Goal: Task Accomplishment & Management: Use online tool/utility

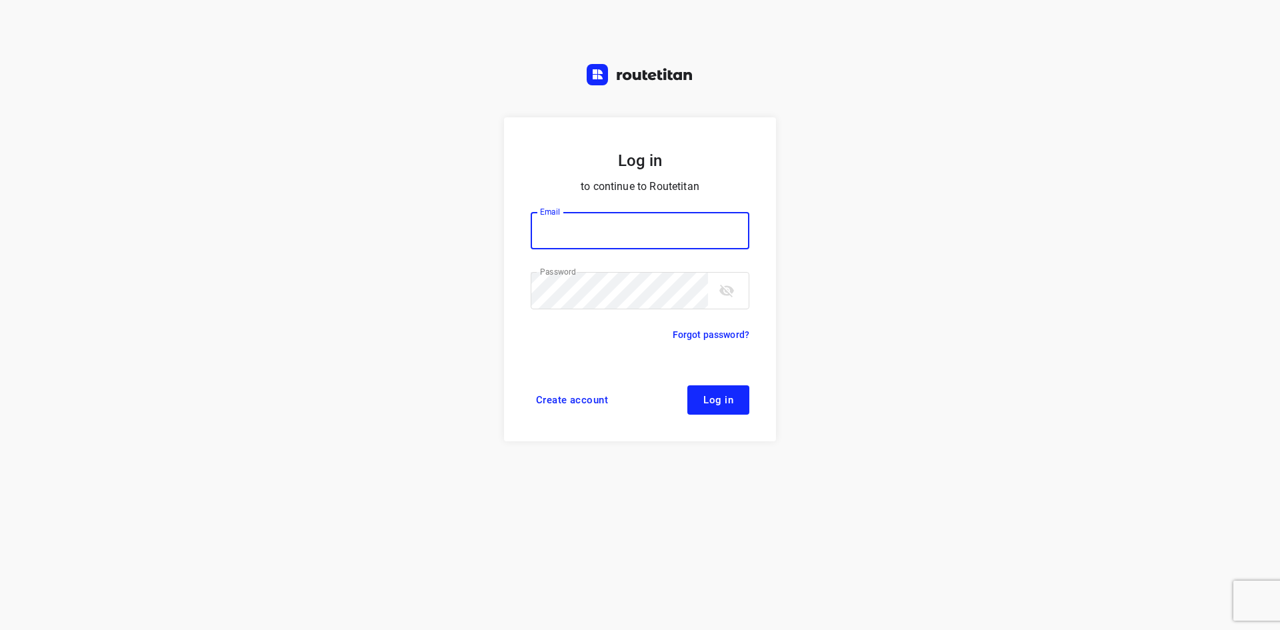
type input "[EMAIL_ADDRESS][DOMAIN_NAME]"
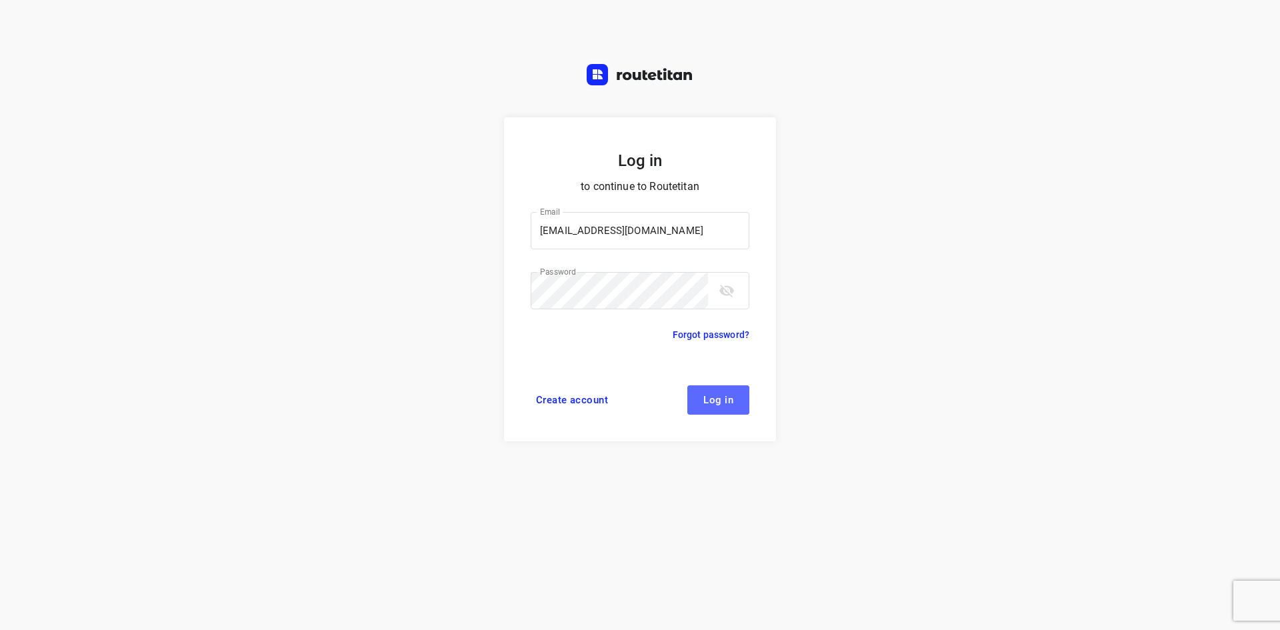
click at [736, 406] on button "Log in" at bounding box center [718, 399] width 62 height 29
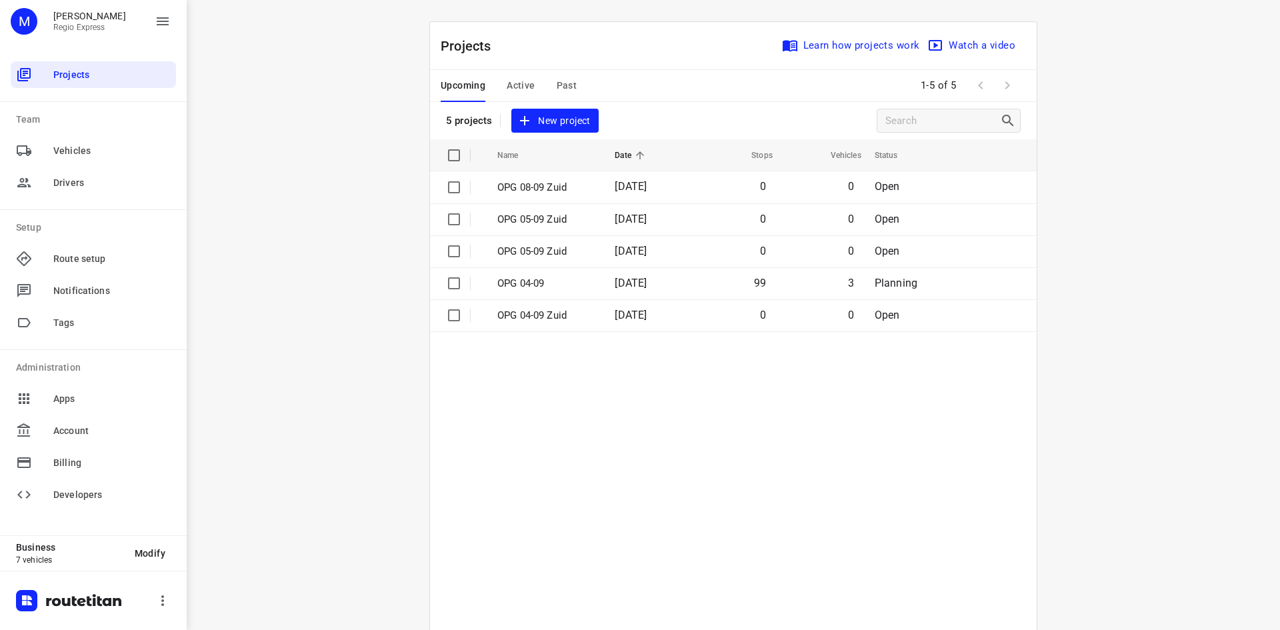
click at [521, 85] on span "Active" at bounding box center [521, 85] width 28 height 17
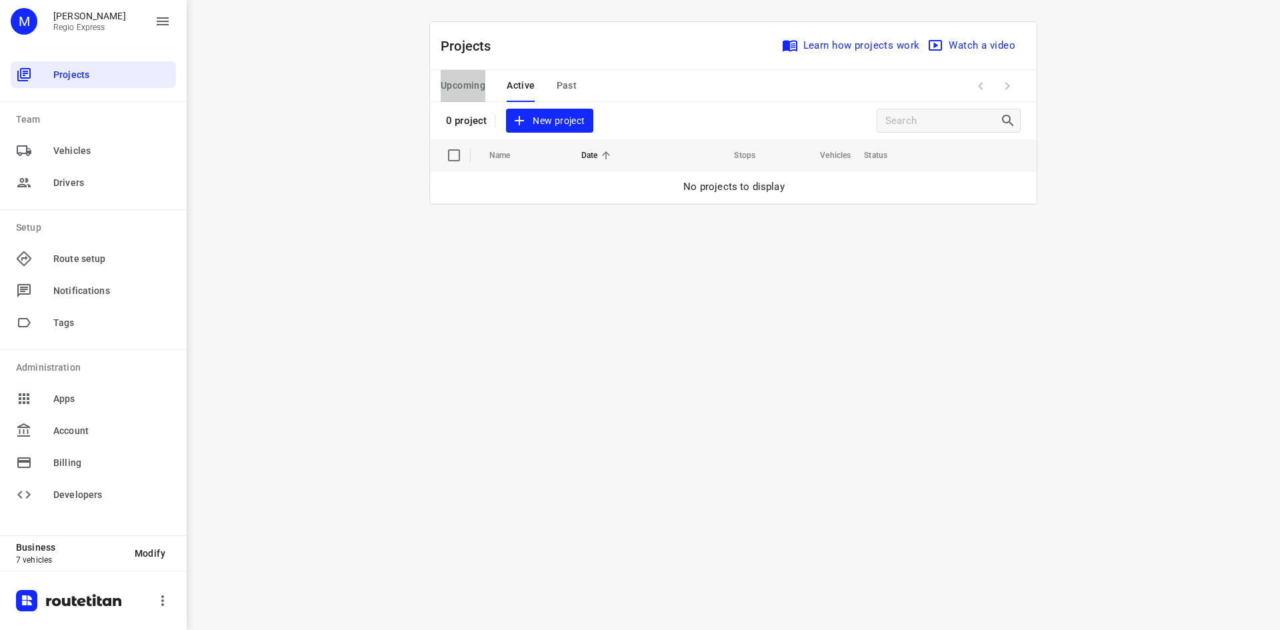
click at [457, 88] on span "Upcoming" at bounding box center [463, 85] width 45 height 17
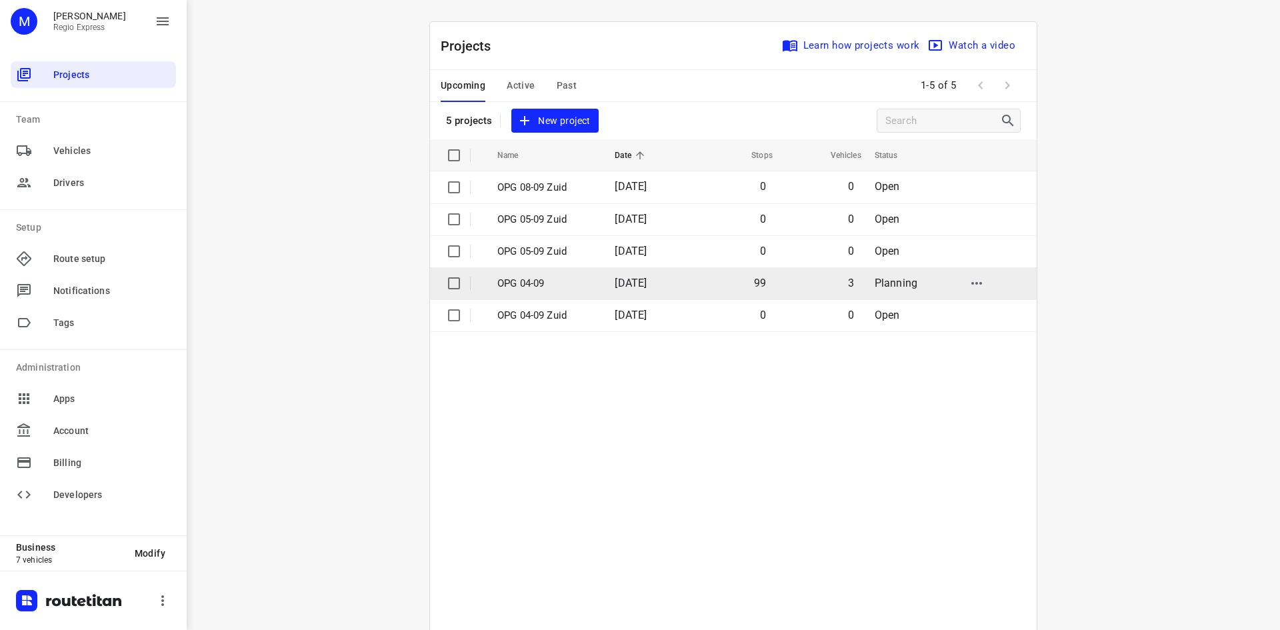
click at [724, 288] on td "99" at bounding box center [732, 283] width 85 height 32
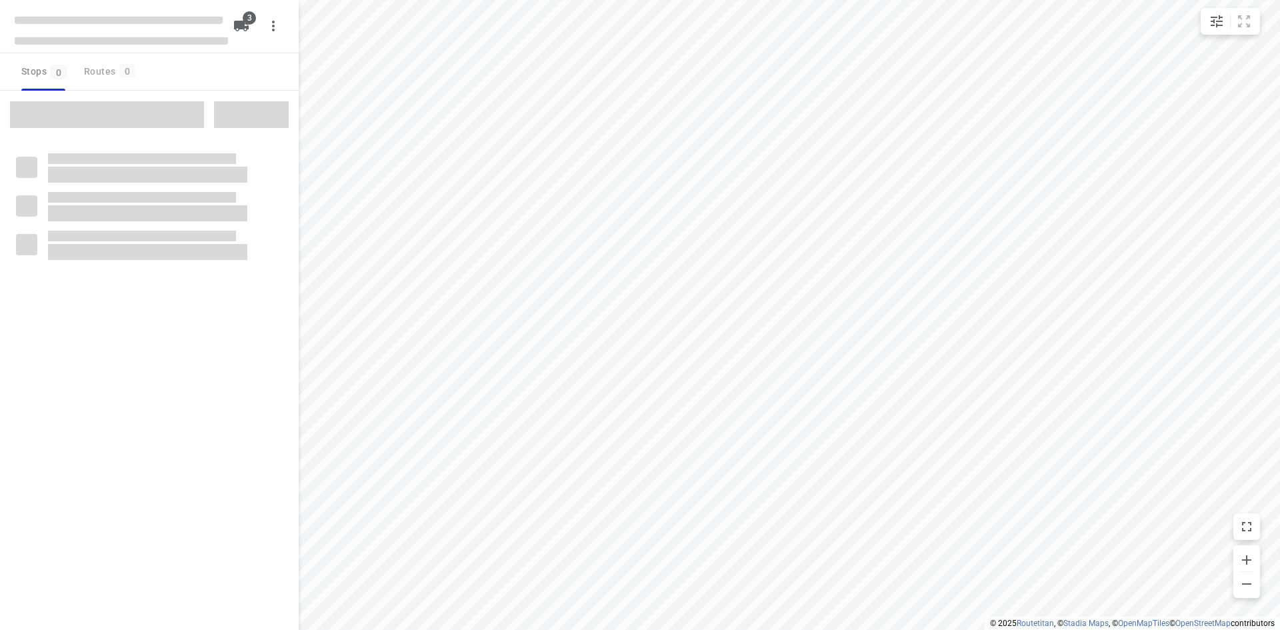
type input "distance"
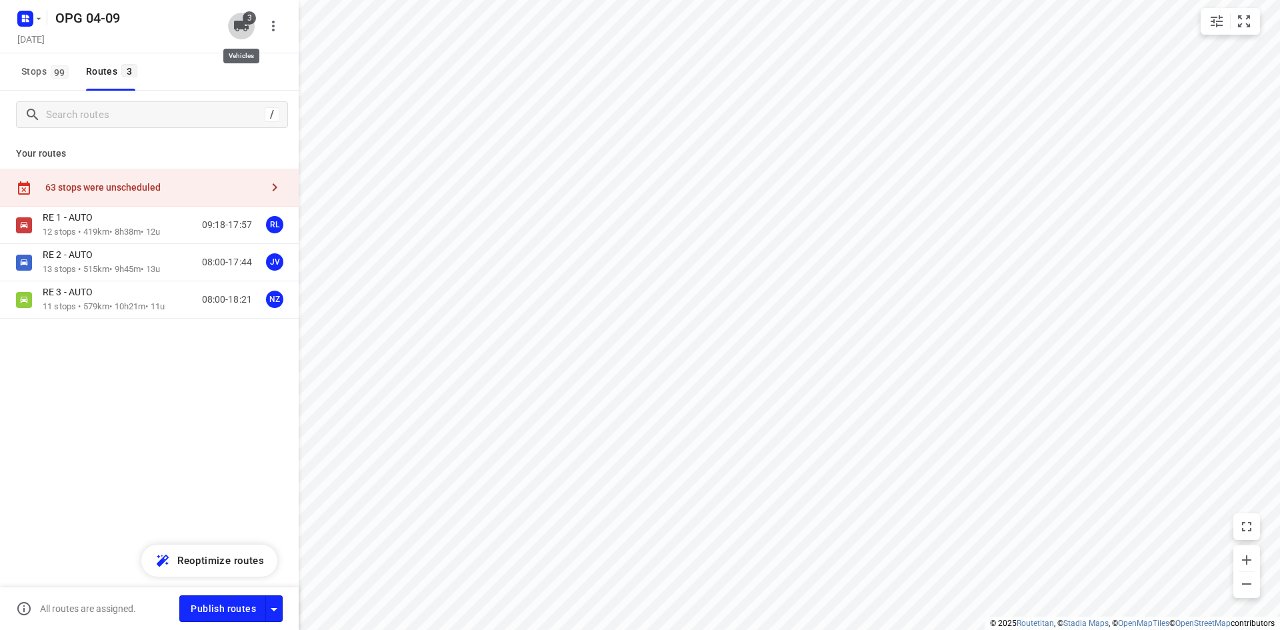
click at [241, 25] on icon "button" at bounding box center [241, 26] width 15 height 11
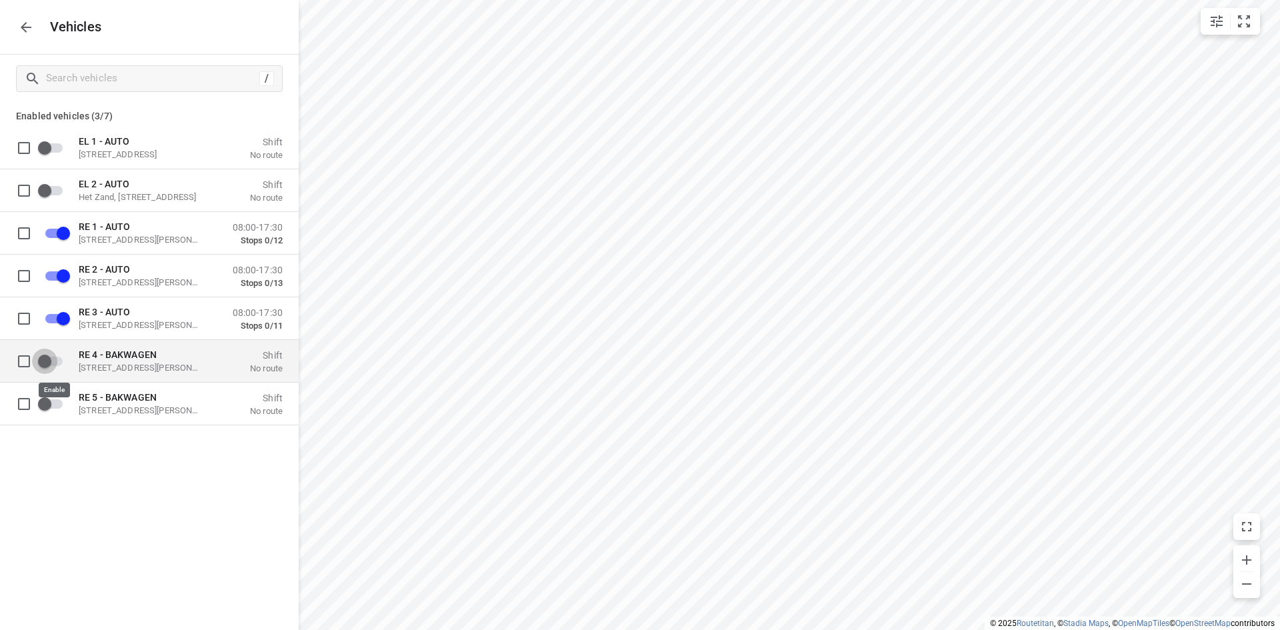
click at [49, 363] on input "grid" at bounding box center [45, 360] width 76 height 25
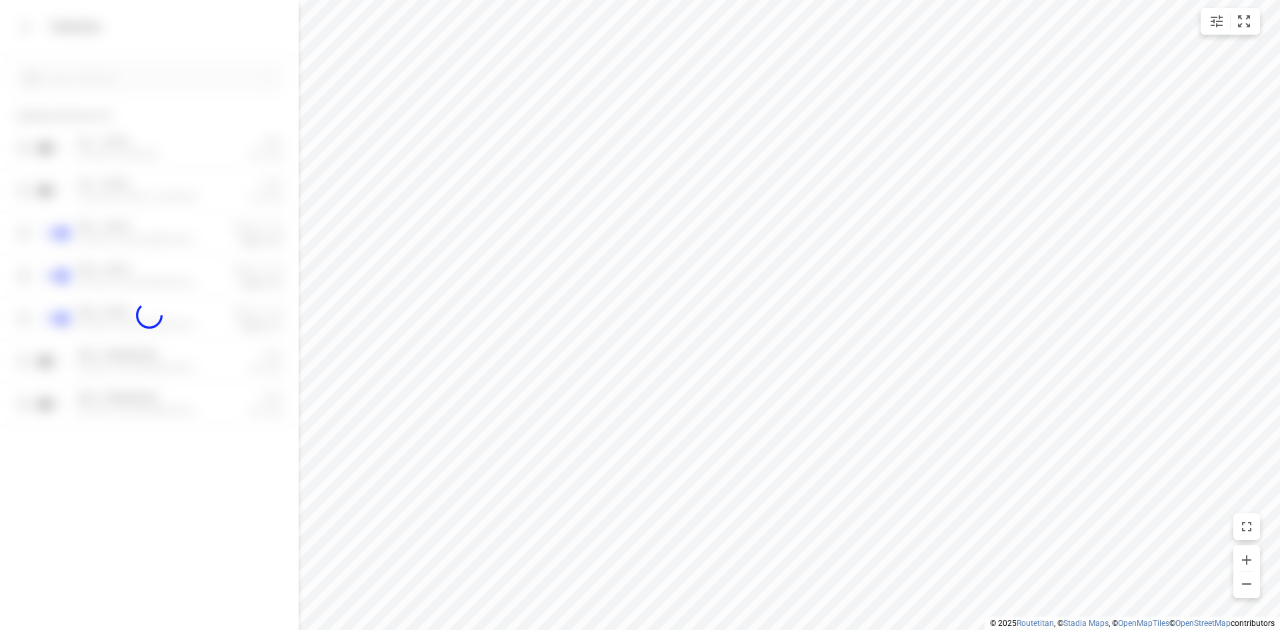
checkbox input "true"
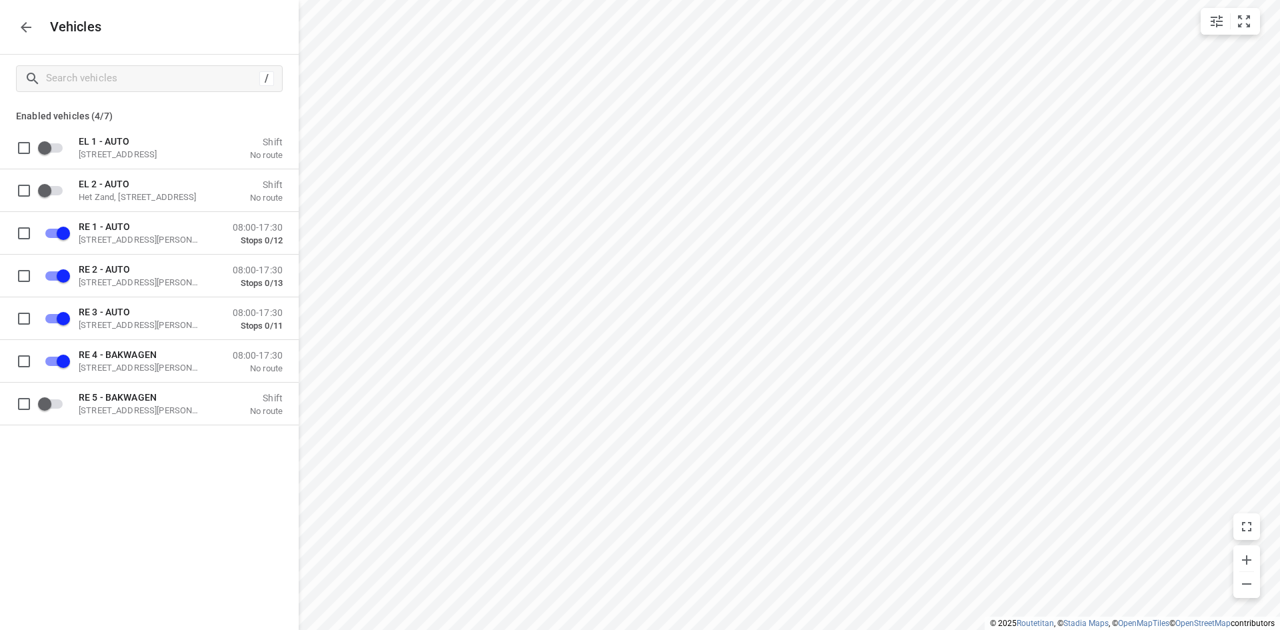
click at [29, 29] on icon "button" at bounding box center [26, 27] width 16 height 16
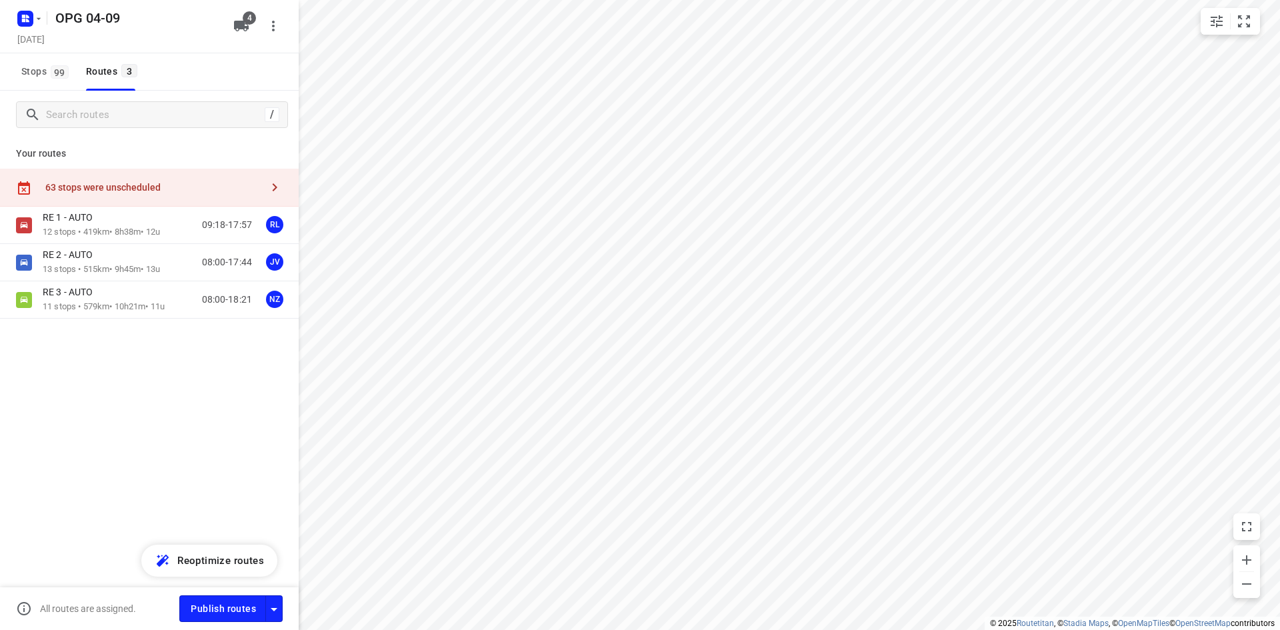
click at [117, 188] on div "63 stops were unscheduled" at bounding box center [153, 187] width 216 height 11
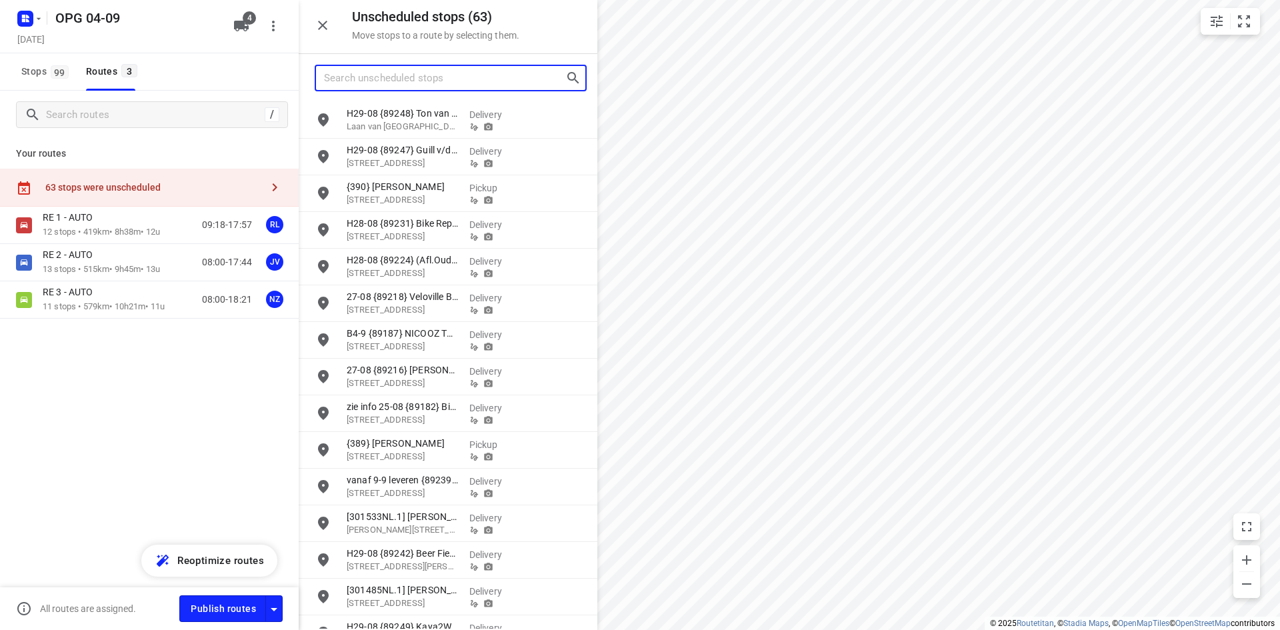
click at [385, 80] on input "Search unscheduled stops" at bounding box center [444, 78] width 241 height 21
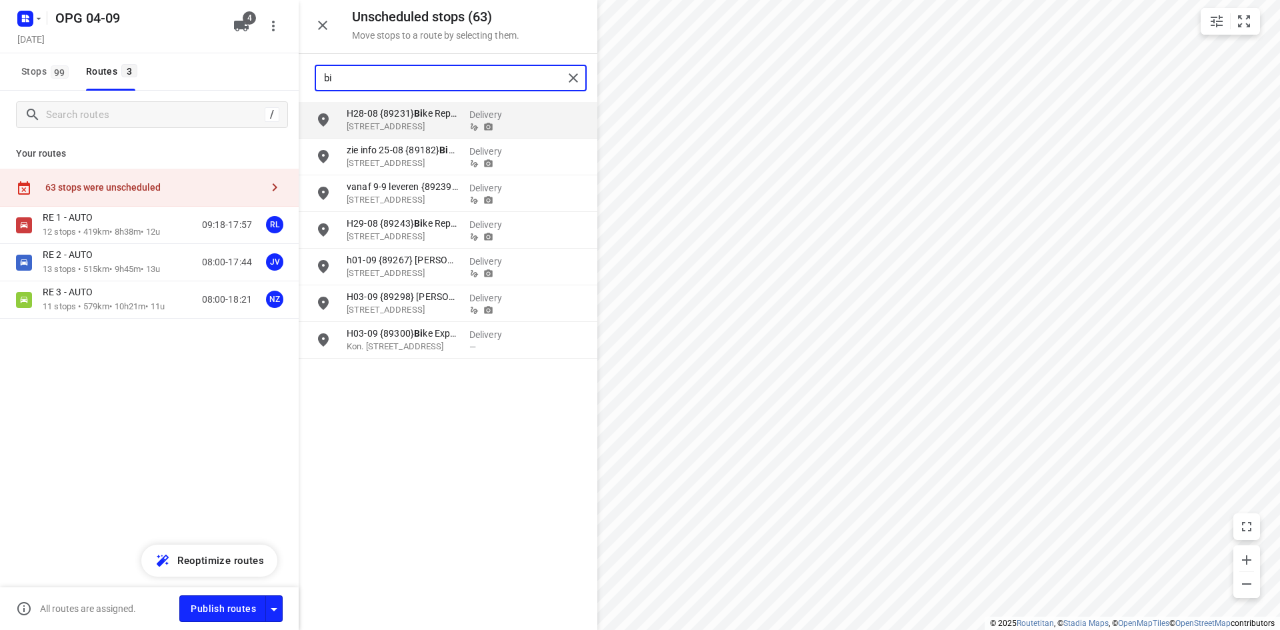
type input "b"
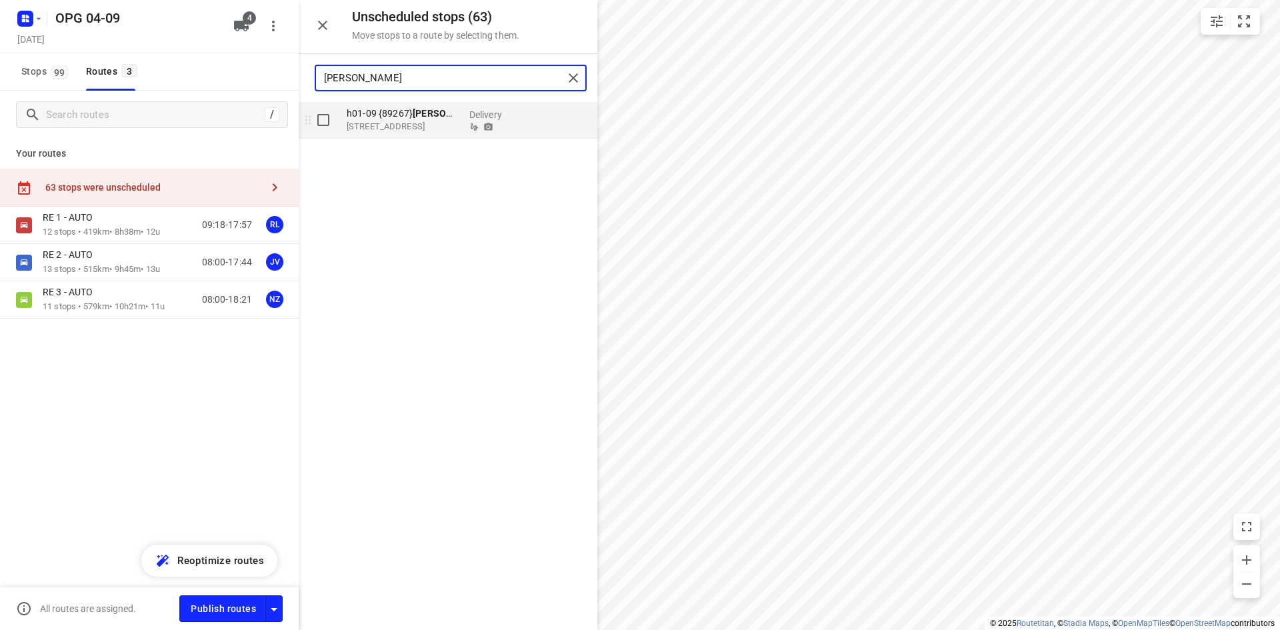
type input "dirk"
click at [327, 128] on input "grid" at bounding box center [323, 120] width 27 height 27
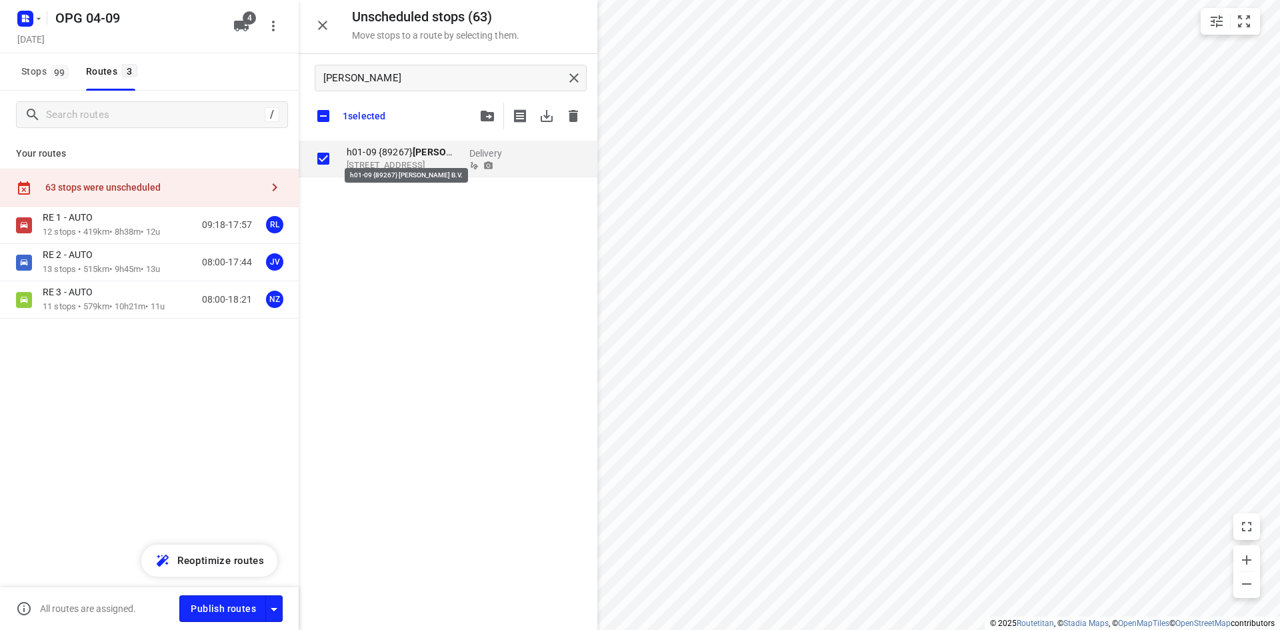
checkbox input "true"
click at [493, 119] on icon "button" at bounding box center [487, 116] width 13 height 11
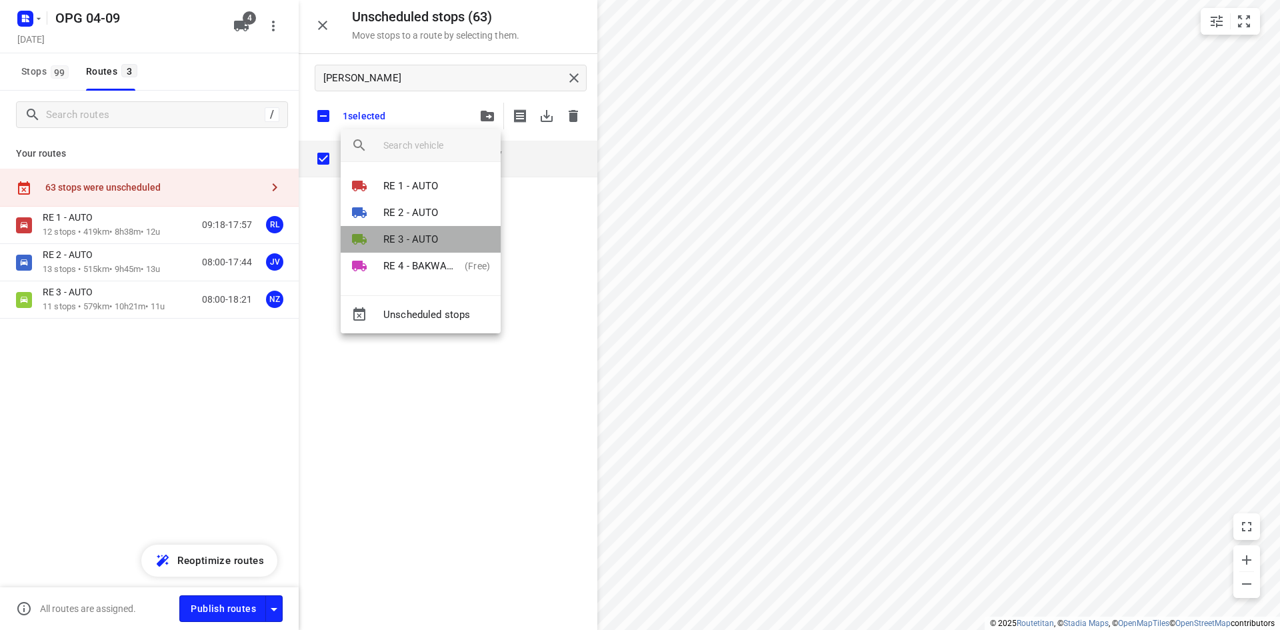
click at [425, 237] on p "RE 3 - AUTO" at bounding box center [410, 239] width 55 height 15
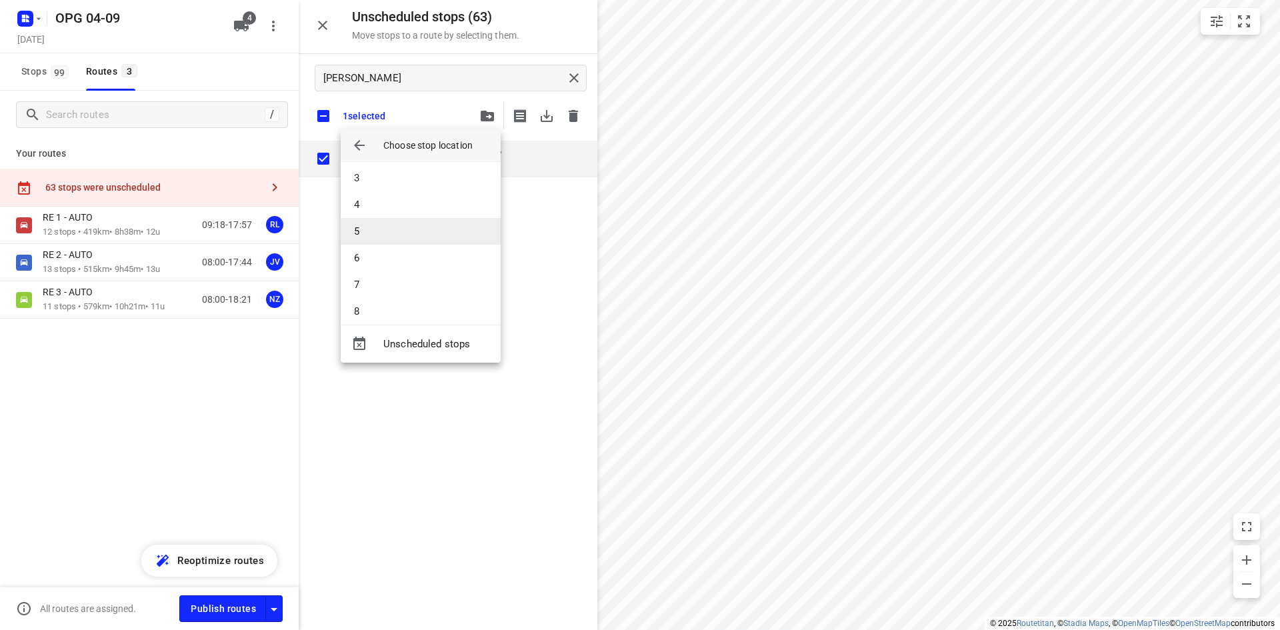
scroll to position [133, 0]
click at [397, 283] on li "10" at bounding box center [421, 287] width 160 height 27
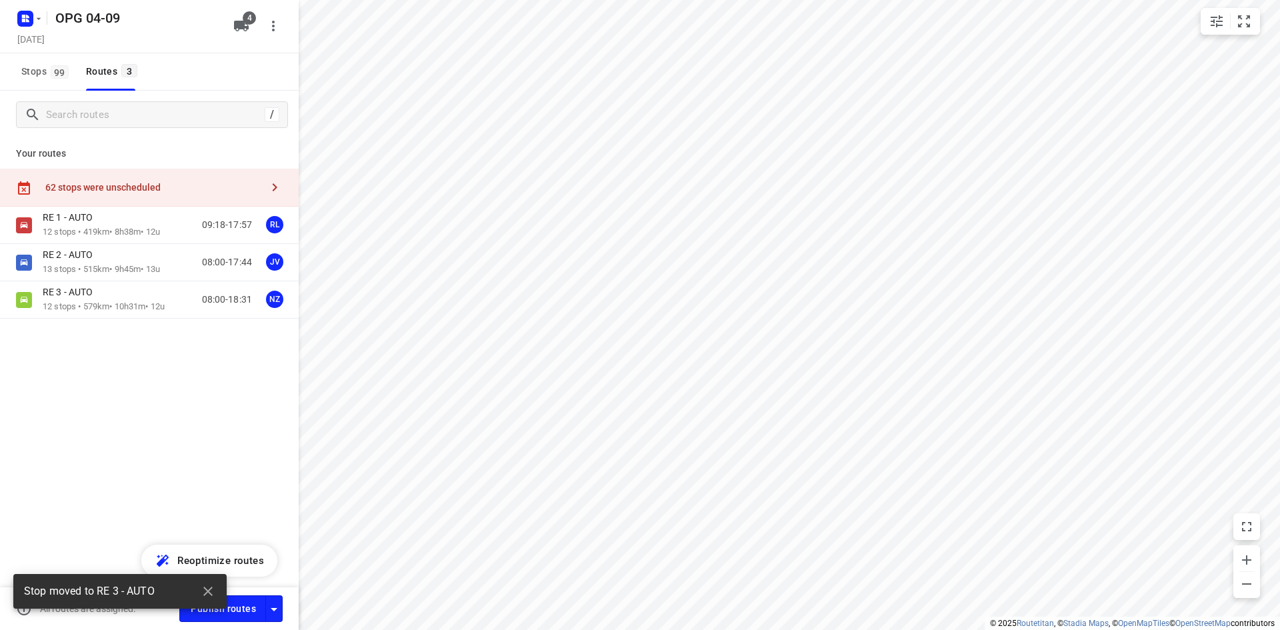
click at [217, 190] on div "62 stops were unscheduled" at bounding box center [153, 187] width 216 height 11
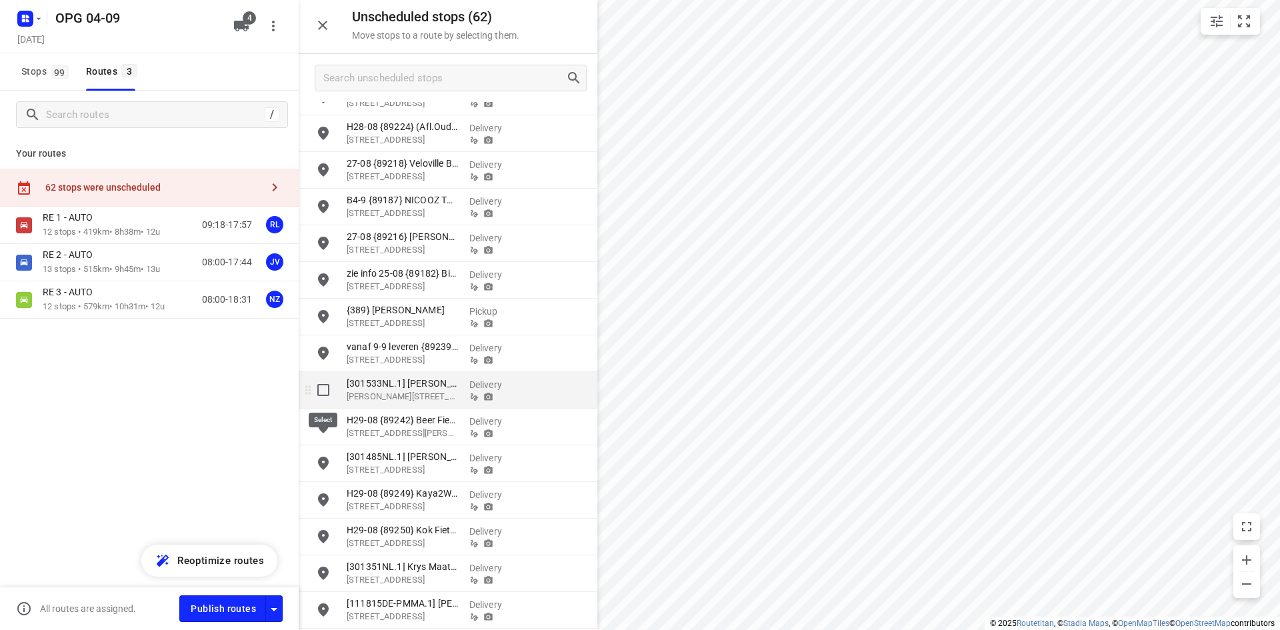
click at [328, 392] on input "grid" at bounding box center [323, 390] width 27 height 27
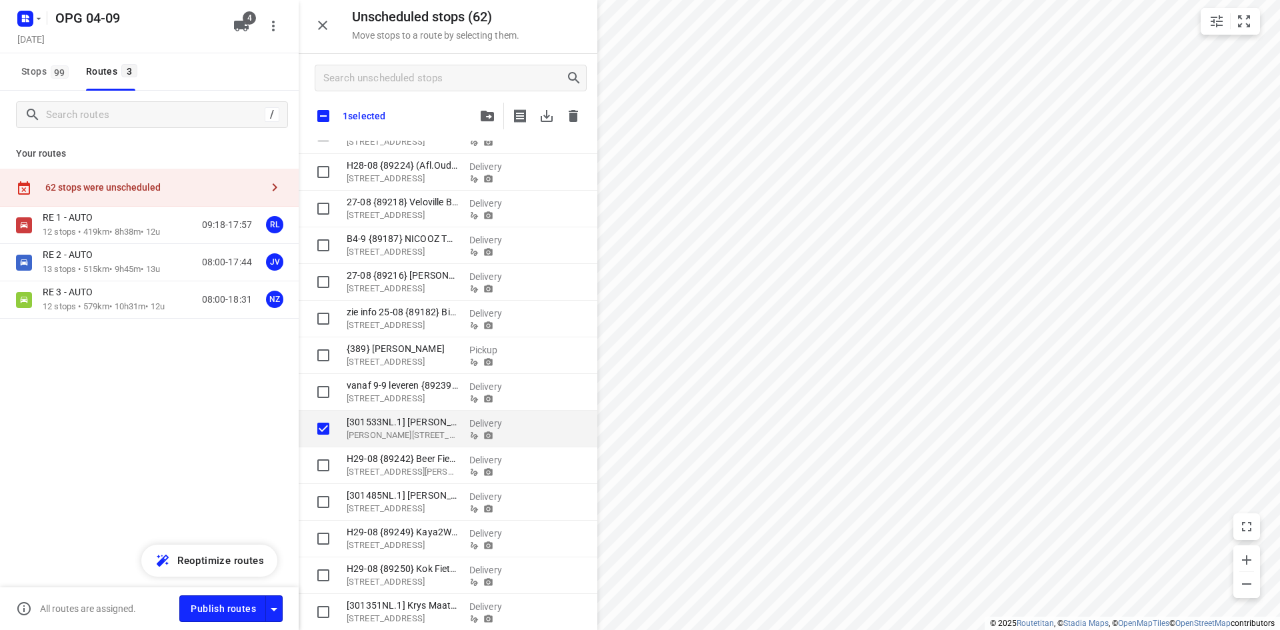
checkbox input "true"
click at [492, 123] on button "button" at bounding box center [487, 116] width 27 height 27
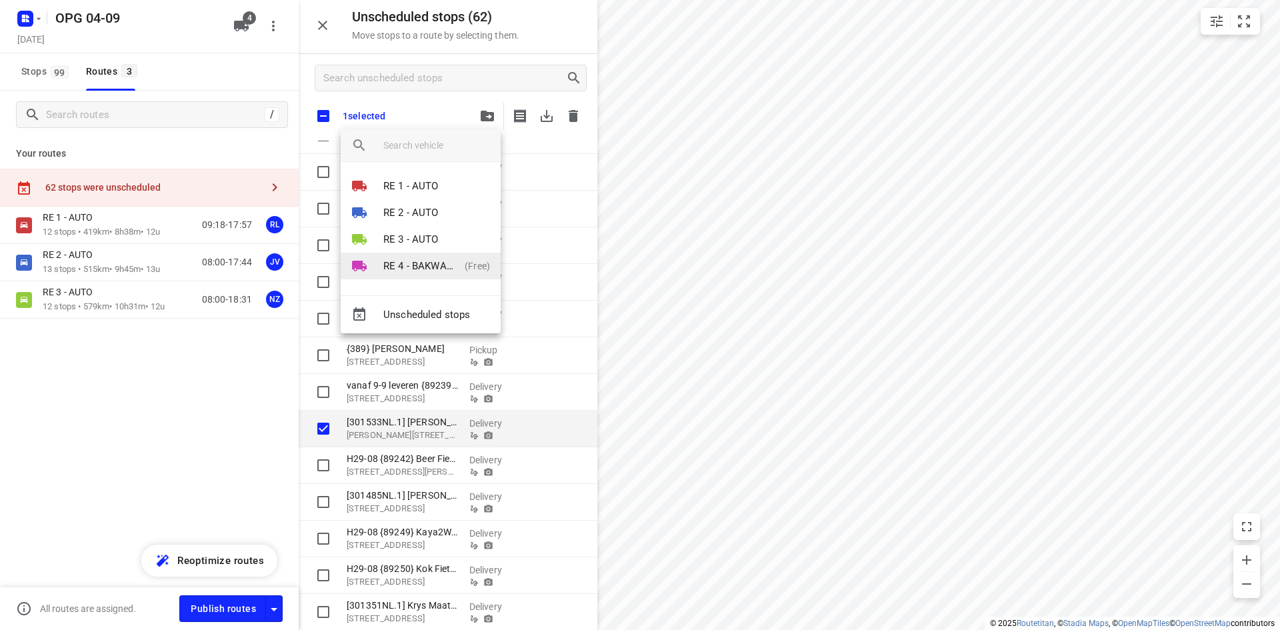
click at [411, 269] on p "RE 4 - BAKWAGEN" at bounding box center [421, 266] width 76 height 15
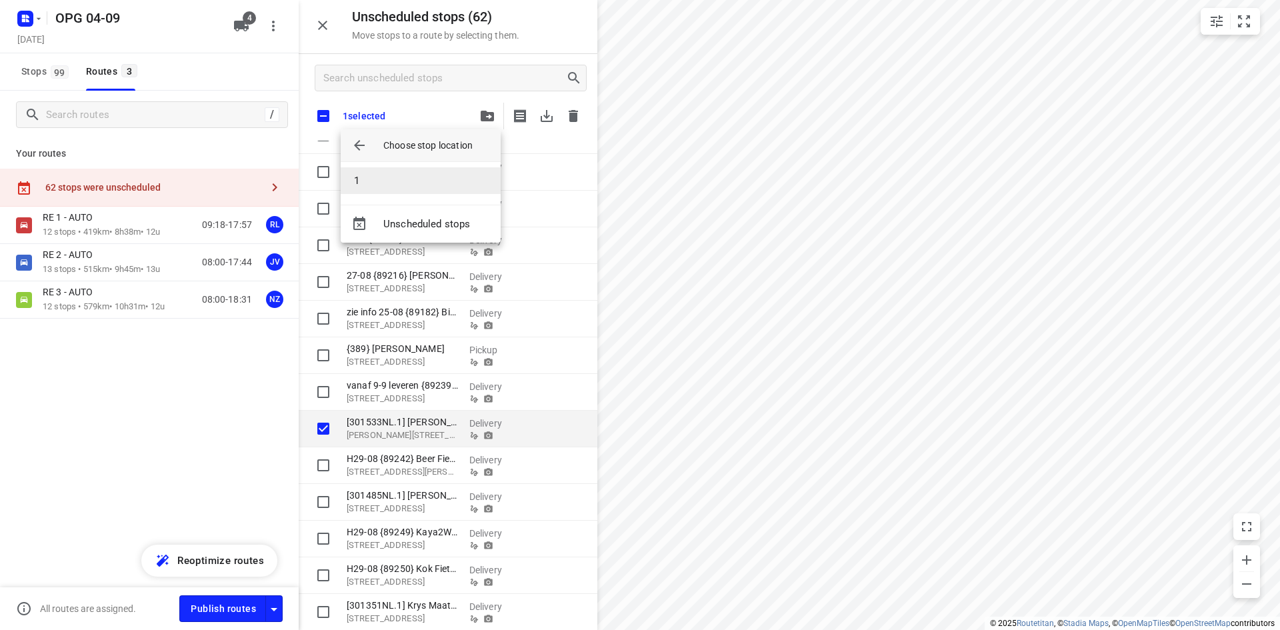
click at [411, 175] on li "1" at bounding box center [421, 180] width 160 height 27
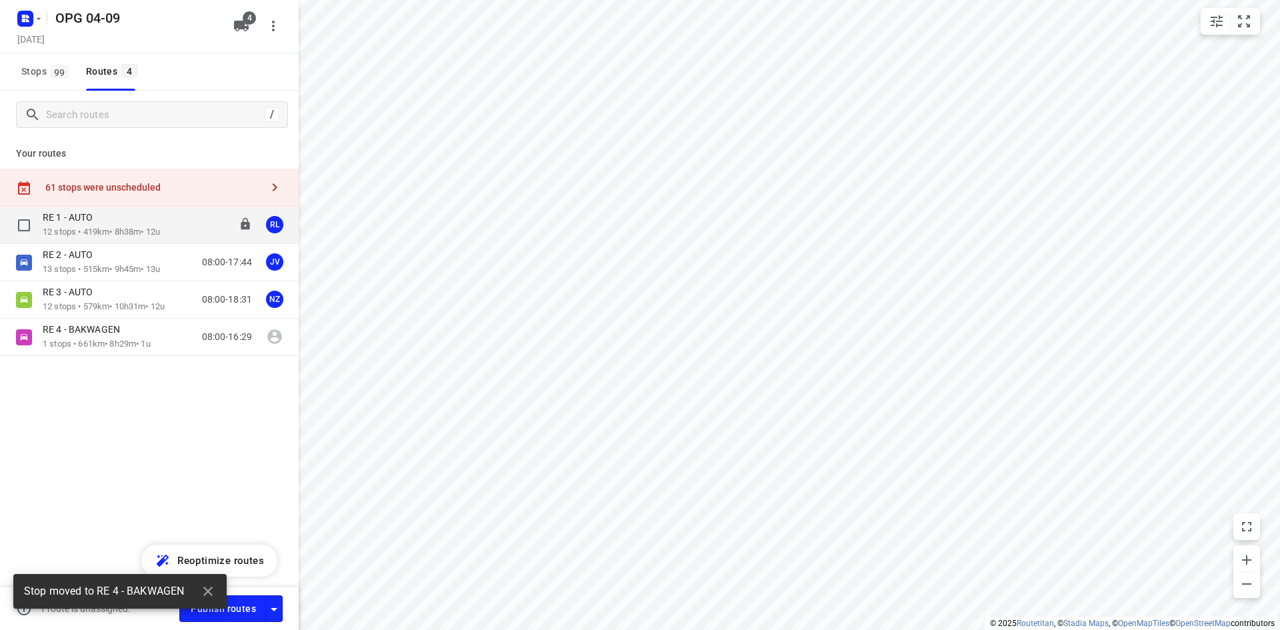
click at [189, 227] on div "09:18-17:57" at bounding box center [218, 224] width 67 height 27
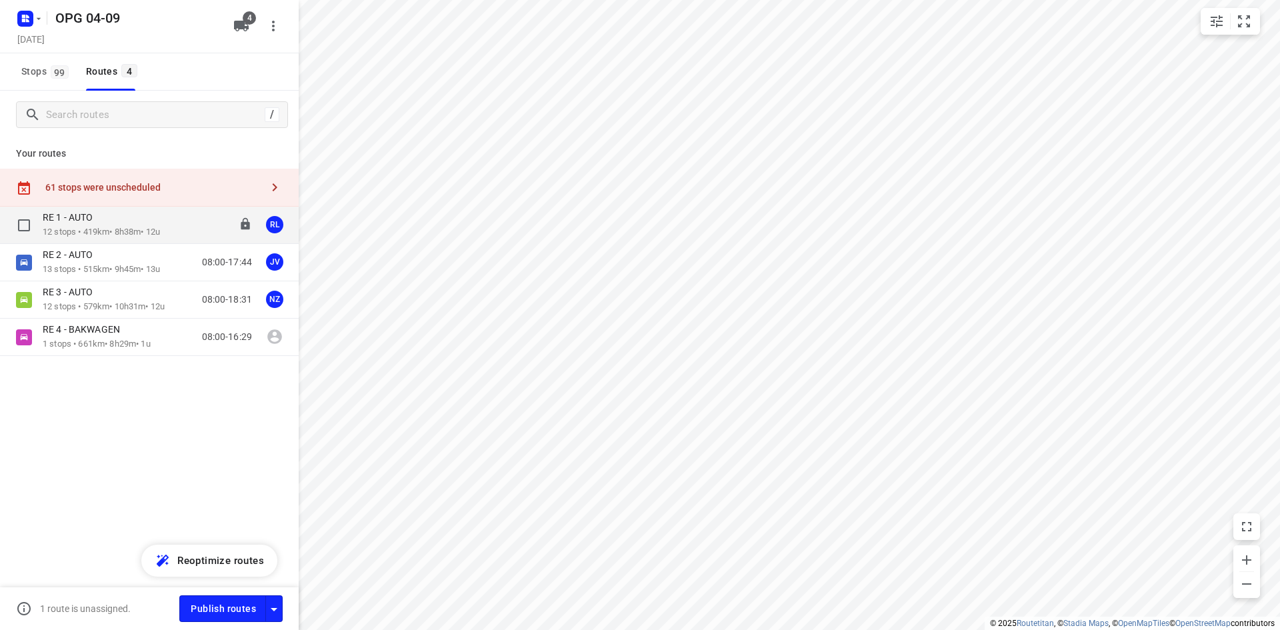
click at [196, 223] on div "09:18-17:57" at bounding box center [218, 224] width 67 height 27
click at [152, 235] on p "12 stops • 419km • 8h38m • 12u" at bounding box center [101, 232] width 117 height 13
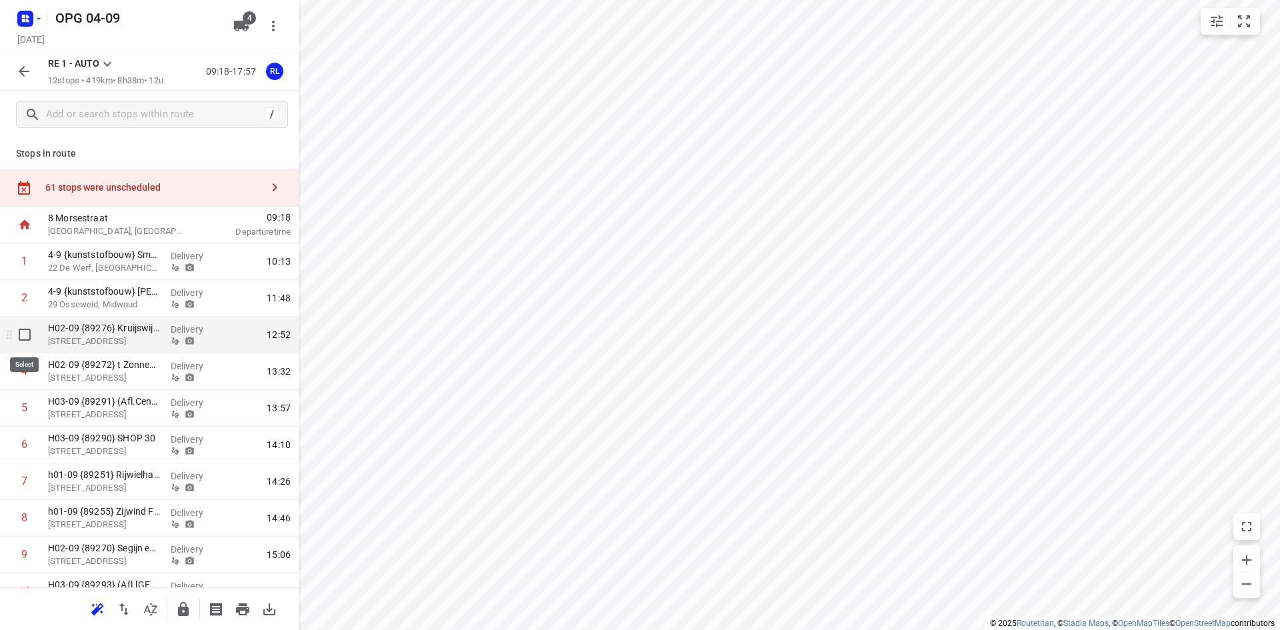
click at [15, 340] on input "checkbox" at bounding box center [24, 334] width 27 height 27
checkbox input "true"
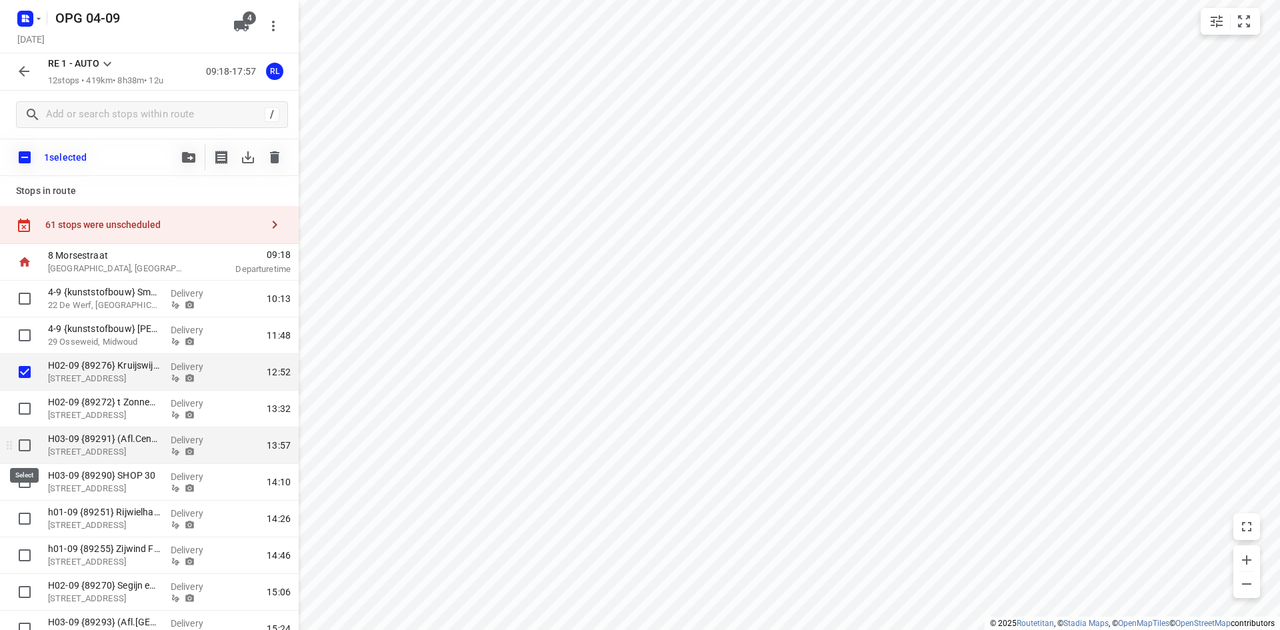
click at [31, 445] on input "checkbox" at bounding box center [24, 445] width 27 height 27
checkbox input "true"
click at [24, 479] on input "checkbox" at bounding box center [24, 482] width 27 height 27
checkbox input "true"
click at [191, 164] on button "button" at bounding box center [188, 157] width 27 height 27
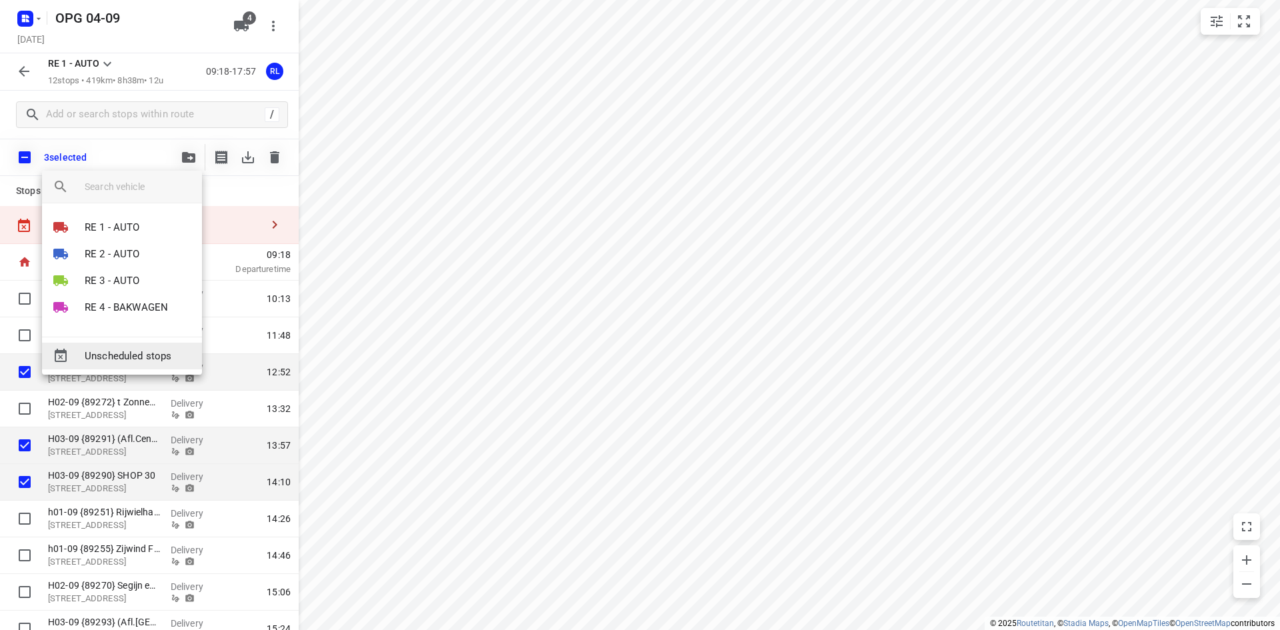
click at [140, 357] on span "Unscheduled stops" at bounding box center [138, 356] width 107 height 15
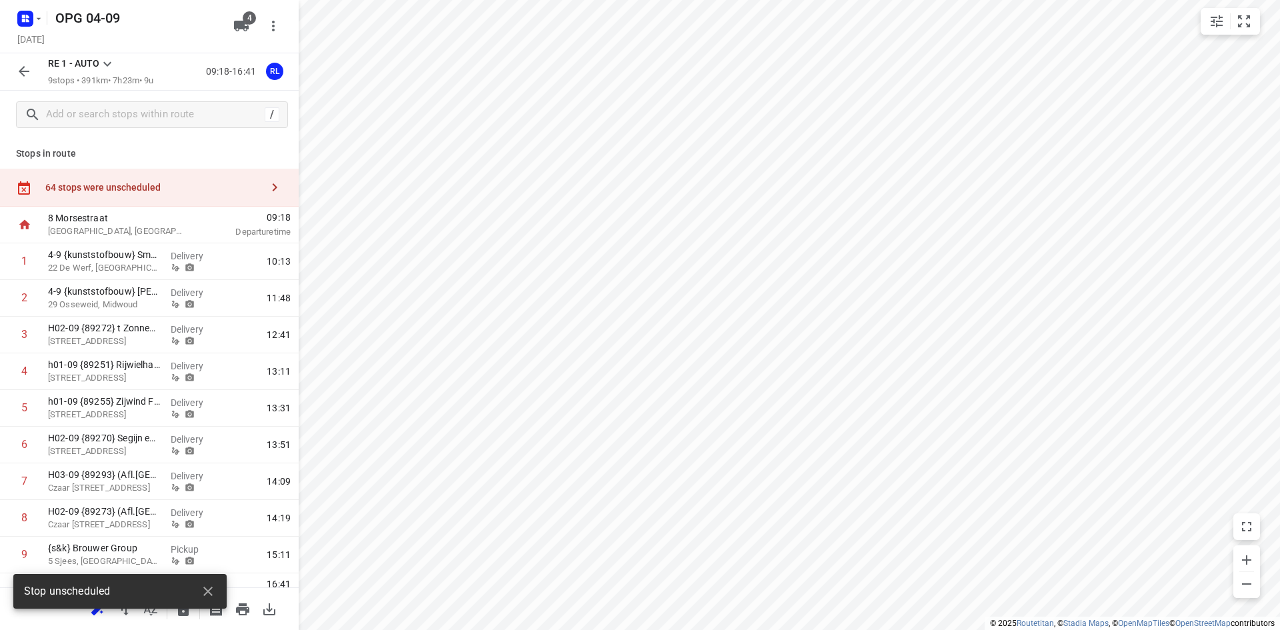
click at [26, 74] on icon "button" at bounding box center [24, 71] width 16 height 16
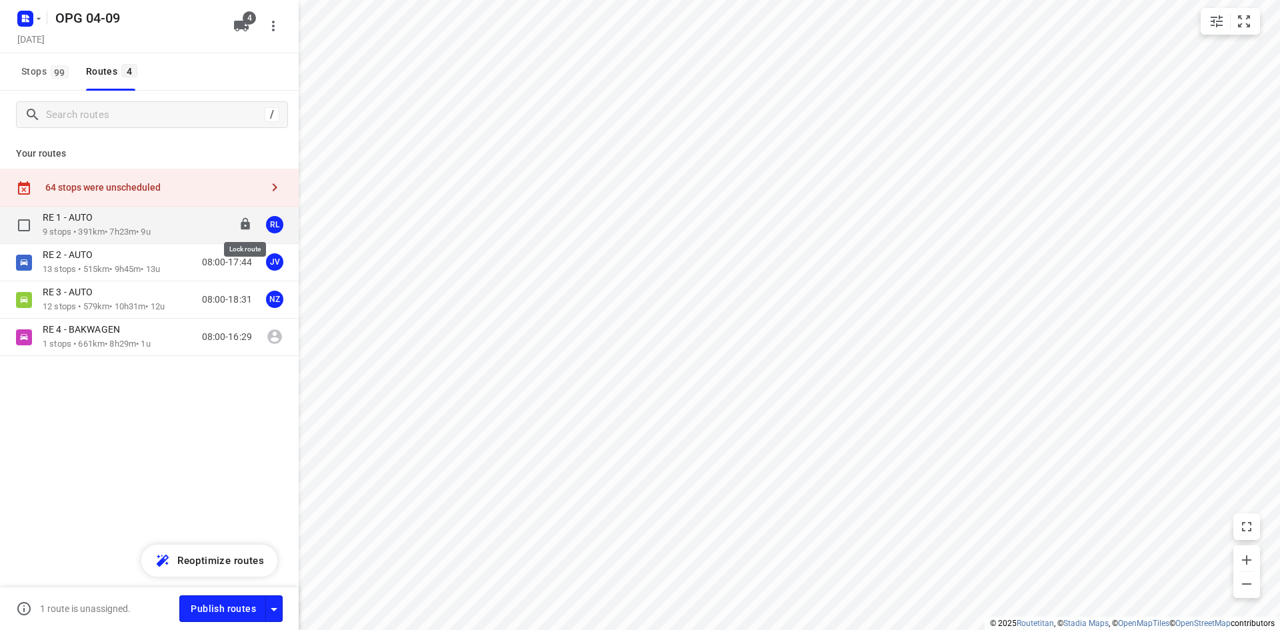
click at [243, 222] on icon at bounding box center [245, 224] width 9 height 12
click at [241, 263] on icon at bounding box center [245, 261] width 9 height 12
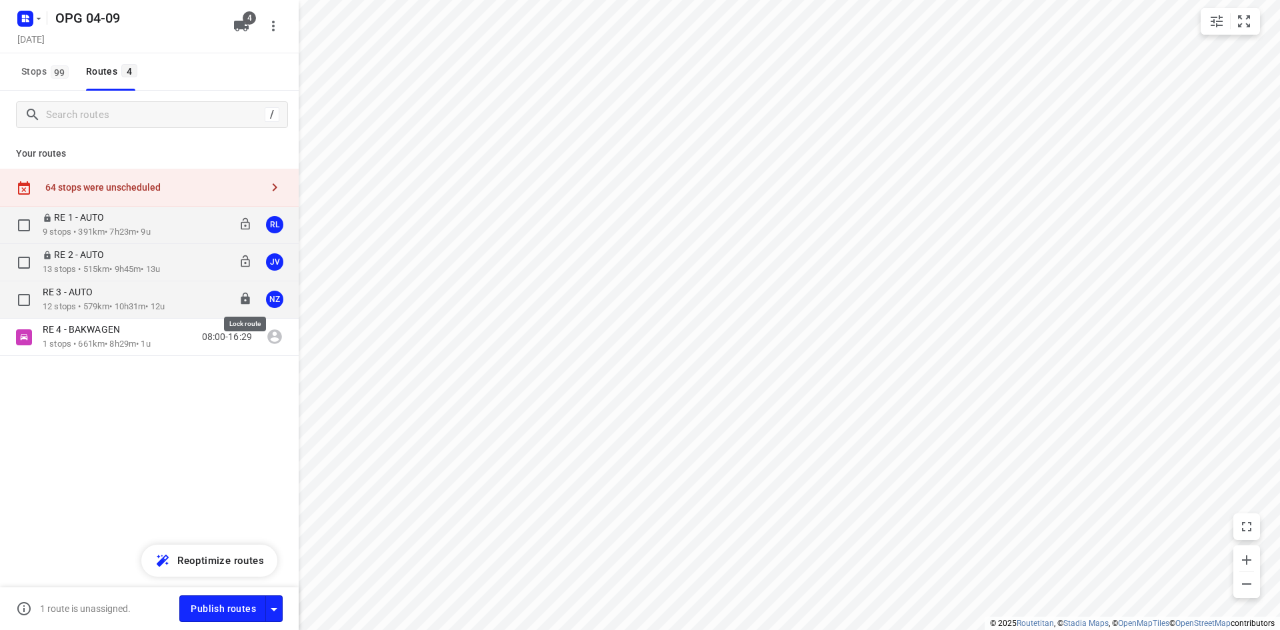
click at [239, 294] on icon at bounding box center [245, 298] width 13 height 13
click at [188, 559] on span "Reoptimize routes" at bounding box center [220, 560] width 87 height 17
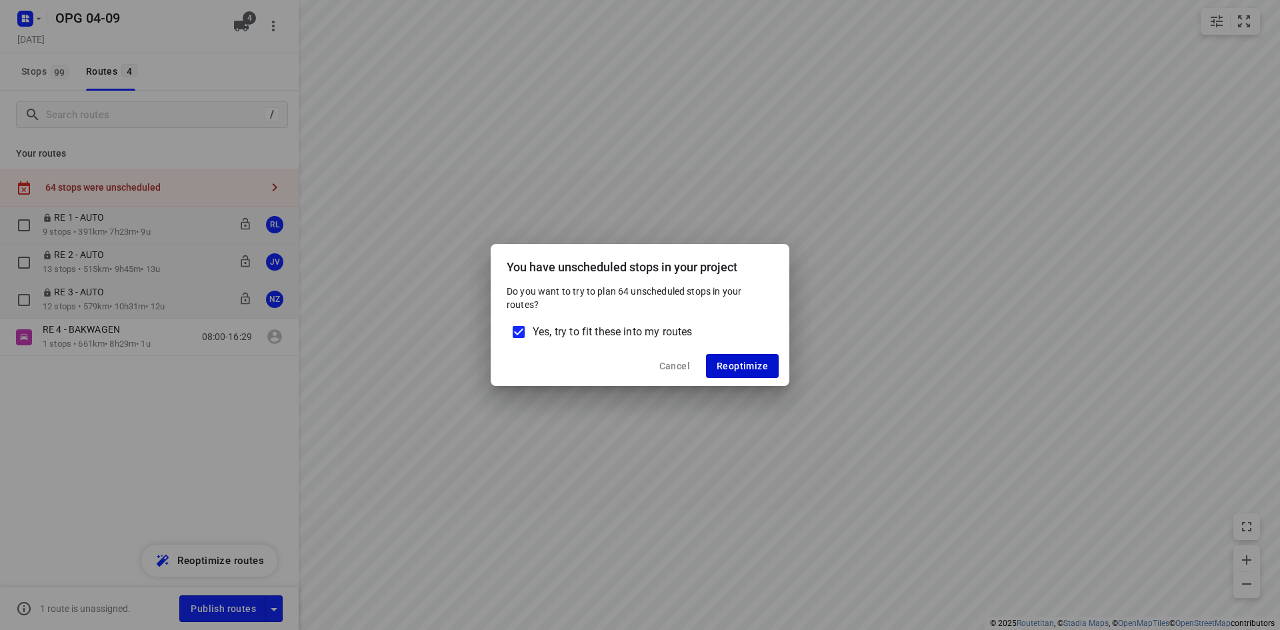
click at [743, 362] on span "Reoptimize" at bounding box center [742, 366] width 51 height 11
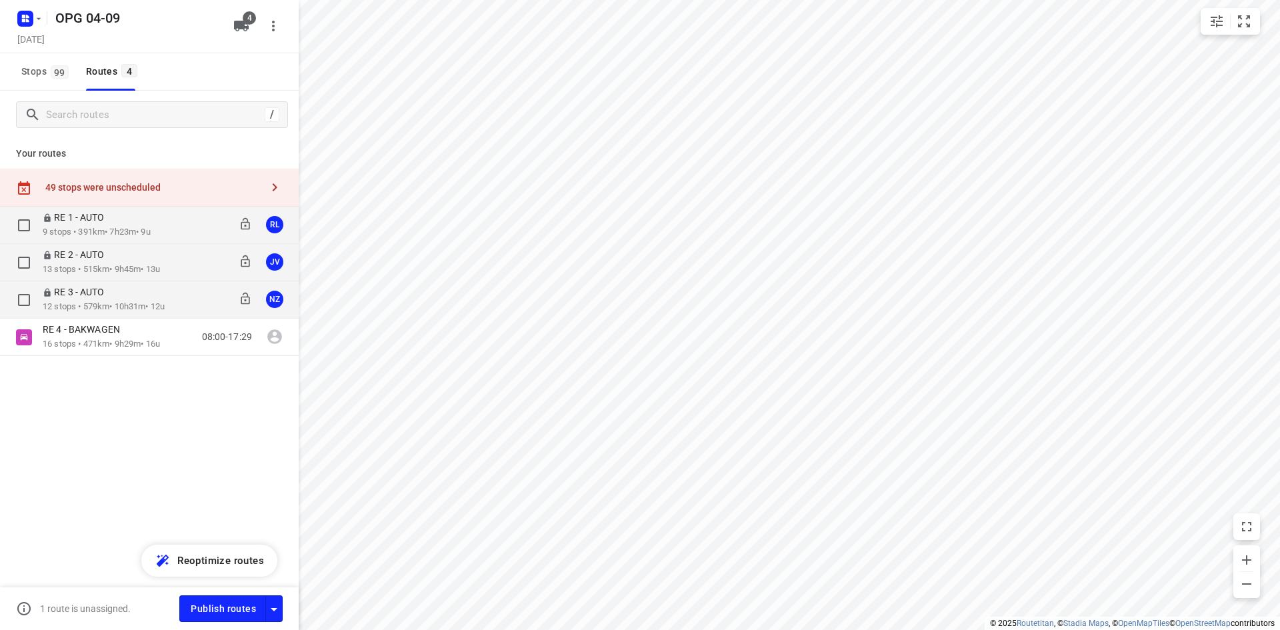
click at [110, 291] on p "RE 3 - AUTO" at bounding box center [78, 292] width 70 height 12
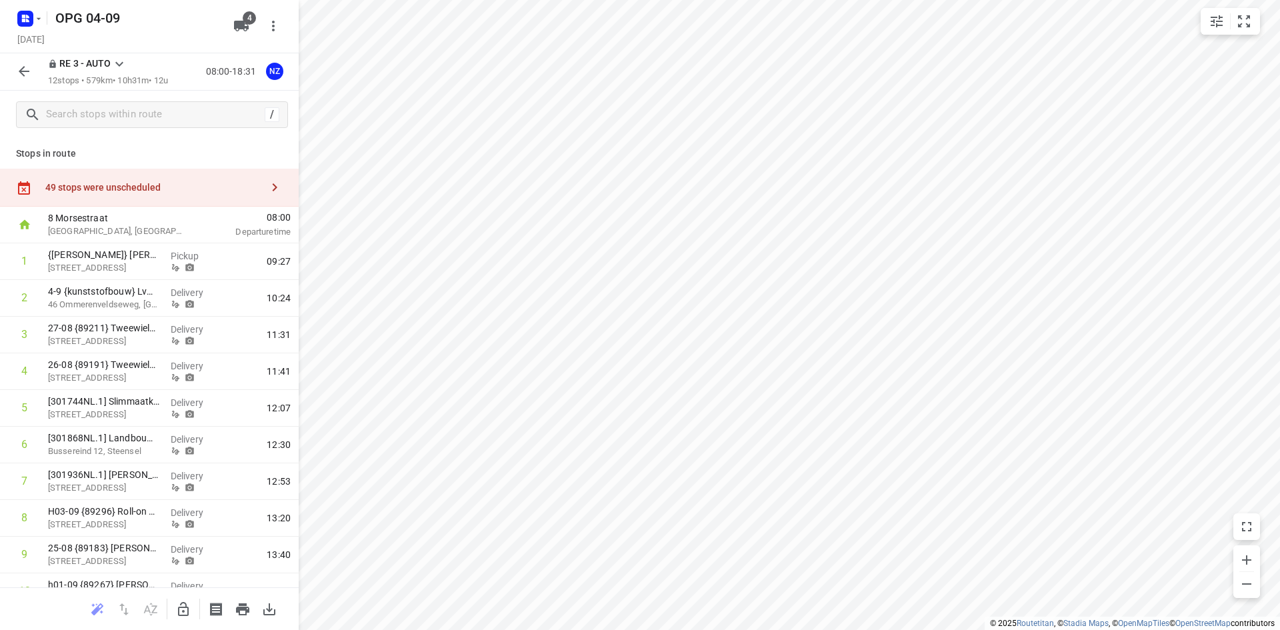
click at [19, 67] on icon "button" at bounding box center [24, 71] width 16 height 16
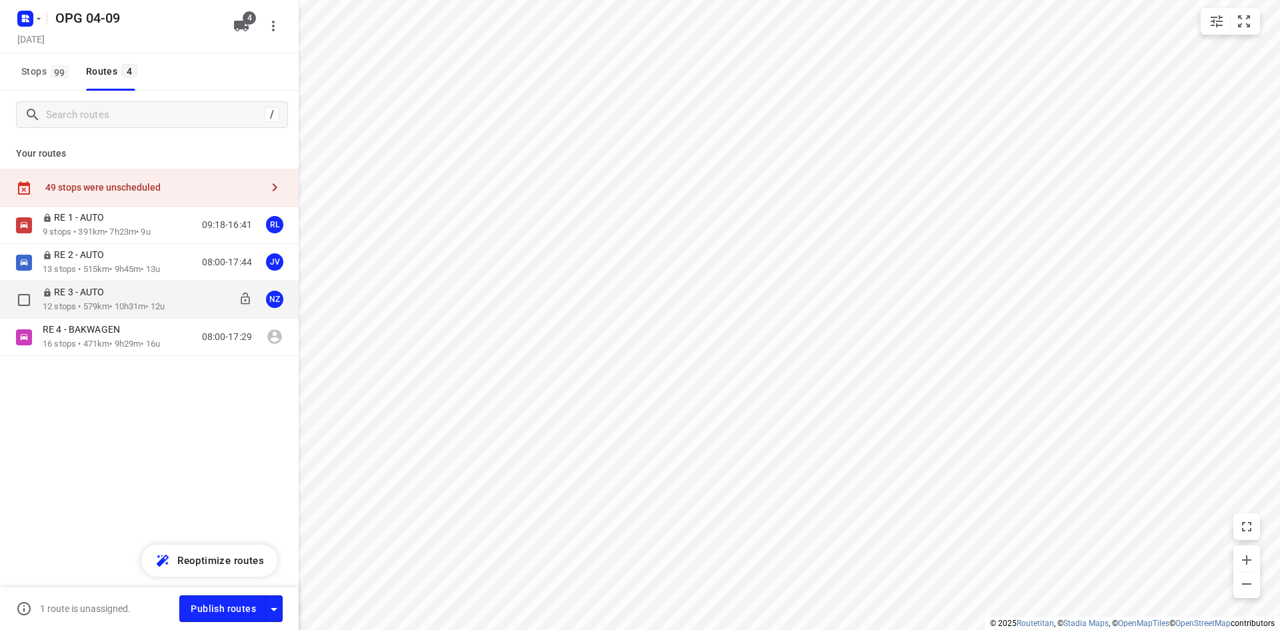
click at [245, 299] on icon at bounding box center [245, 298] width 13 height 13
click at [46, 301] on p "12 stops • 579km • 10h31m • 12u" at bounding box center [104, 307] width 122 height 13
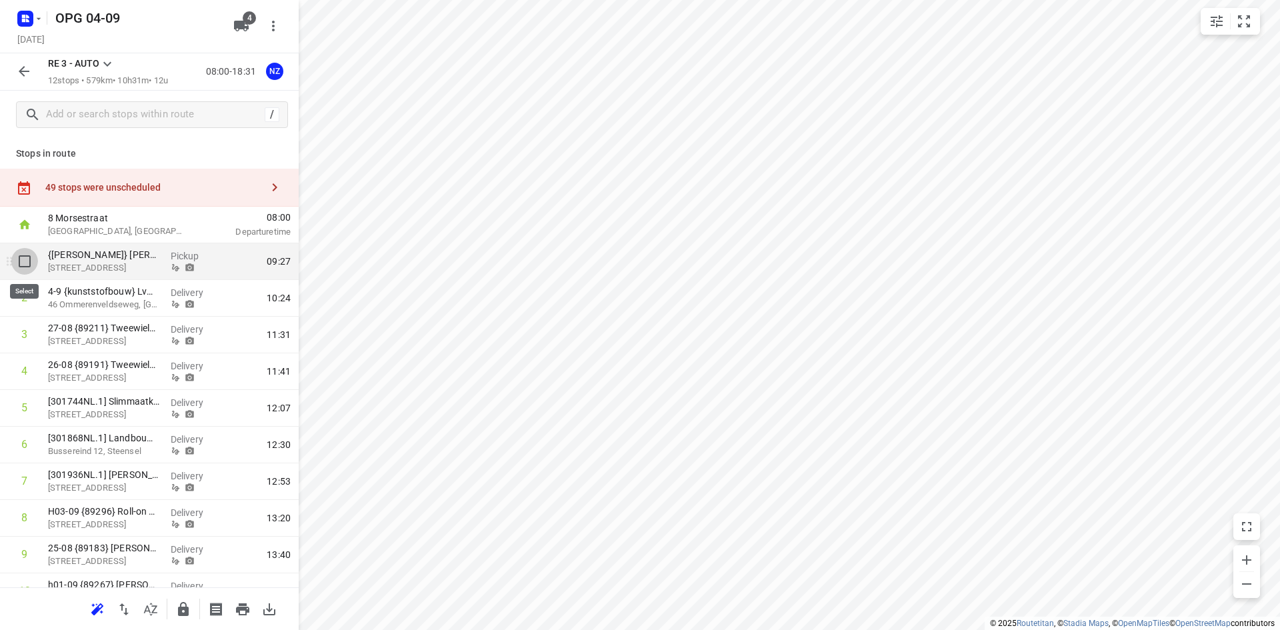
click at [17, 263] on input "checkbox" at bounding box center [24, 261] width 27 height 27
checkbox input "true"
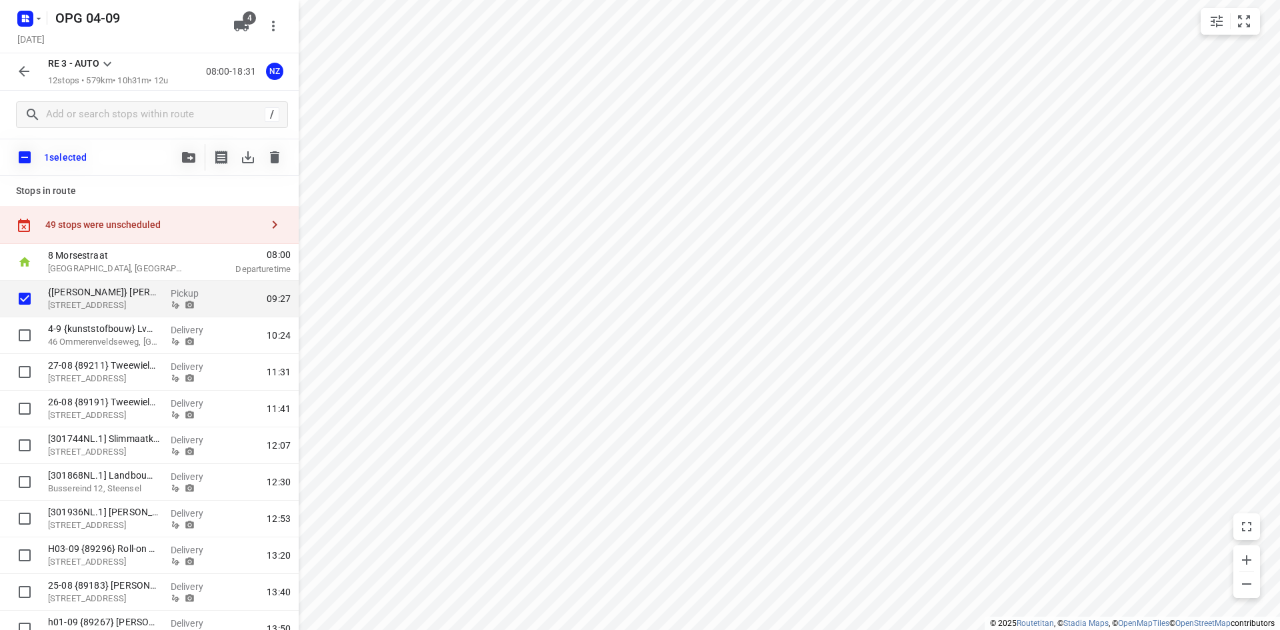
click at [180, 155] on button "button" at bounding box center [188, 157] width 27 height 27
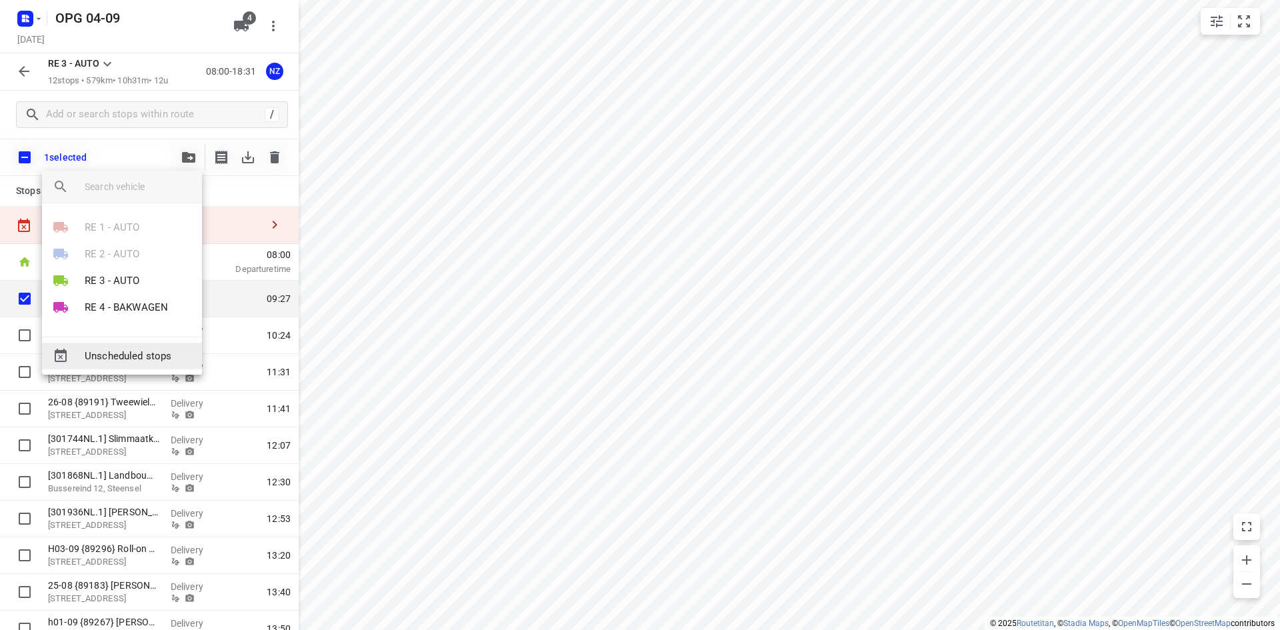
click at [120, 349] on span "Unscheduled stops" at bounding box center [138, 356] width 107 height 15
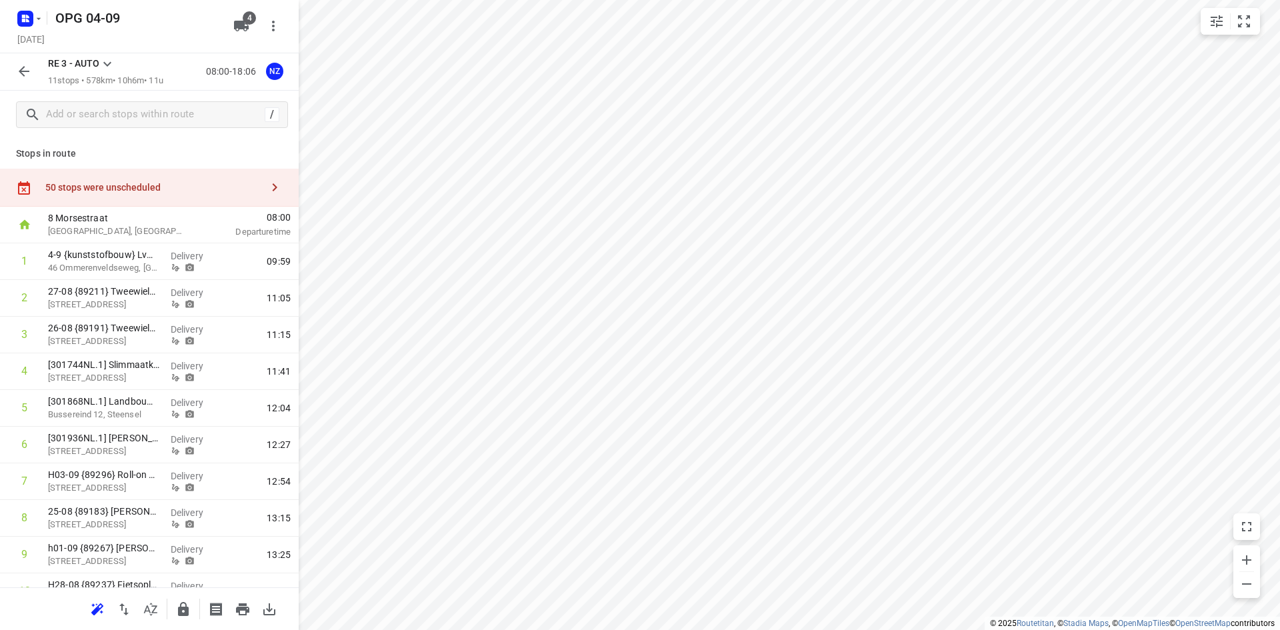
click at [27, 85] on div at bounding box center [24, 71] width 27 height 27
click at [23, 73] on icon "button" at bounding box center [24, 71] width 16 height 16
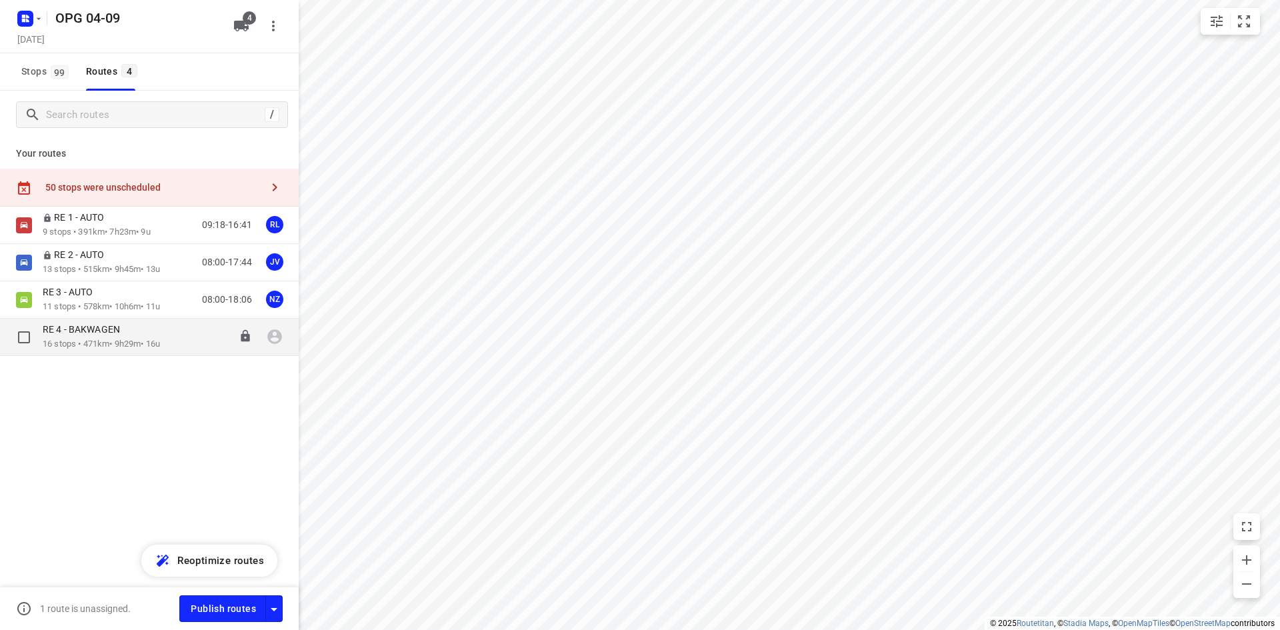
click at [89, 328] on p "RE 4 - BAKWAGEN" at bounding box center [85, 329] width 85 height 12
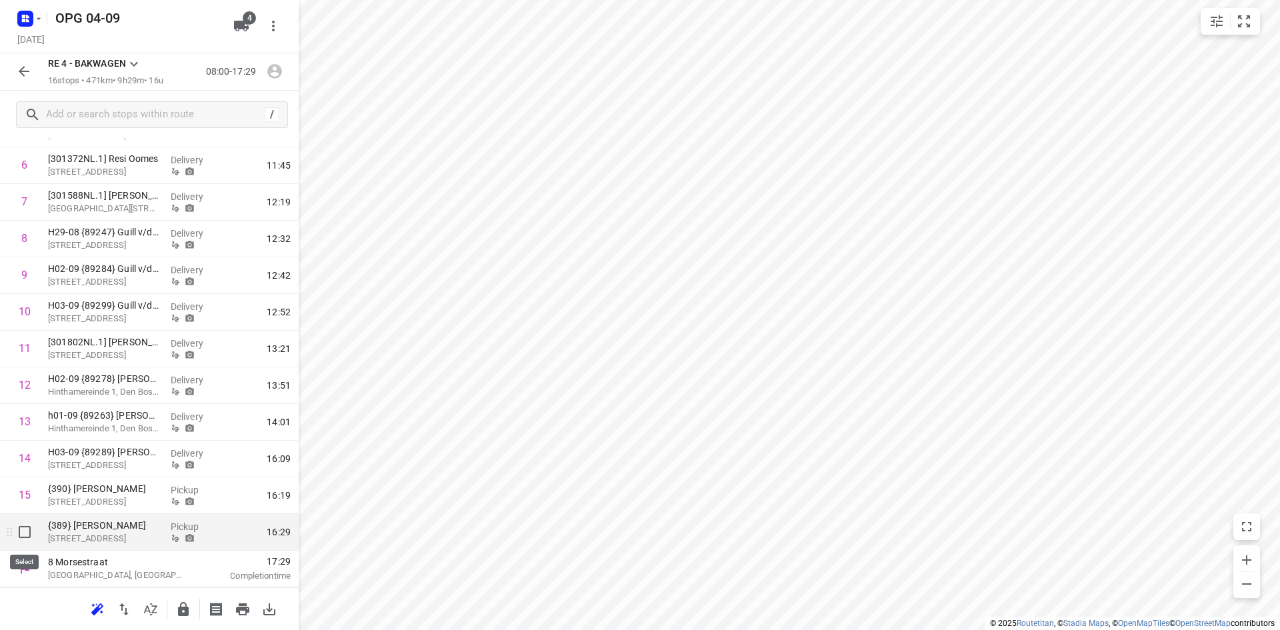
click at [27, 531] on input "checkbox" at bounding box center [24, 532] width 27 height 27
checkbox input "true"
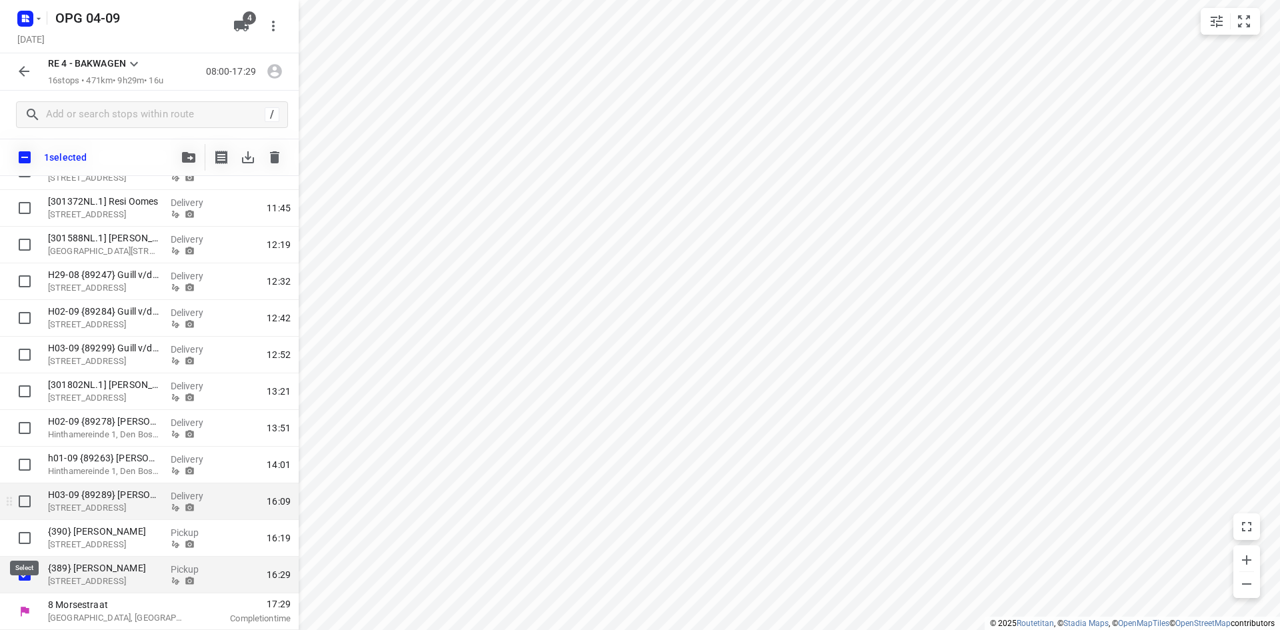
scroll to position [274, 0]
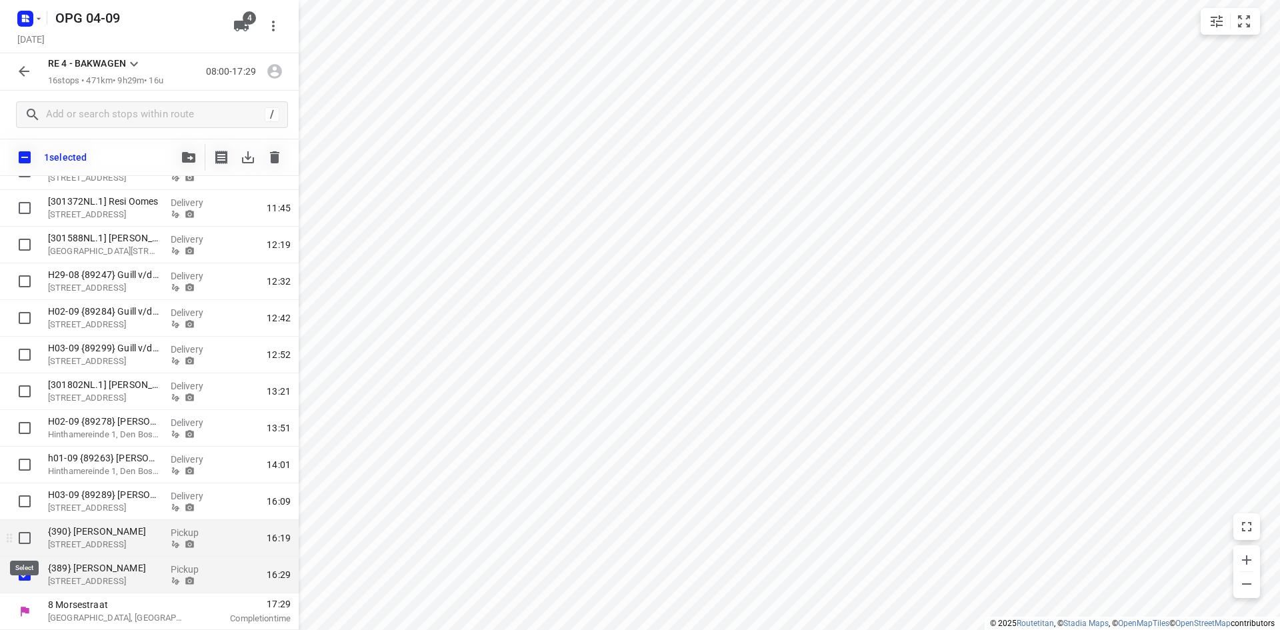
click at [23, 539] on input "checkbox" at bounding box center [24, 538] width 27 height 27
checkbox input "true"
click at [26, 503] on input "checkbox" at bounding box center [24, 501] width 27 height 27
checkbox input "true"
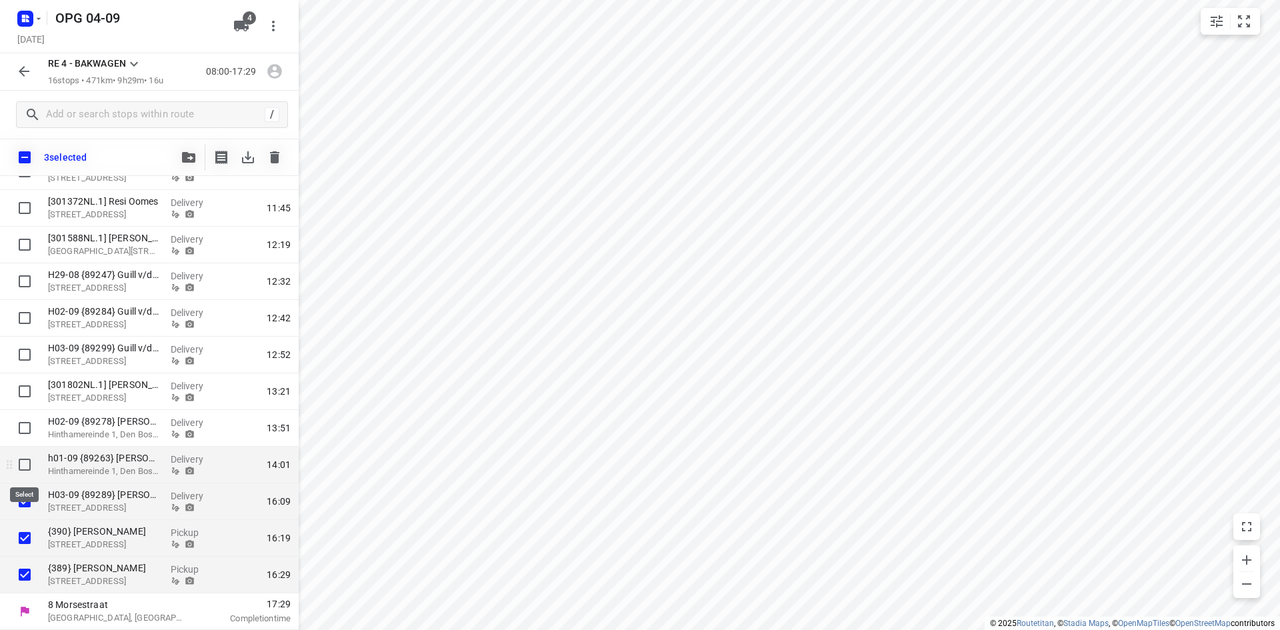
click at [27, 468] on input "checkbox" at bounding box center [24, 464] width 27 height 27
checkbox input "true"
click at [25, 423] on input "checkbox" at bounding box center [24, 428] width 27 height 27
checkbox input "true"
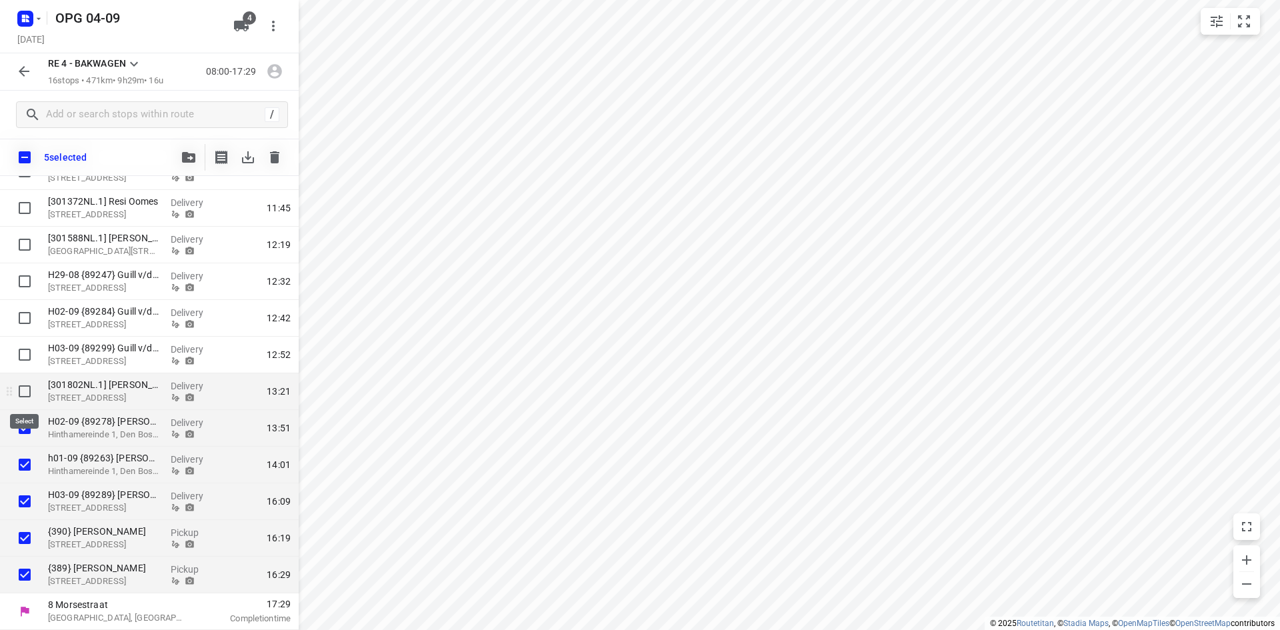
click at [23, 393] on input "checkbox" at bounding box center [24, 391] width 27 height 27
click at [23, 392] on input "checkbox" at bounding box center [24, 391] width 27 height 27
checkbox input "false"
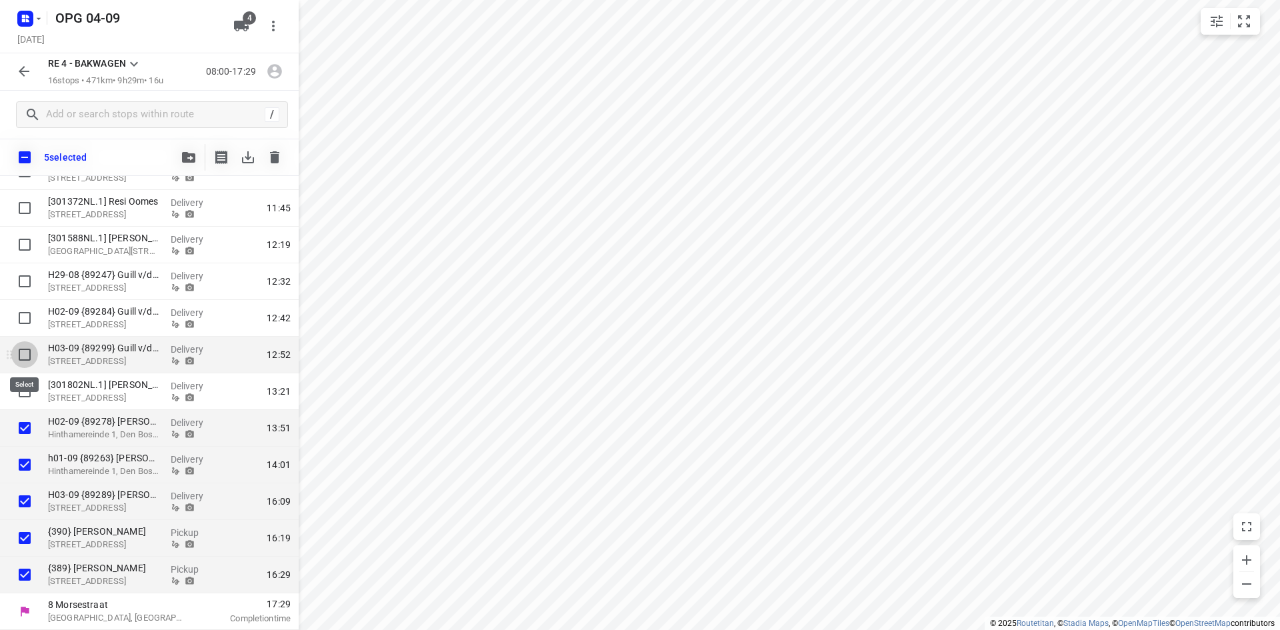
click at [23, 357] on input "checkbox" at bounding box center [24, 354] width 27 height 27
checkbox input "true"
click at [25, 320] on input "checkbox" at bounding box center [24, 318] width 27 height 27
checkbox input "true"
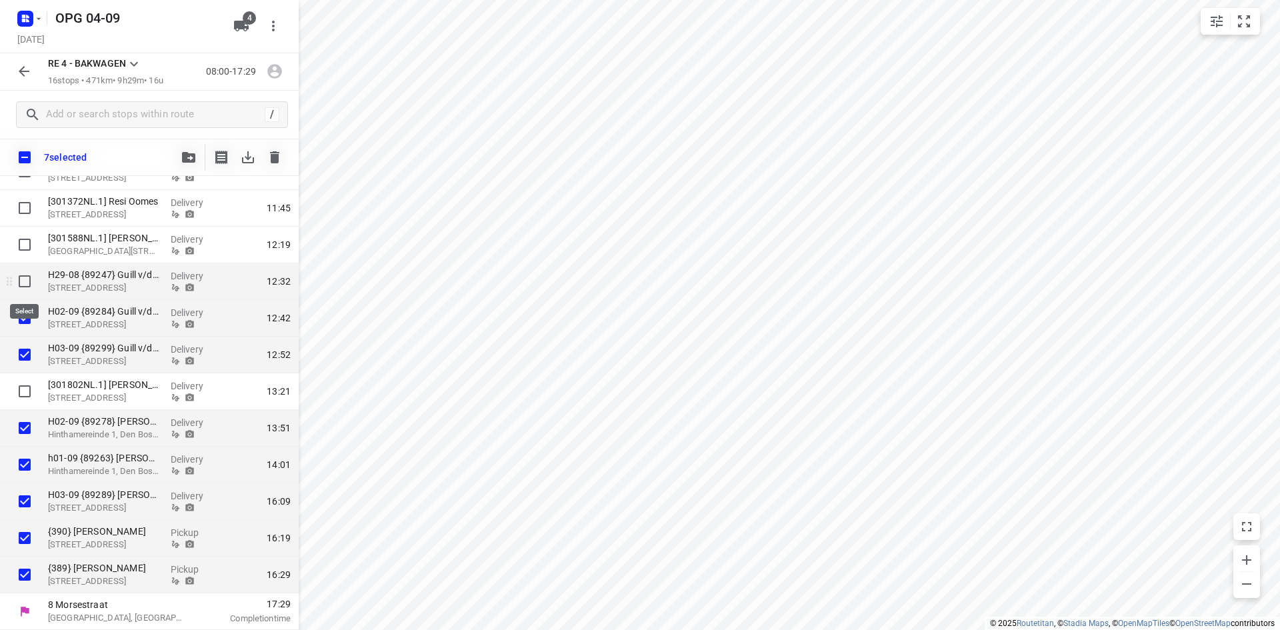
click at [24, 290] on input "checkbox" at bounding box center [24, 281] width 27 height 27
checkbox input "true"
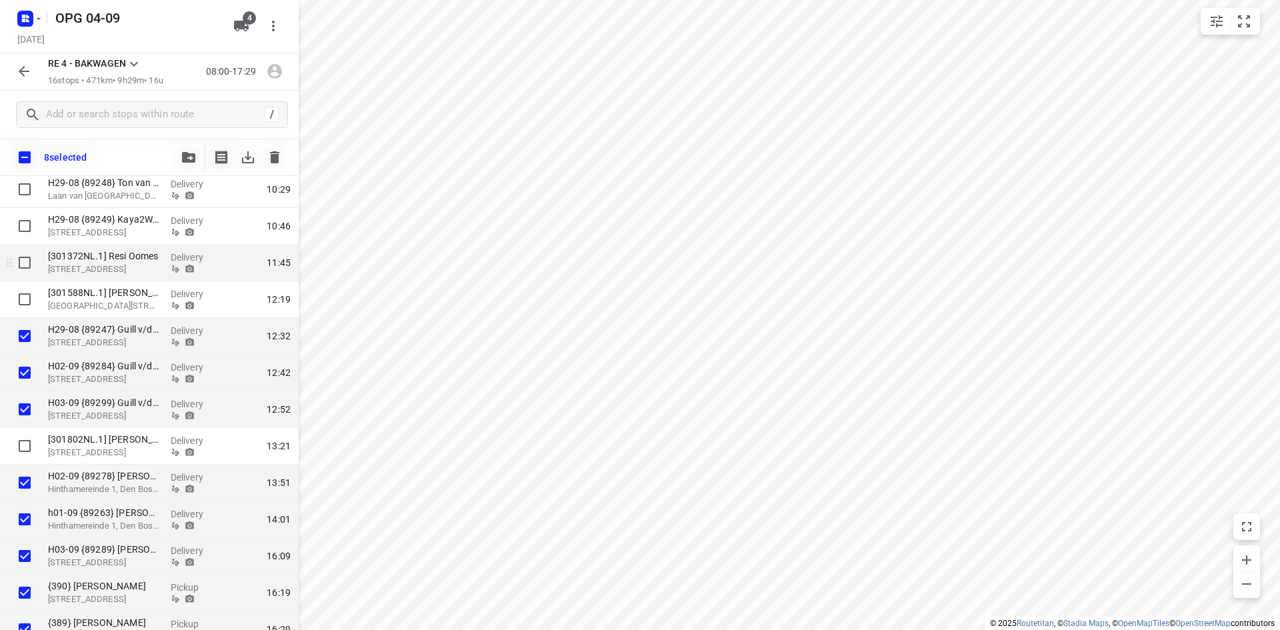
scroll to position [207, 0]
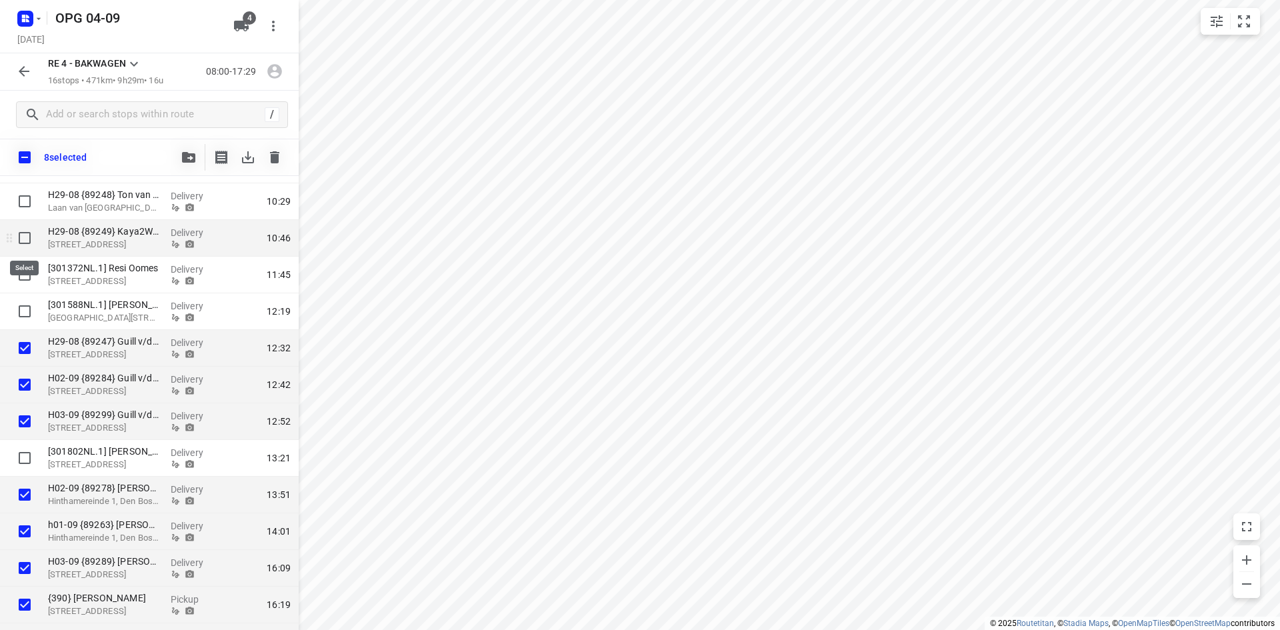
click at [25, 239] on input "checkbox" at bounding box center [24, 238] width 27 height 27
checkbox input "true"
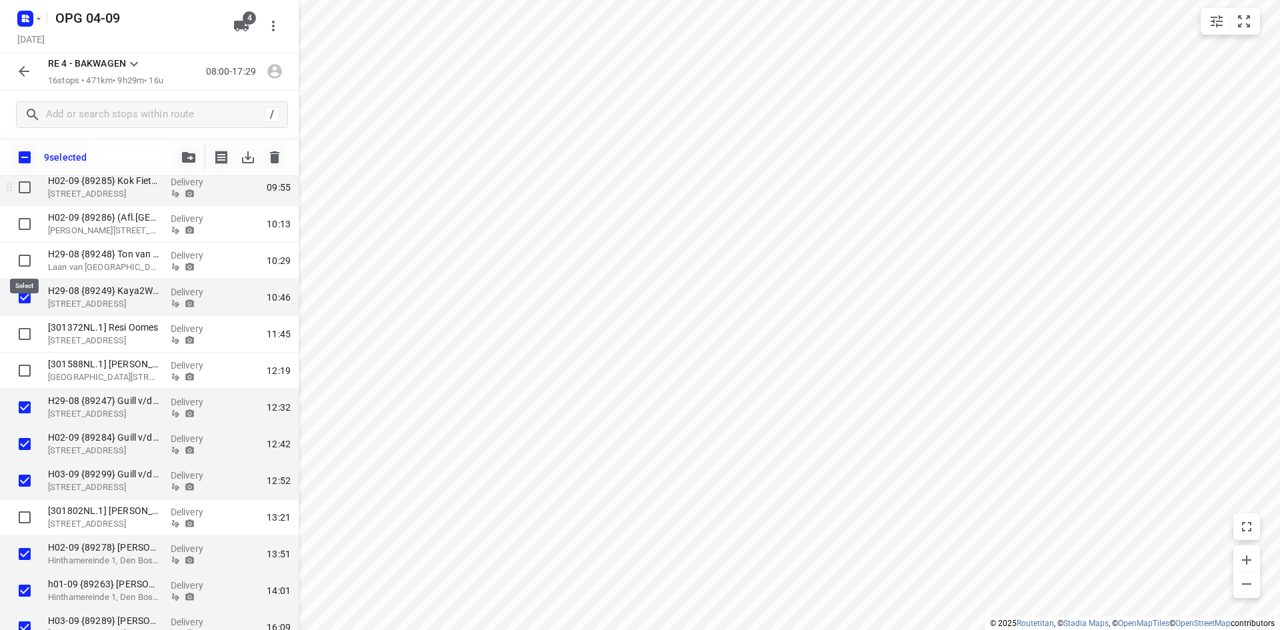
scroll to position [74, 0]
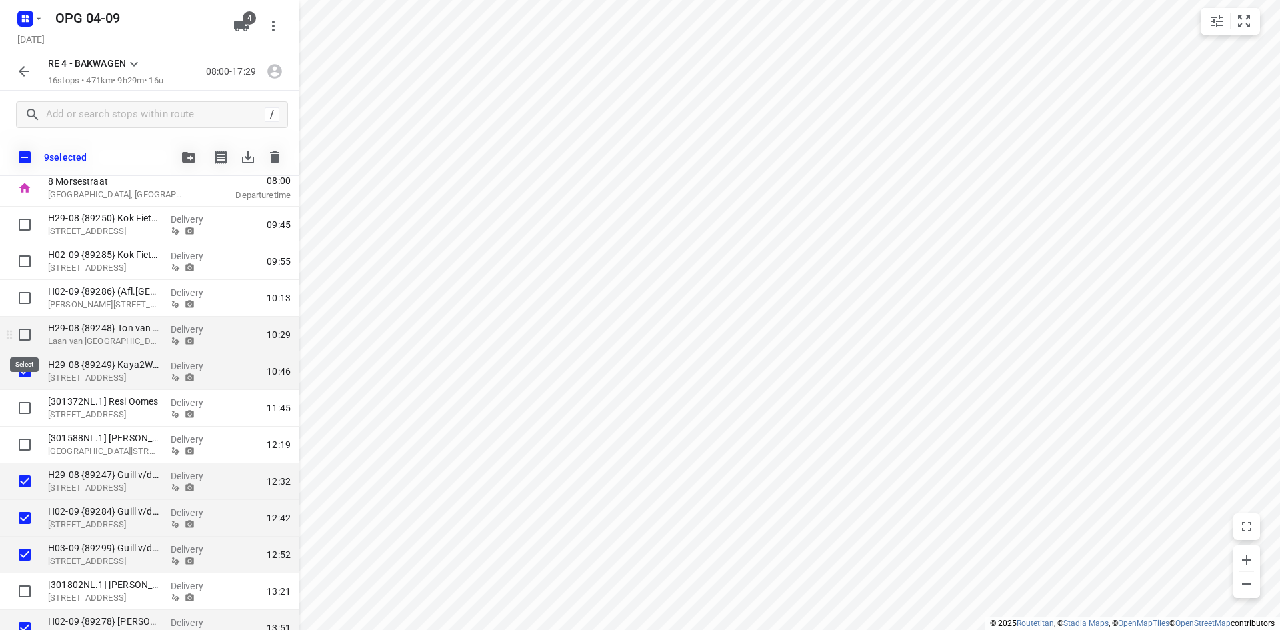
click at [33, 323] on input "checkbox" at bounding box center [24, 334] width 27 height 27
checkbox input "true"
click at [27, 295] on input "checkbox" at bounding box center [24, 298] width 27 height 27
checkbox input "true"
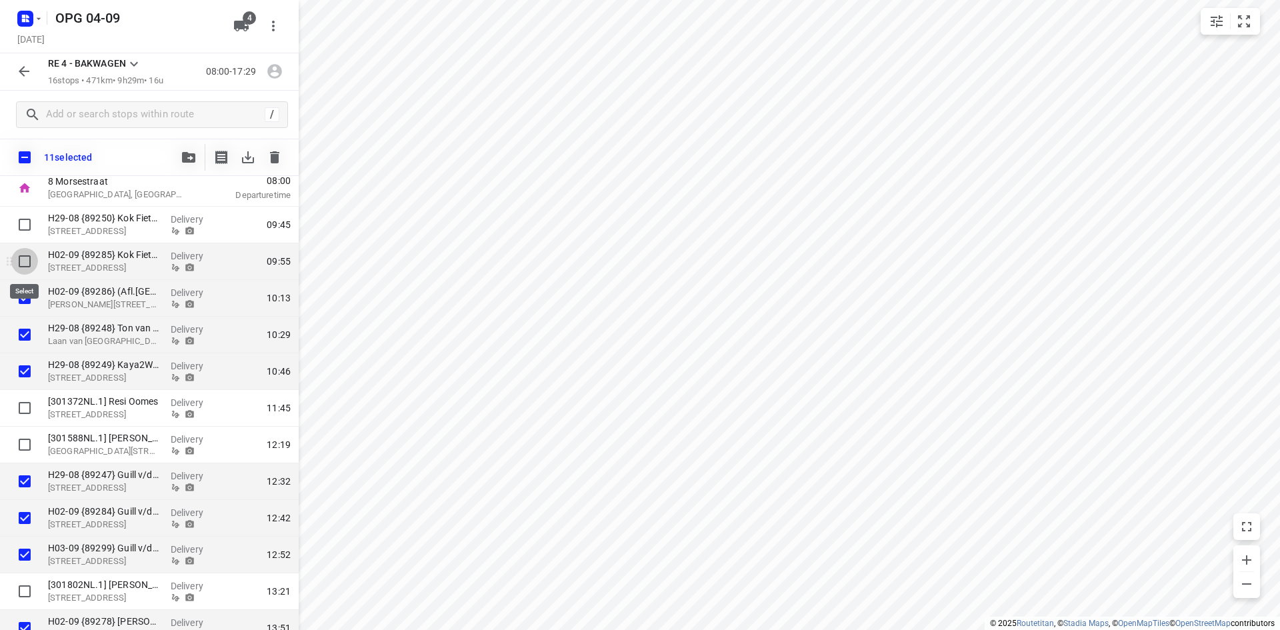
click at [27, 265] on input "checkbox" at bounding box center [24, 261] width 27 height 27
checkbox input "true"
click at [27, 231] on input "checkbox" at bounding box center [24, 224] width 27 height 27
checkbox input "true"
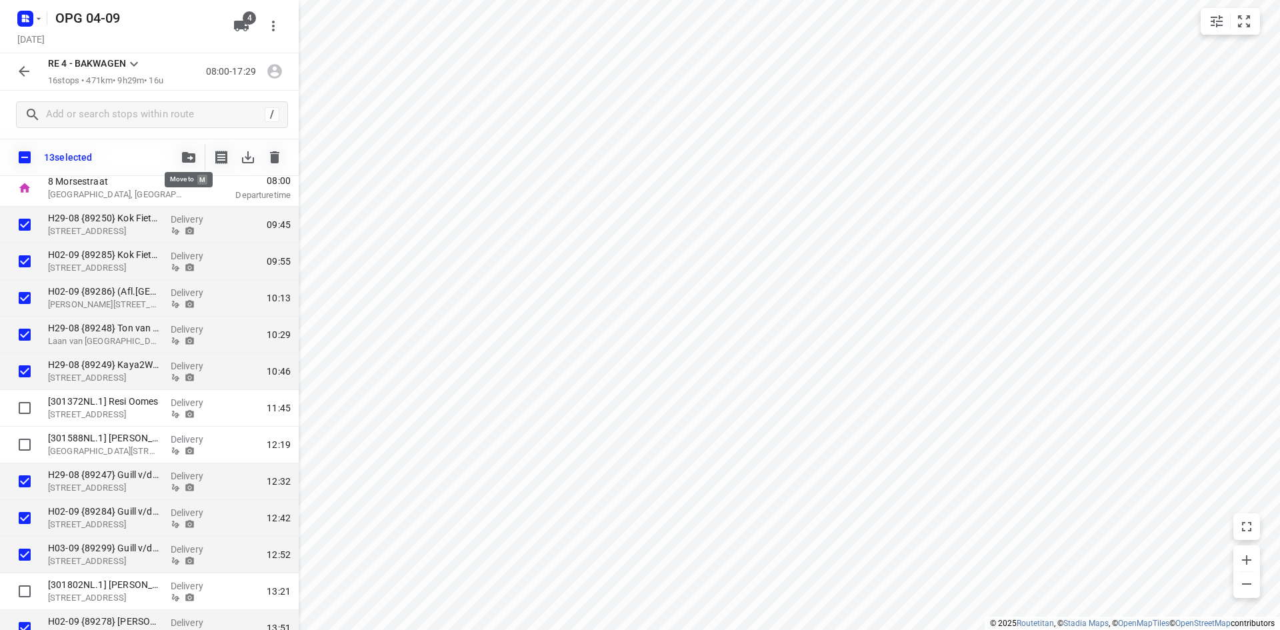
click at [190, 150] on button "button" at bounding box center [188, 157] width 27 height 27
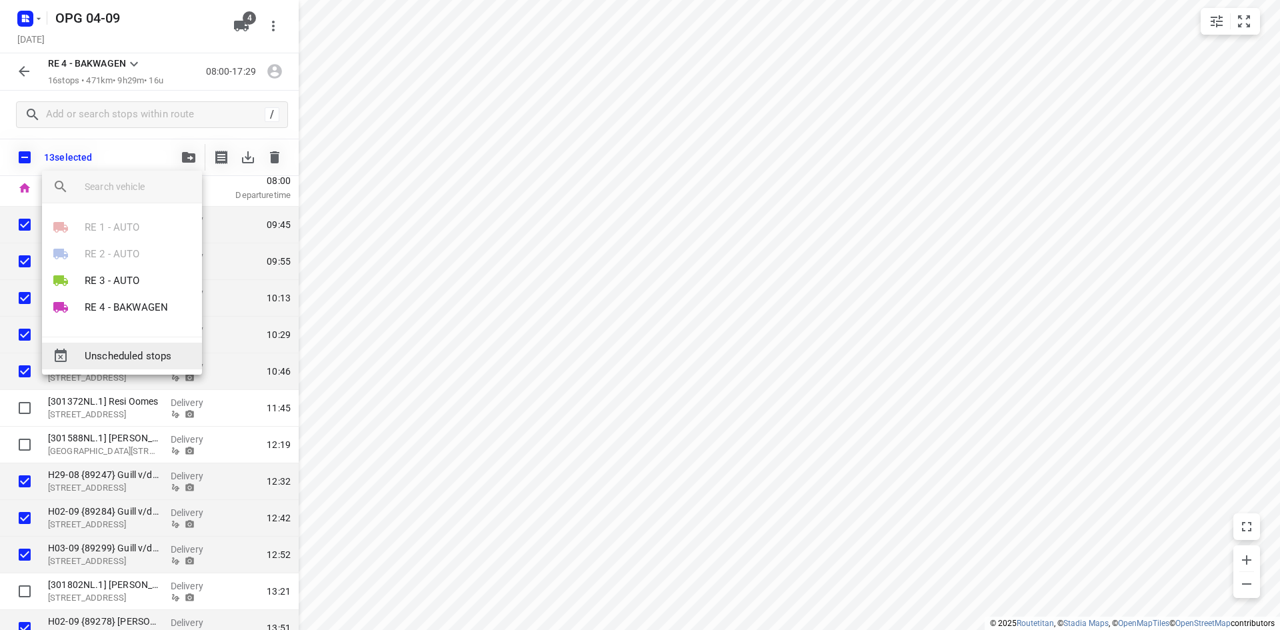
click at [157, 345] on div "Unscheduled stops" at bounding box center [122, 356] width 160 height 27
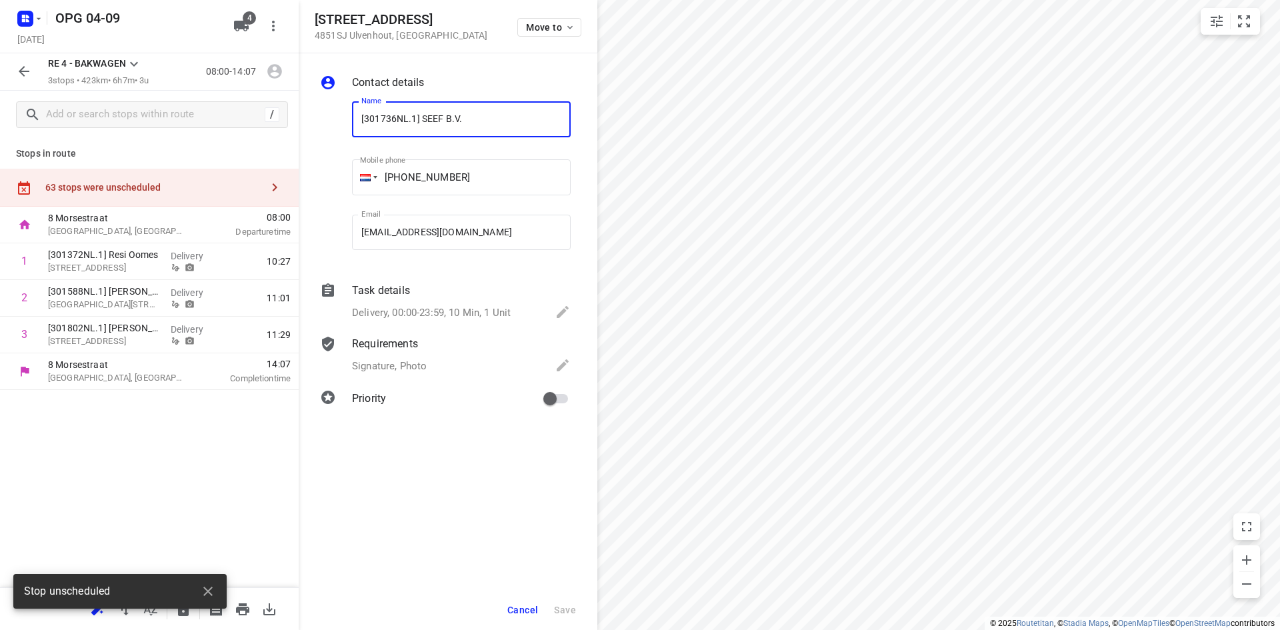
scroll to position [0, 0]
click at [565, 24] on icon "button" at bounding box center [570, 27] width 11 height 11
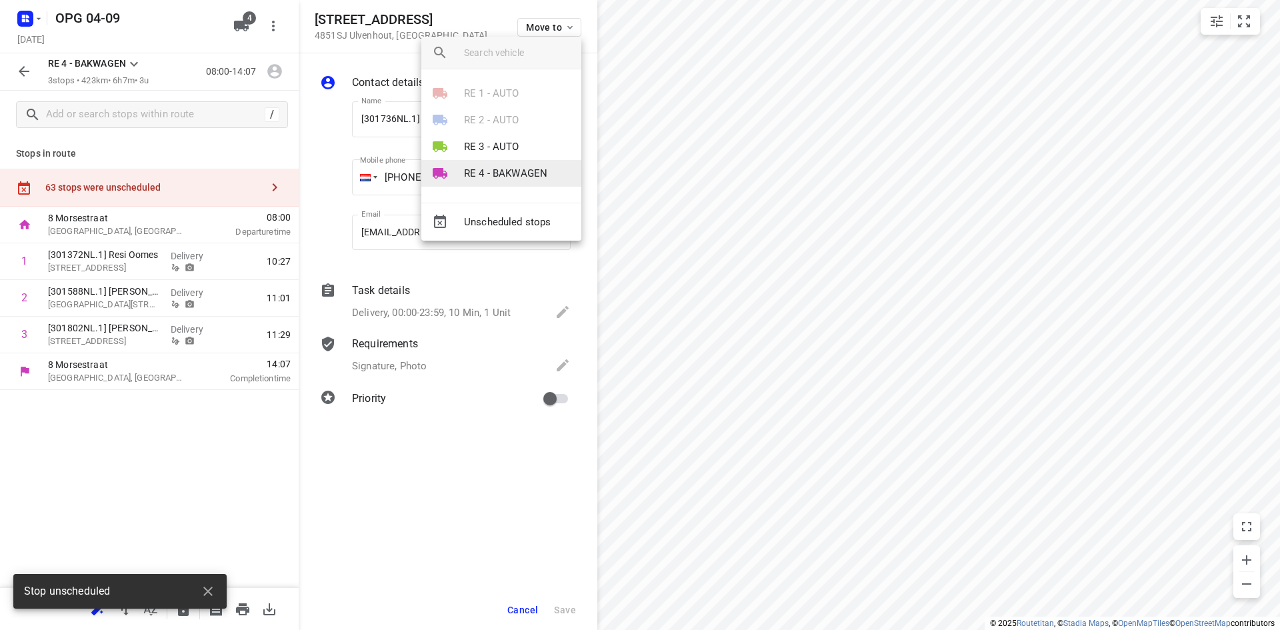
click at [495, 177] on p "RE 4 - BAKWAGEN" at bounding box center [505, 173] width 83 height 15
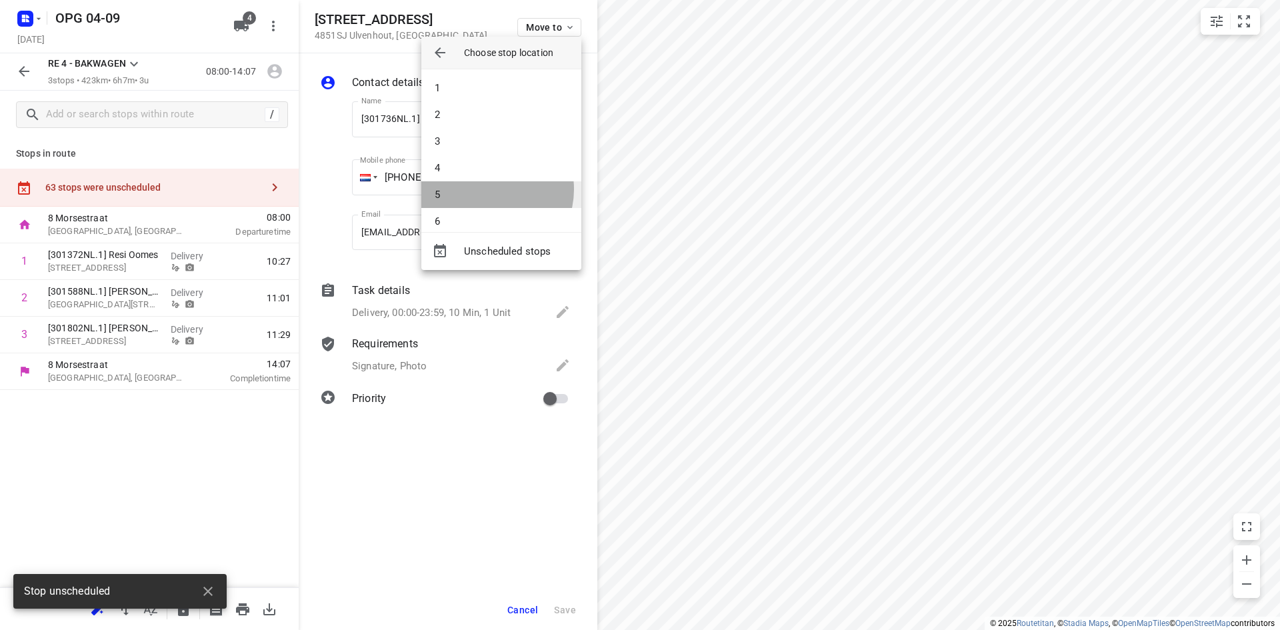
click at [487, 189] on li "5" at bounding box center [501, 194] width 160 height 27
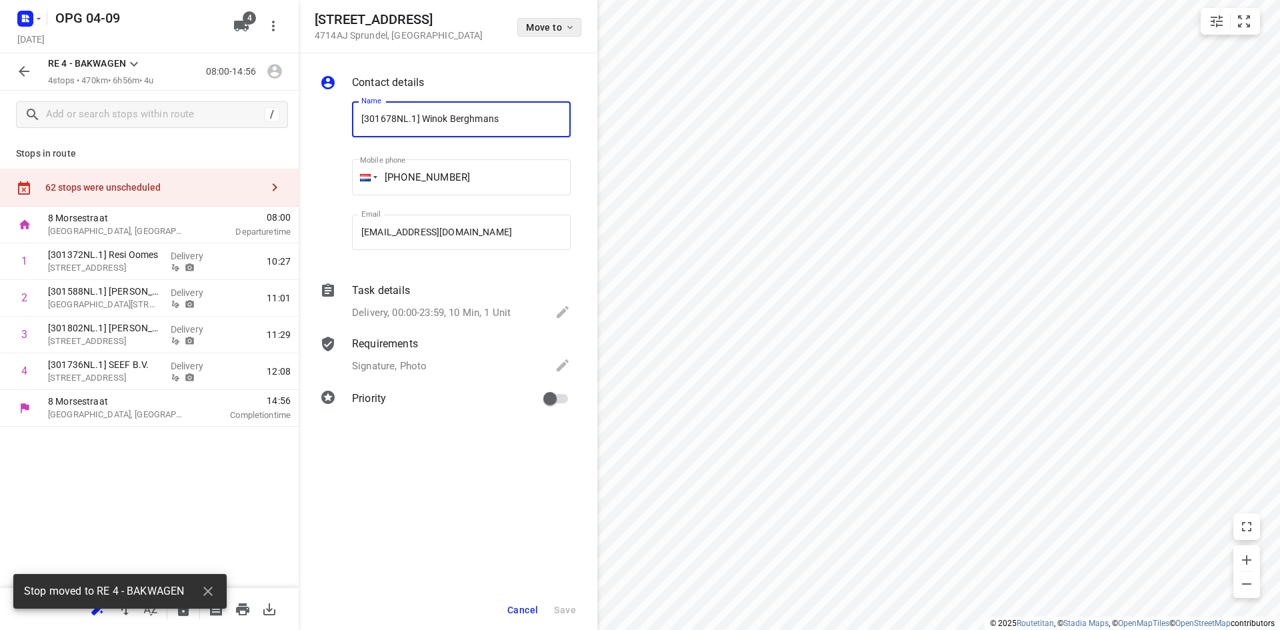
click at [561, 33] on button "Move to" at bounding box center [549, 27] width 64 height 19
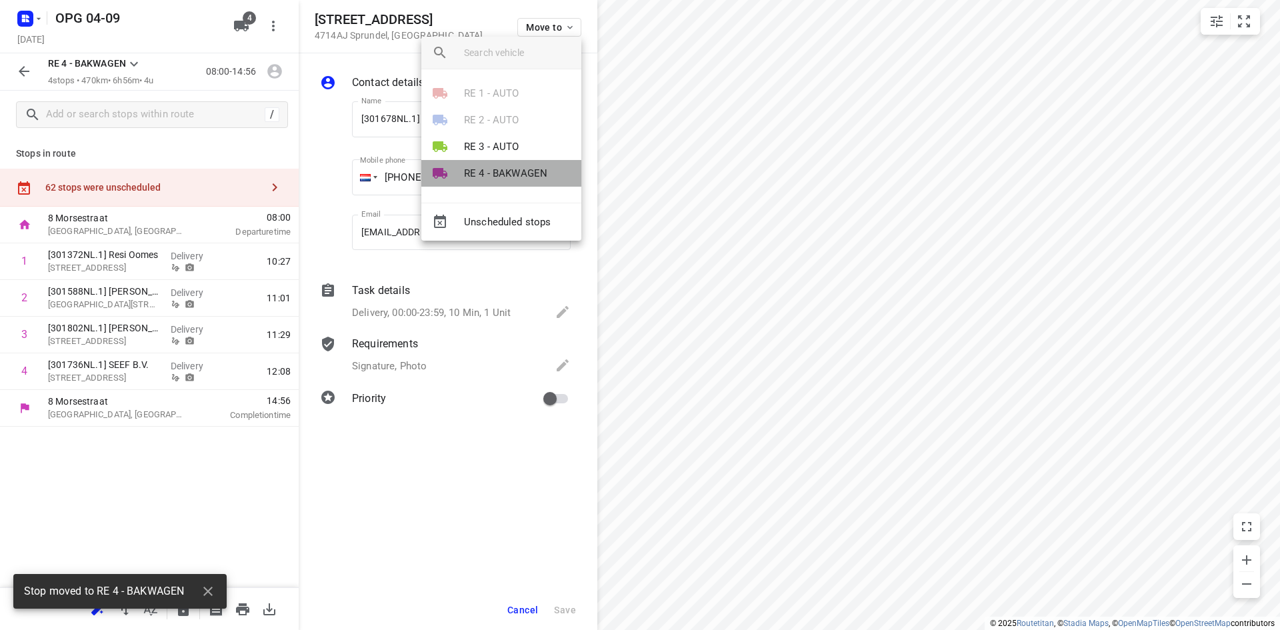
click at [490, 173] on p "RE 4 - BAKWAGEN" at bounding box center [505, 173] width 83 height 15
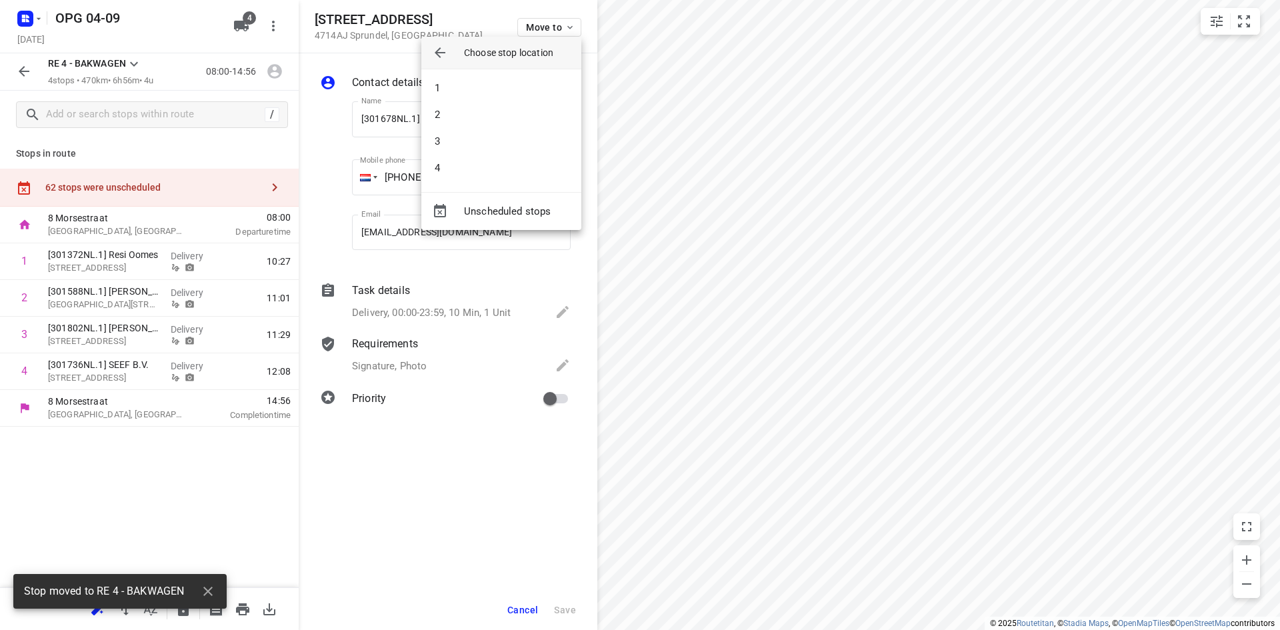
click at [490, 173] on li "4" at bounding box center [501, 168] width 160 height 27
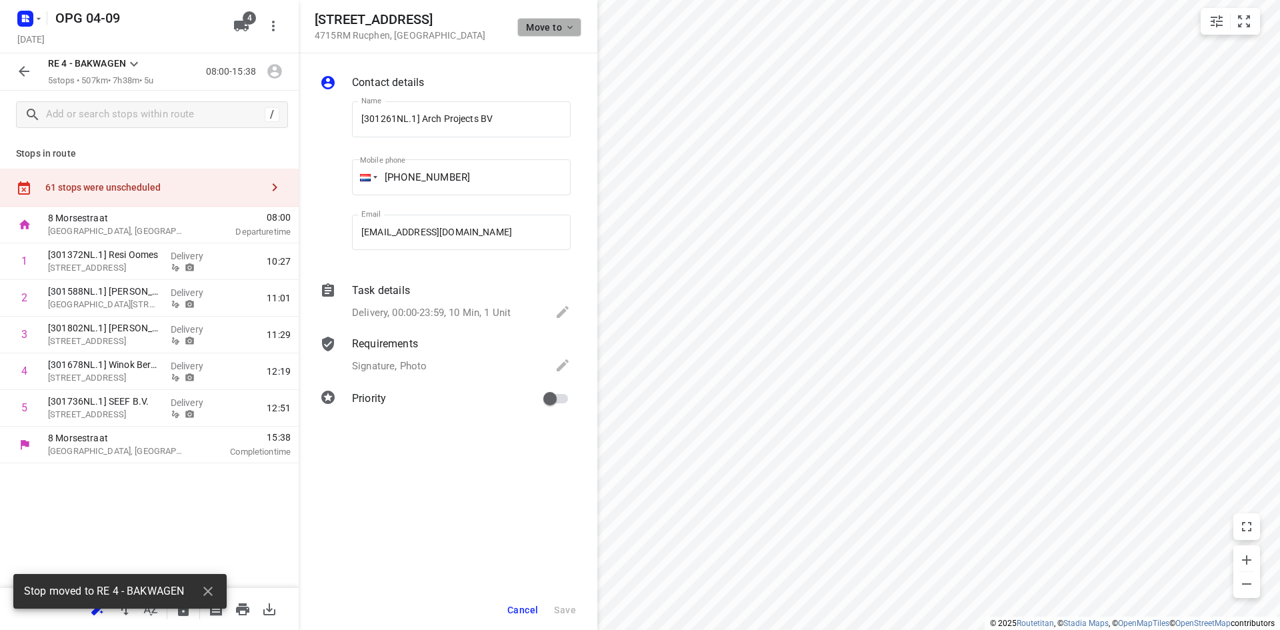
click at [565, 26] on icon "button" at bounding box center [570, 27] width 11 height 11
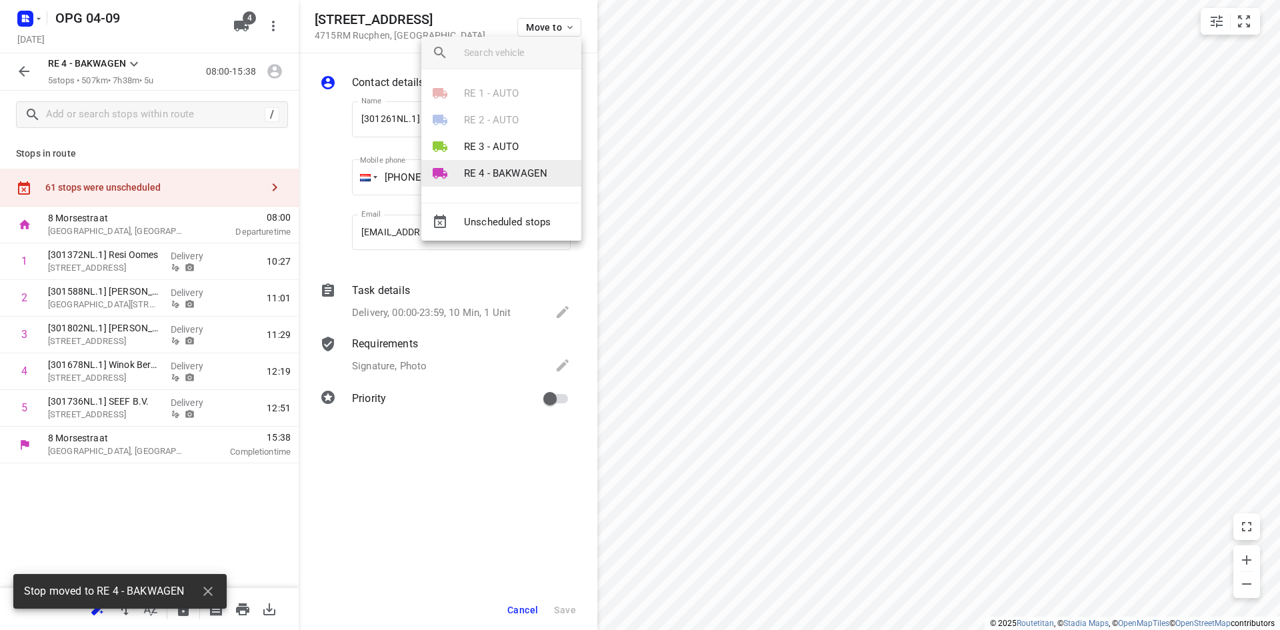
click at [499, 171] on p "RE 4 - BAKWAGEN" at bounding box center [505, 173] width 83 height 15
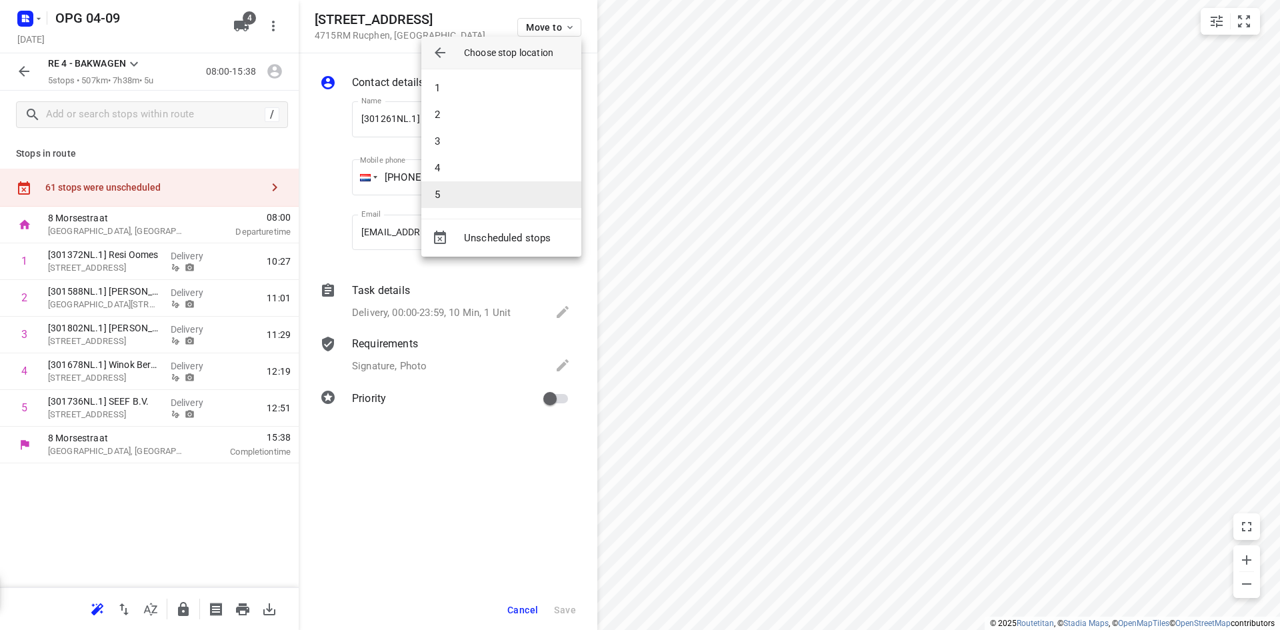
click at [474, 198] on li "5" at bounding box center [501, 194] width 160 height 27
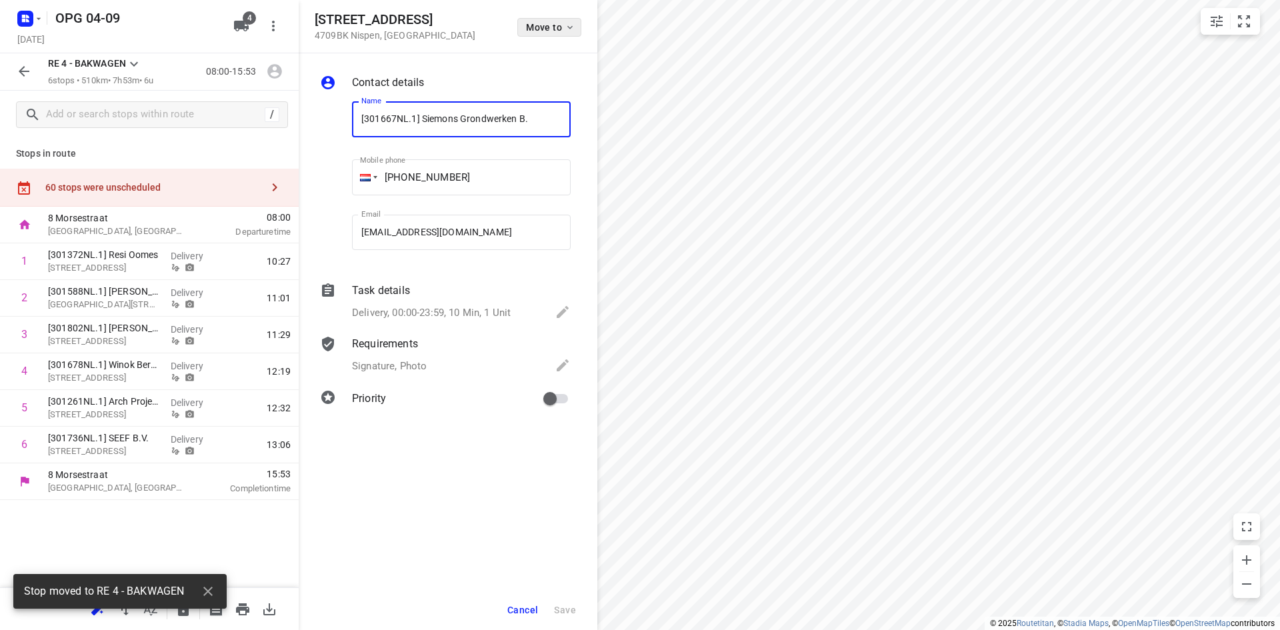
click at [517, 19] on div "Essenseweg 19 4709BK Nispen , Netherlands Move to" at bounding box center [448, 26] width 267 height 29
click at [532, 23] on span "Move to" at bounding box center [550, 27] width 49 height 11
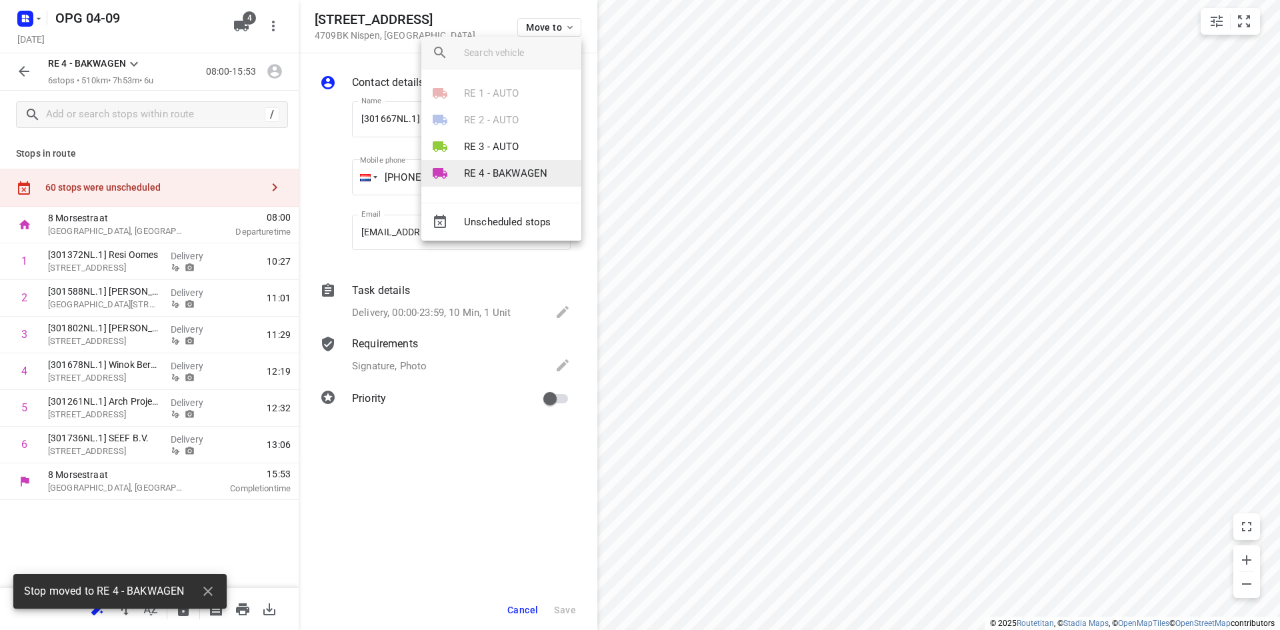
click at [505, 173] on p "RE 4 - BAKWAGEN" at bounding box center [505, 173] width 83 height 15
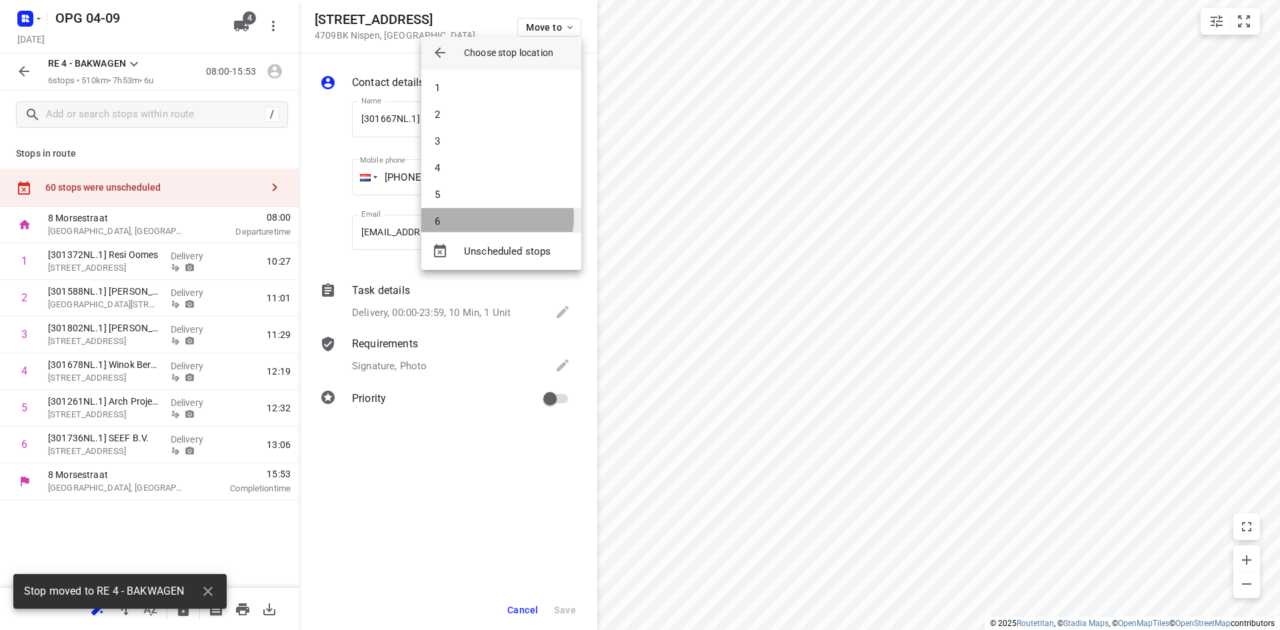
click at [493, 217] on li "6" at bounding box center [501, 221] width 160 height 27
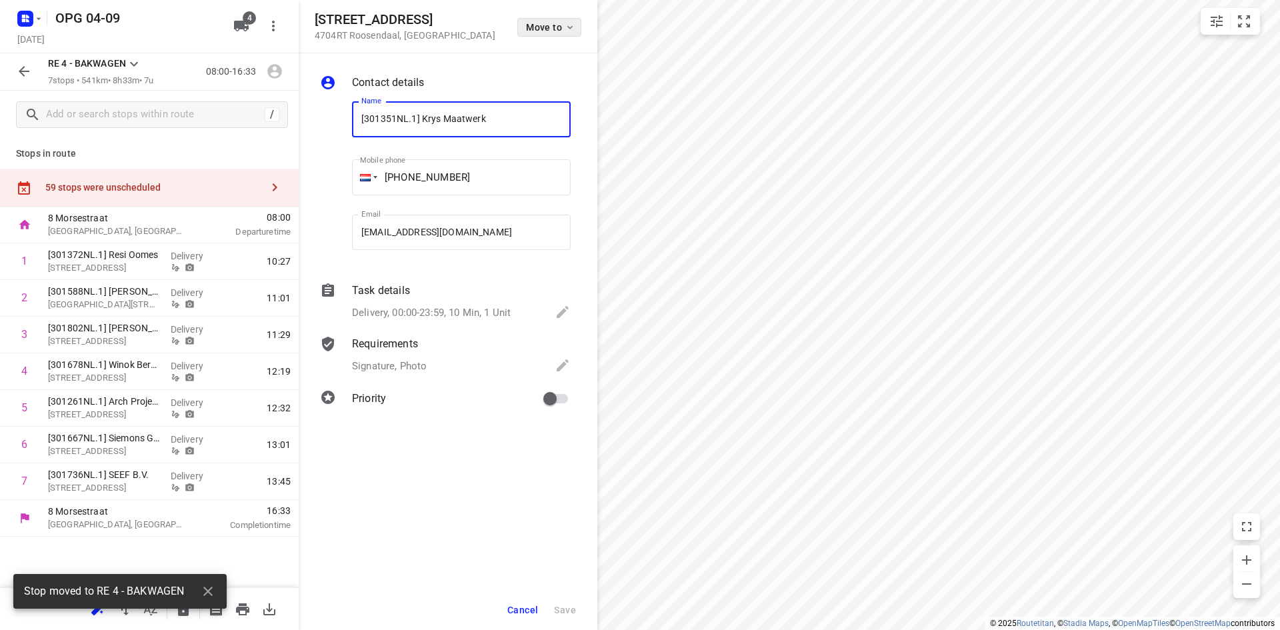
click at [547, 33] on button "Move to" at bounding box center [549, 27] width 64 height 19
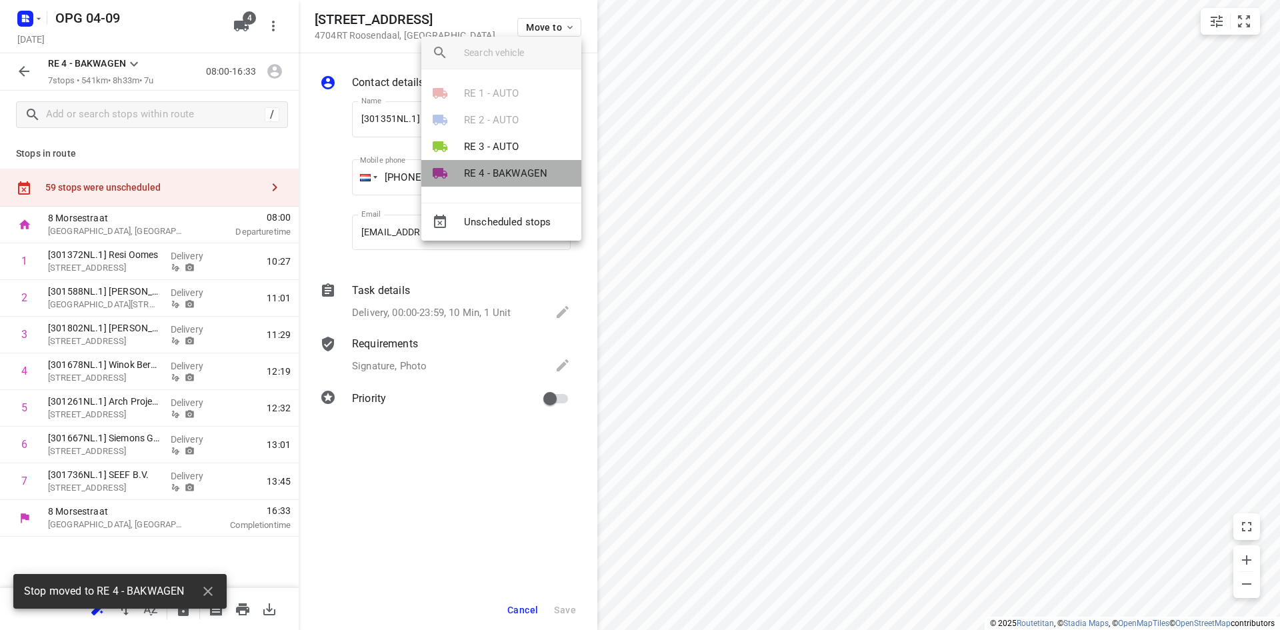
click at [510, 161] on li "RE 4 - BAKWAGEN" at bounding box center [501, 173] width 160 height 27
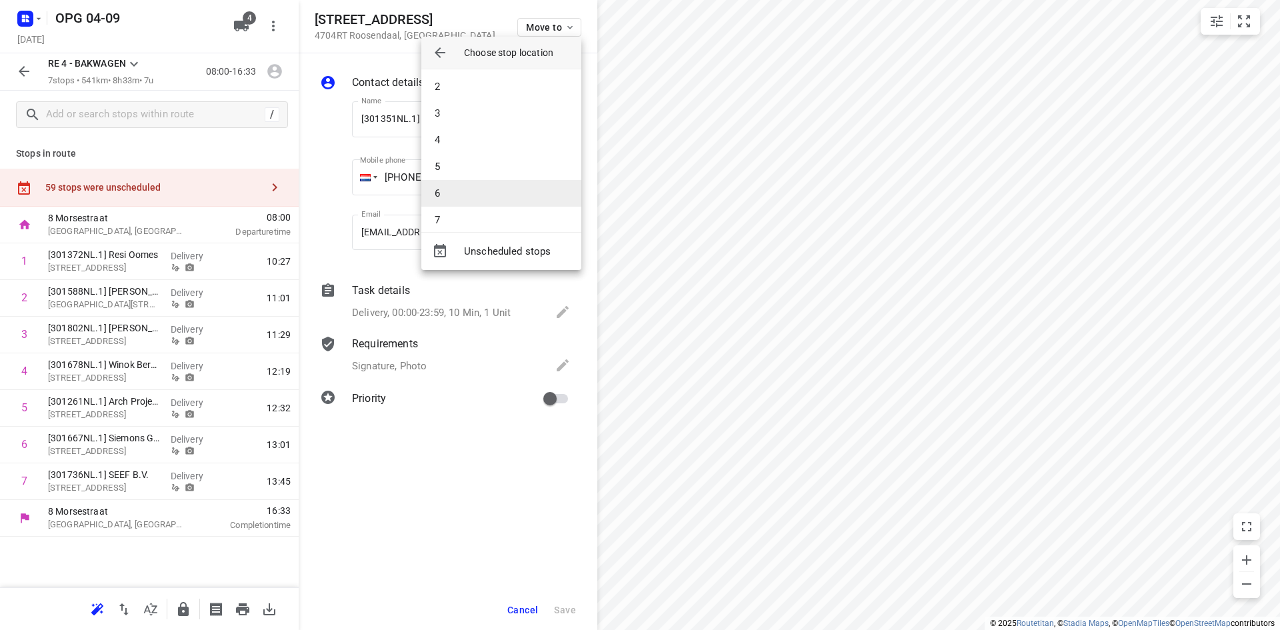
scroll to position [40, 0]
click at [468, 212] on li "7" at bounding box center [501, 208] width 160 height 27
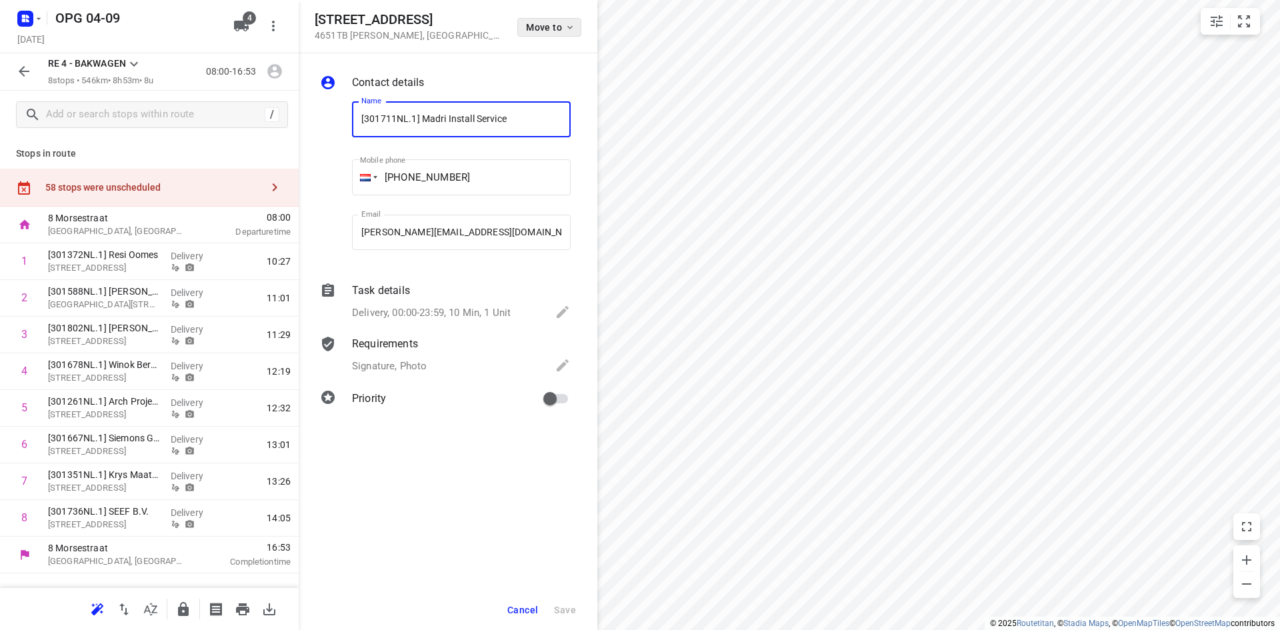
click at [555, 28] on span "Move to" at bounding box center [550, 27] width 49 height 11
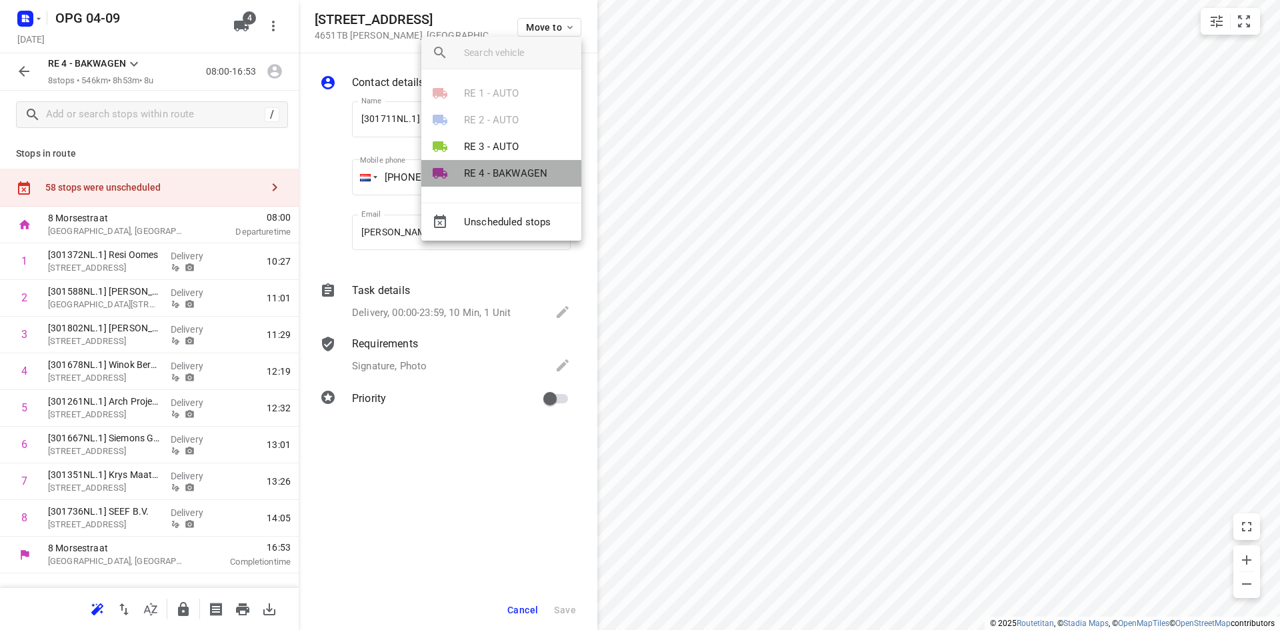
click at [476, 173] on p "RE 4 - BAKWAGEN" at bounding box center [505, 173] width 83 height 15
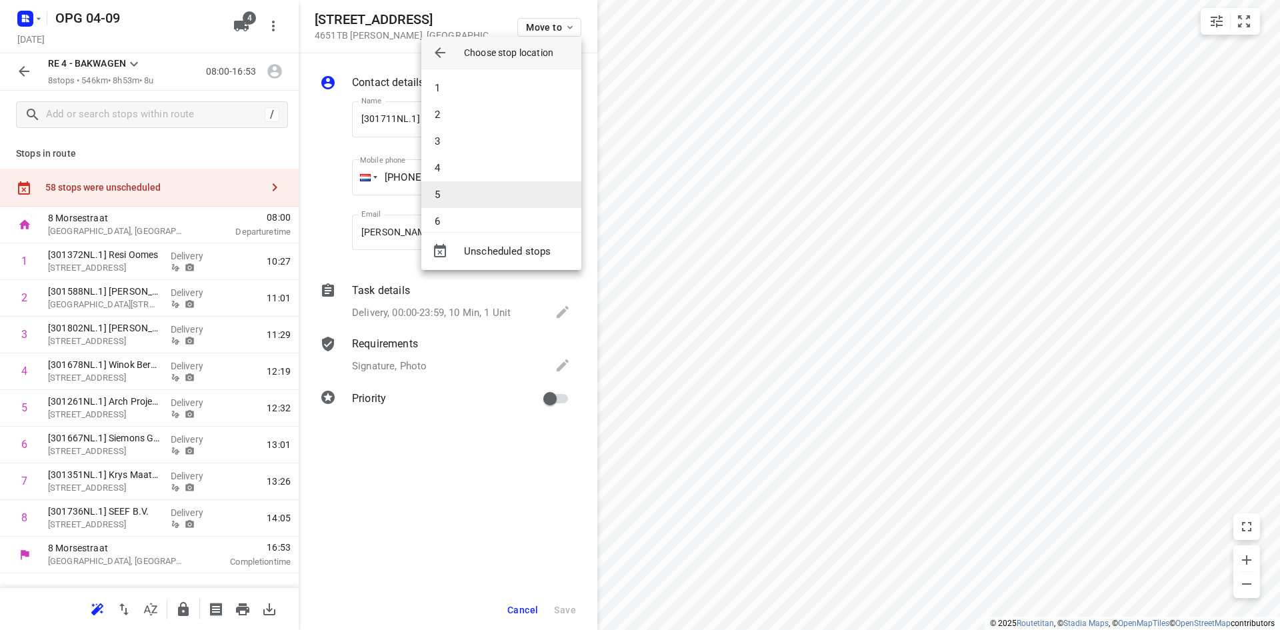
scroll to position [67, 0]
click at [476, 205] on li "8" at bounding box center [501, 208] width 160 height 27
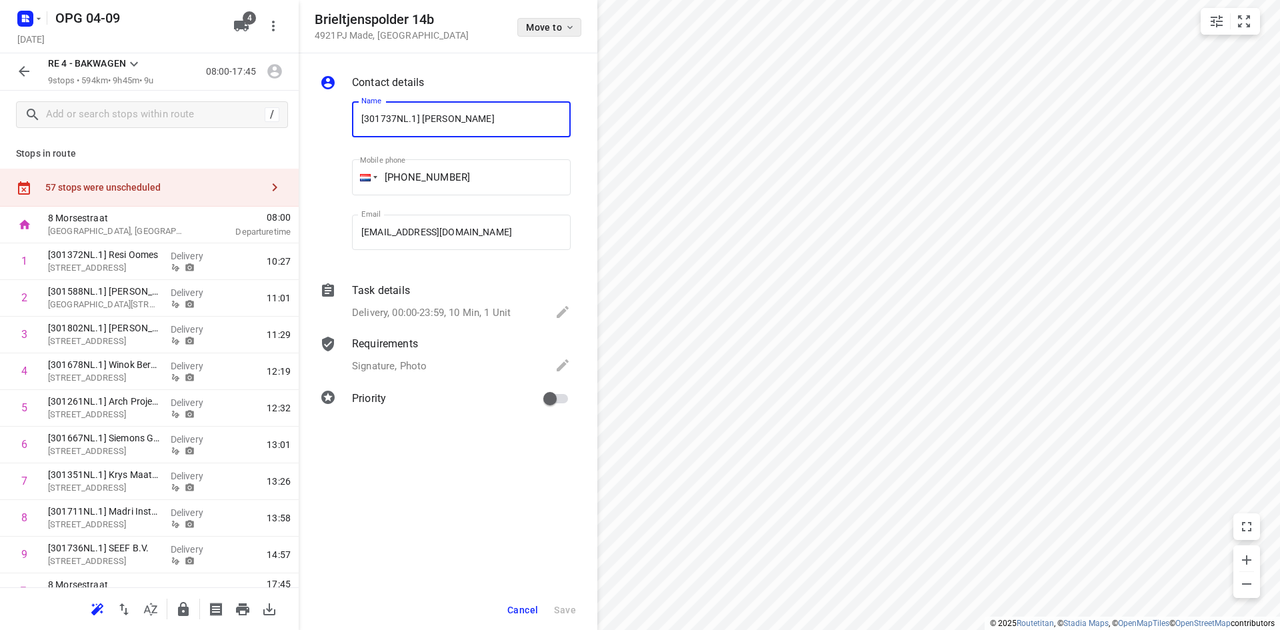
click at [542, 38] on div "Move to" at bounding box center [549, 26] width 64 height 29
click at [543, 33] on button "Move to" at bounding box center [549, 27] width 64 height 19
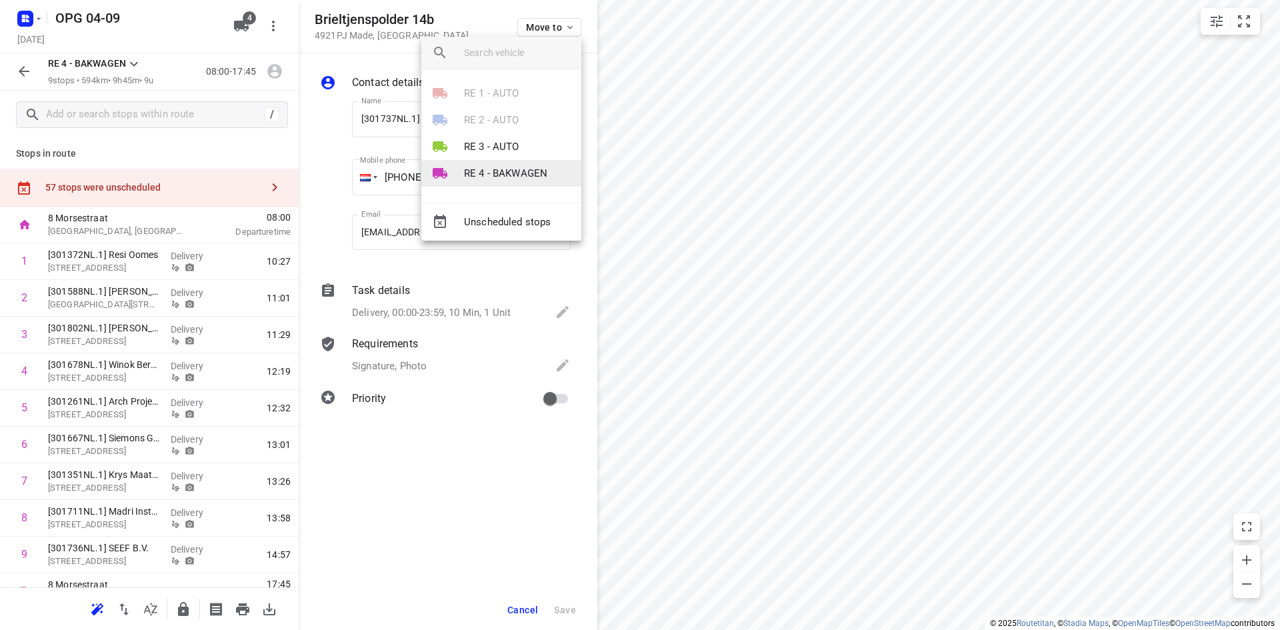
click at [519, 167] on p "RE 4 - BAKWAGEN" at bounding box center [505, 173] width 83 height 15
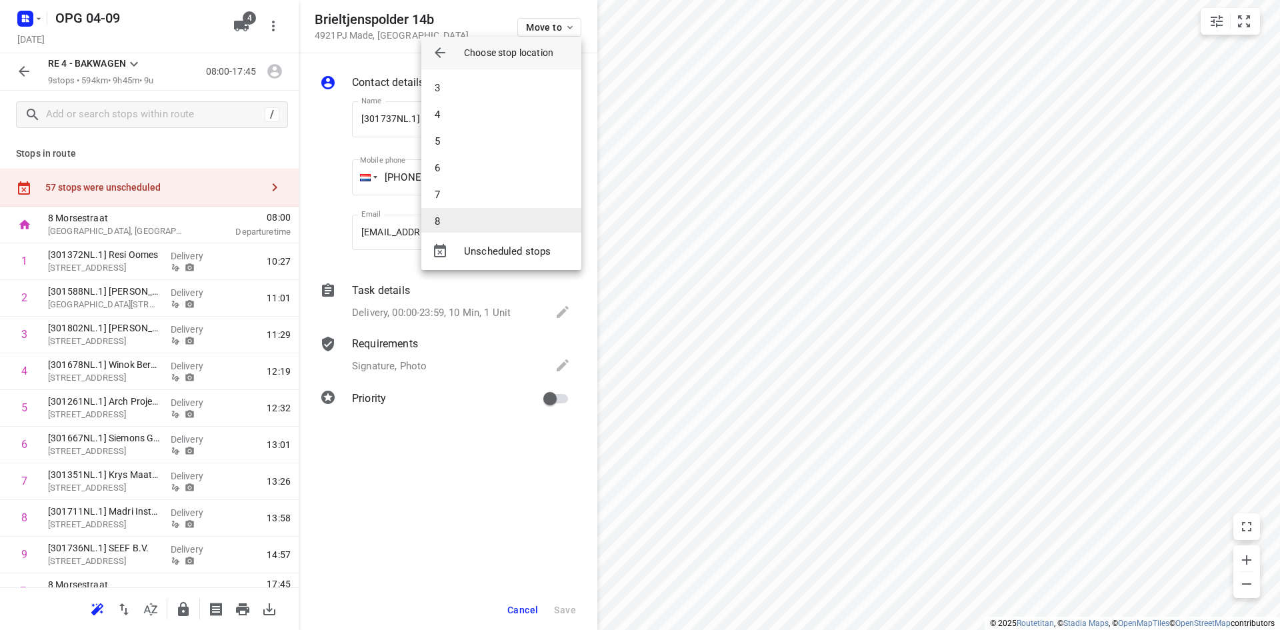
scroll to position [93, 0]
click at [492, 211] on li "9" at bounding box center [501, 208] width 160 height 27
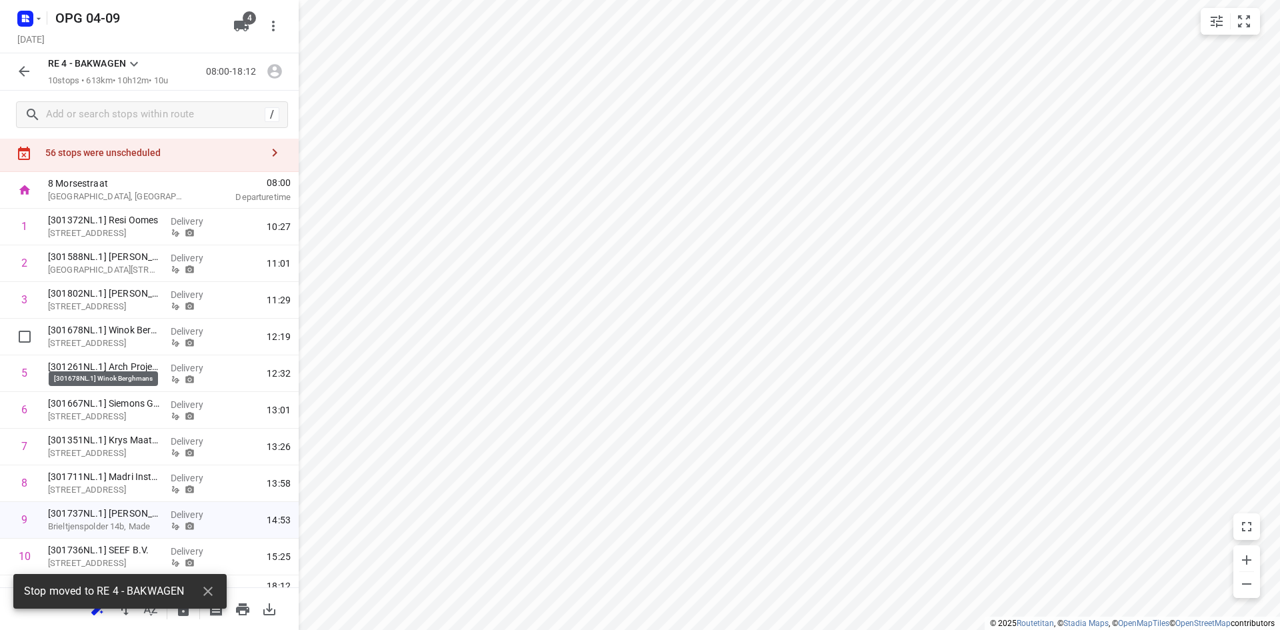
scroll to position [59, 0]
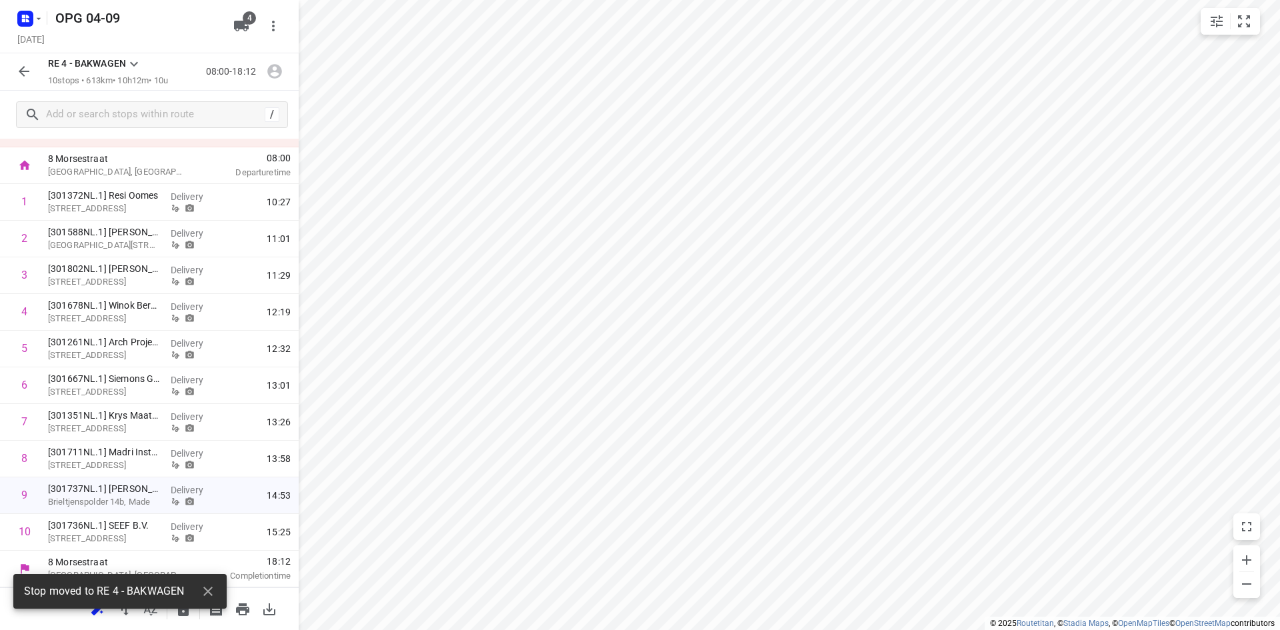
click at [101, 607] on div "Stop moved to RE 4 - BAKWAGEN" at bounding box center [119, 591] width 213 height 35
click at [205, 593] on icon "button" at bounding box center [208, 591] width 16 height 16
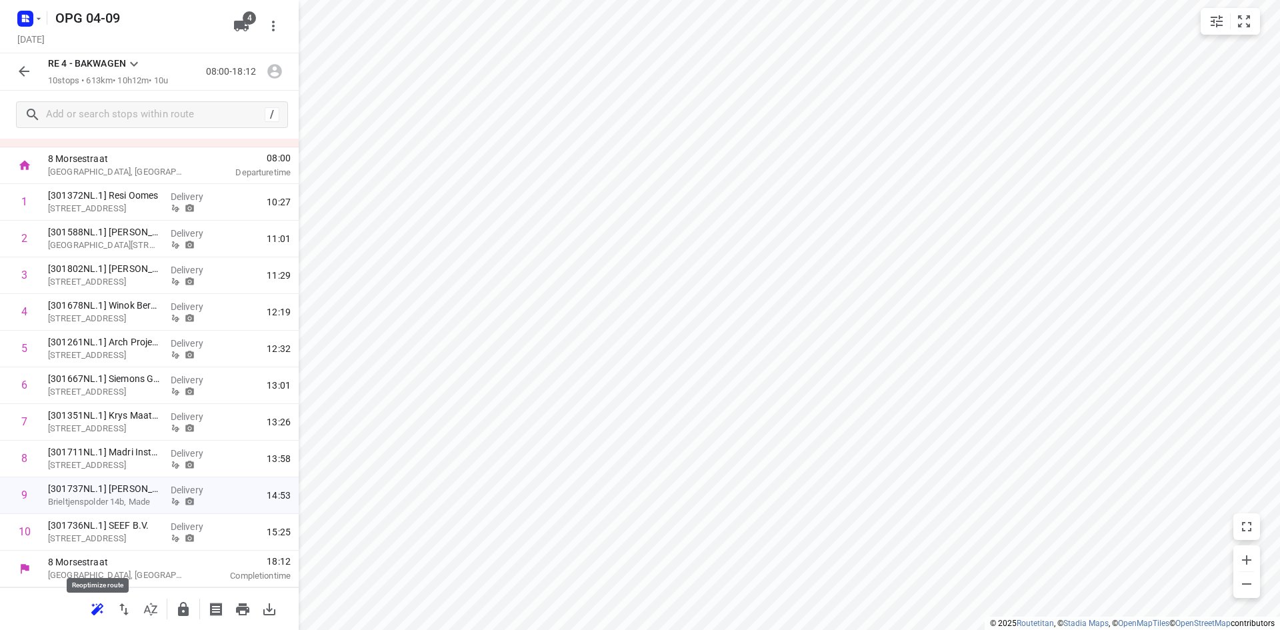
click at [95, 608] on icon "button" at bounding box center [95, 611] width 9 height 9
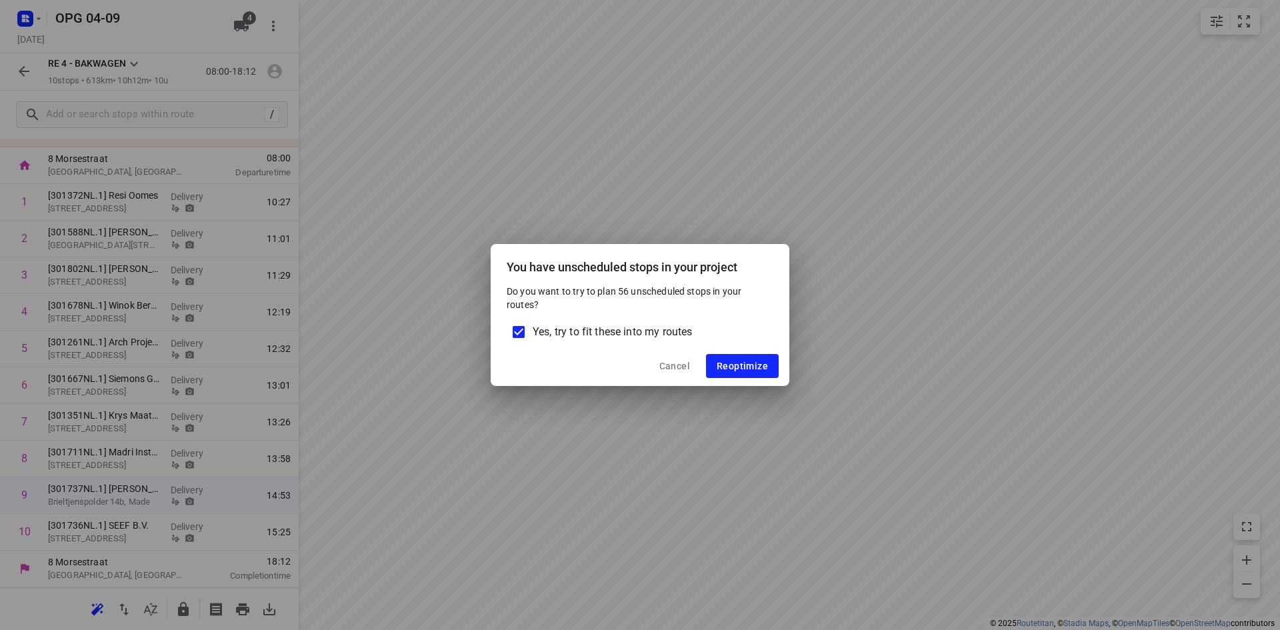
click at [498, 336] on div "Yes, try to fit these into my routes" at bounding box center [640, 332] width 299 height 28
click at [515, 337] on input "Yes, try to fit these into my routes" at bounding box center [519, 332] width 28 height 28
checkbox input "false"
click at [750, 368] on span "Reoptimize" at bounding box center [742, 366] width 51 height 11
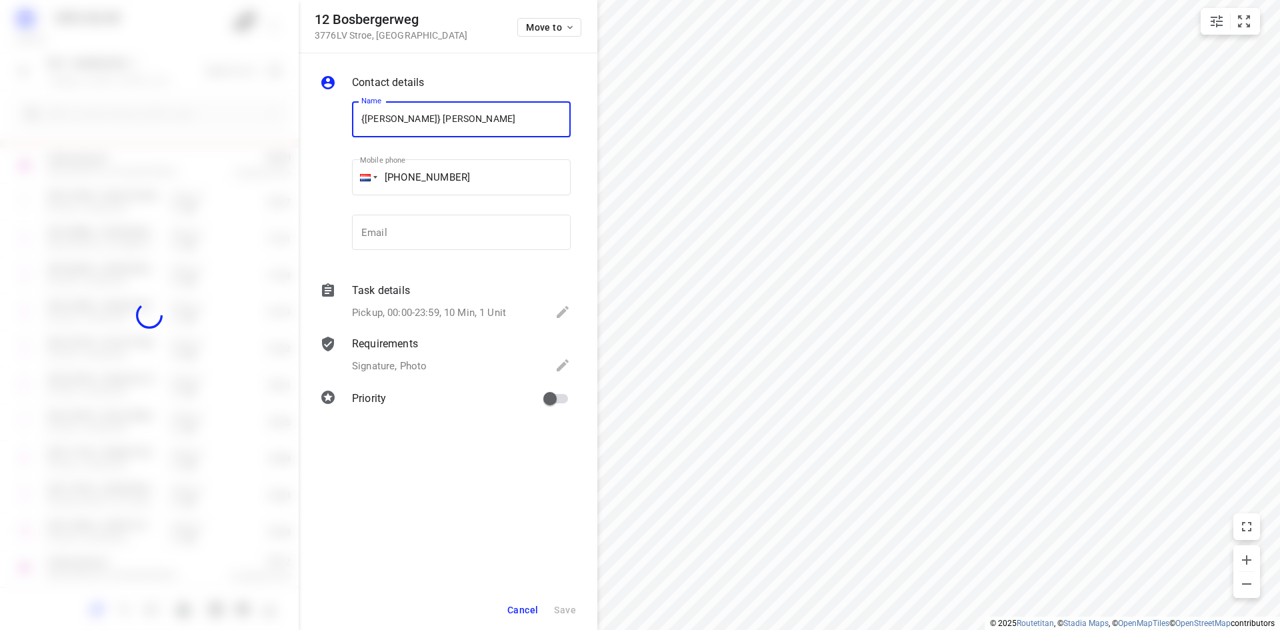
click at [535, 605] on span "Cancel" at bounding box center [522, 610] width 31 height 11
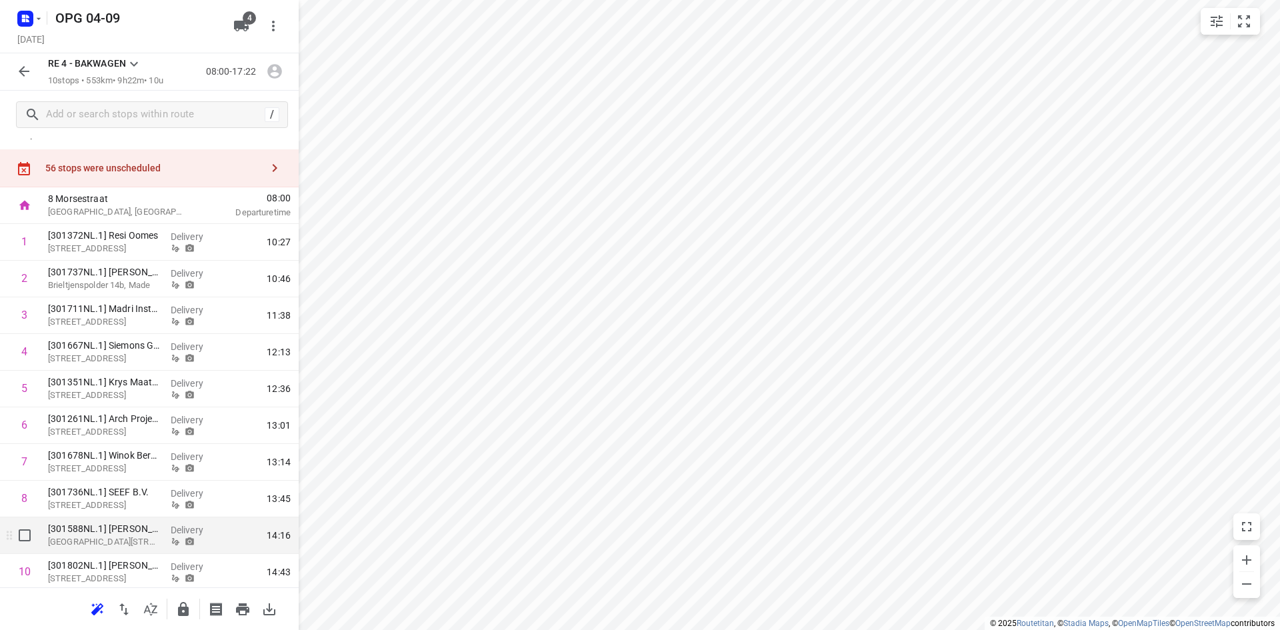
scroll to position [0, 0]
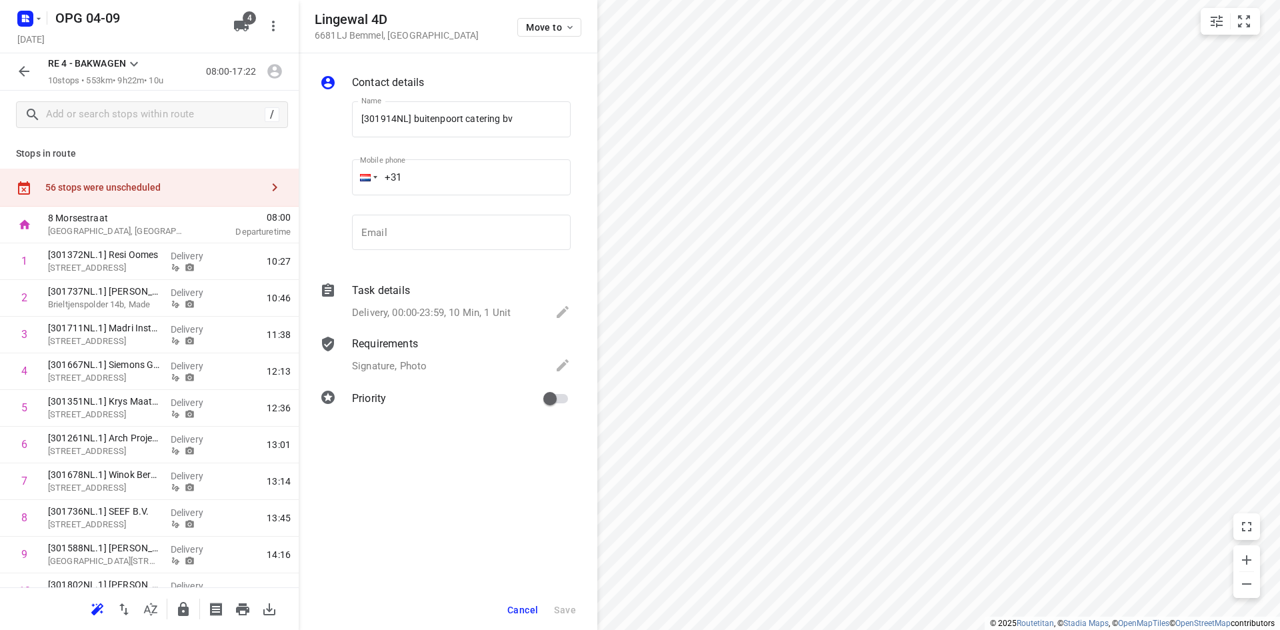
click at [555, 15] on div "Move to" at bounding box center [549, 26] width 64 height 29
click at [555, 28] on span "Move to" at bounding box center [550, 27] width 49 height 11
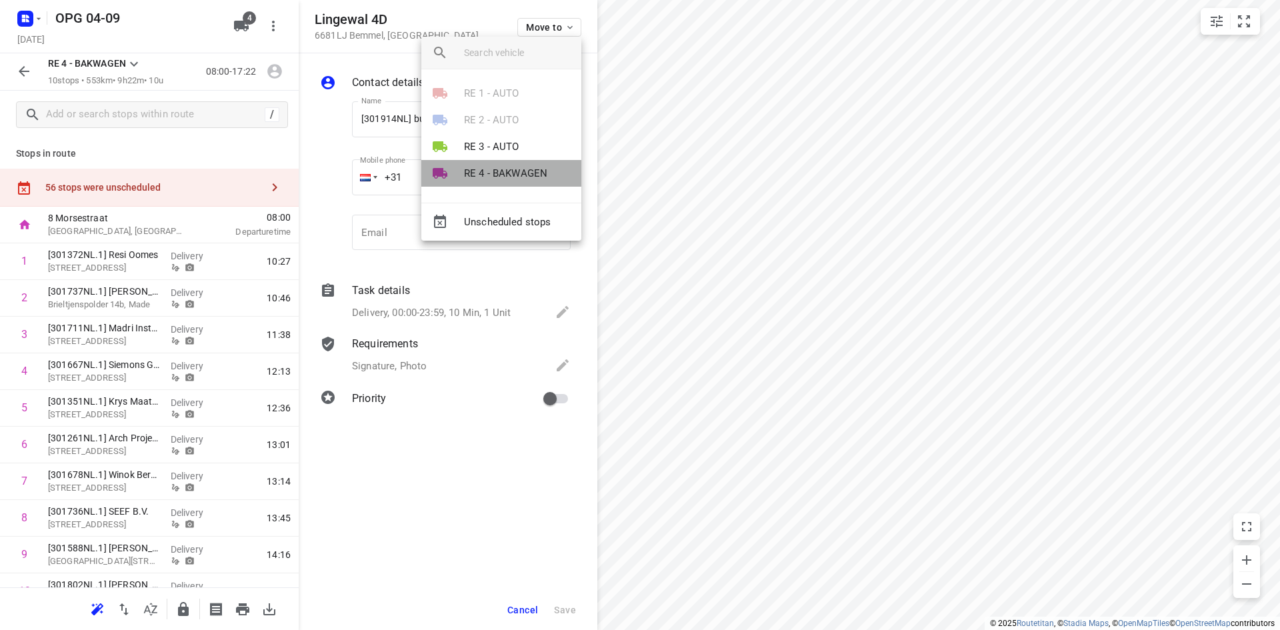
click at [511, 185] on li "RE 4 - BAKWAGEN" at bounding box center [501, 173] width 160 height 27
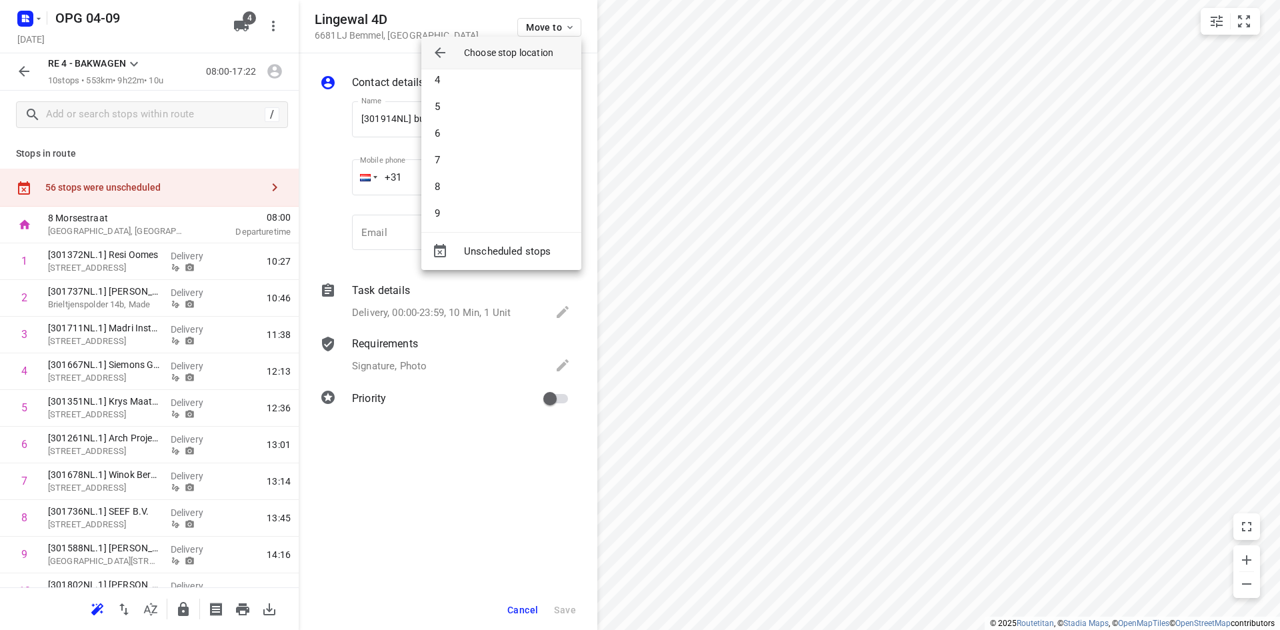
scroll to position [120, 0]
click at [481, 207] on li "10" at bounding box center [501, 208] width 160 height 27
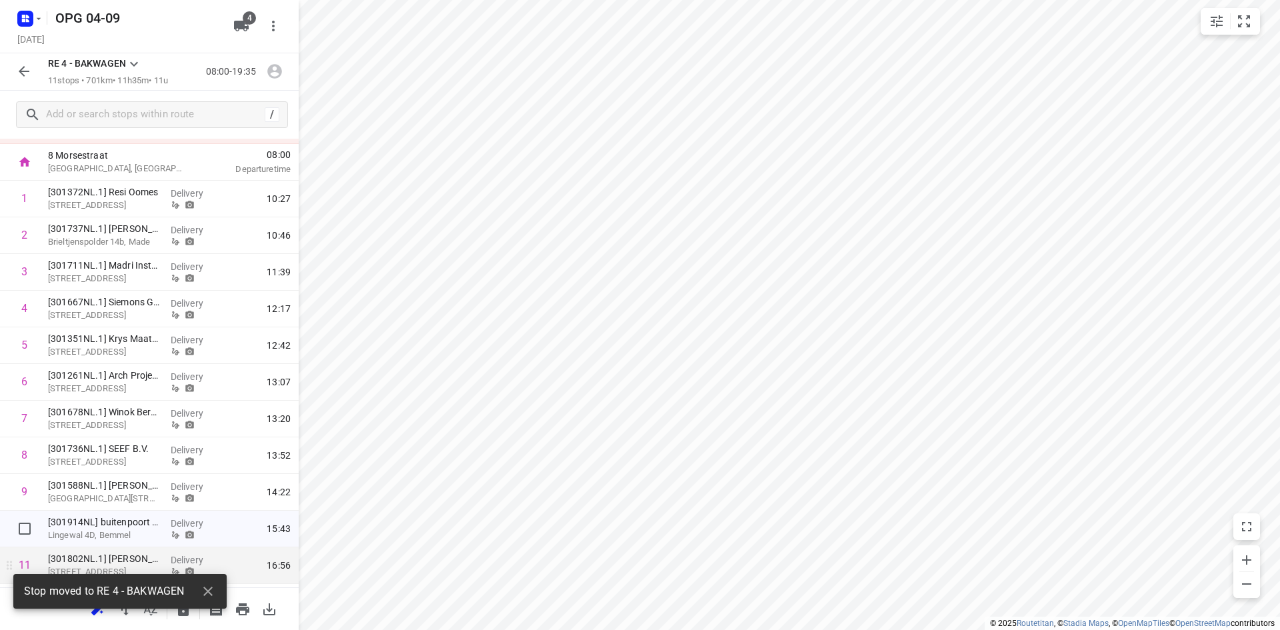
scroll to position [96, 0]
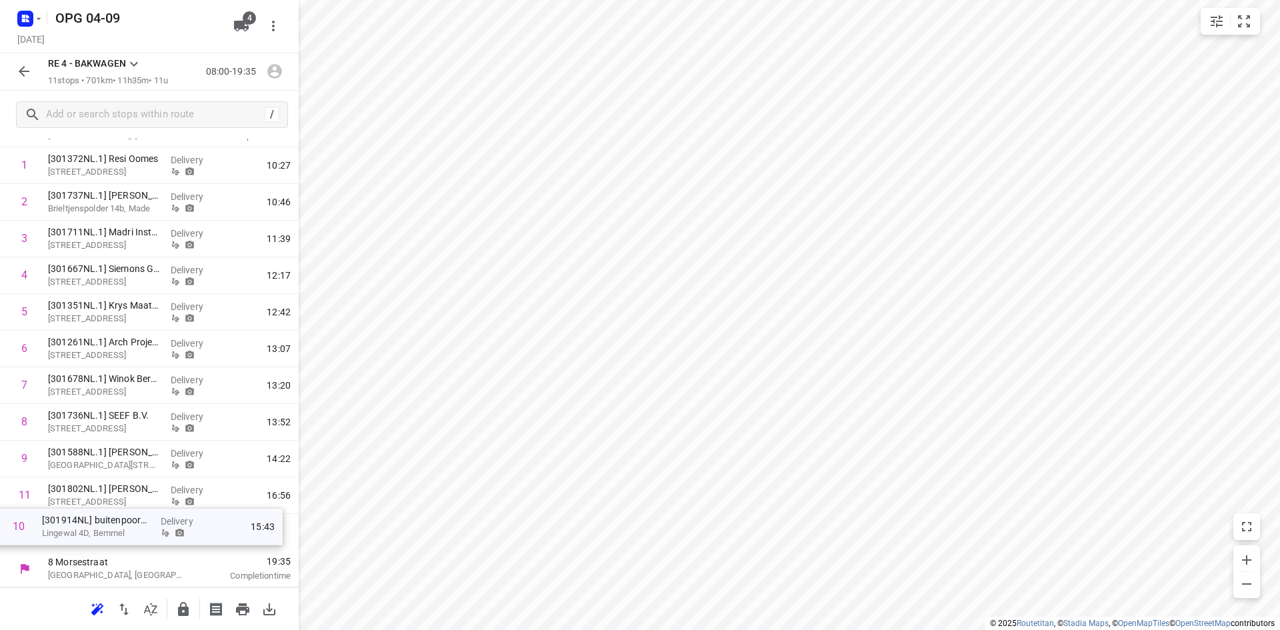
drag, startPoint x: 127, startPoint y: 503, endPoint x: 120, endPoint y: 539, distance: 36.7
click at [120, 539] on div "1 [301372NL.1] Resi Oomes Bosstraat 27, Oosterhout Delivery 10:27 2 [301737NL.1…" at bounding box center [149, 348] width 299 height 403
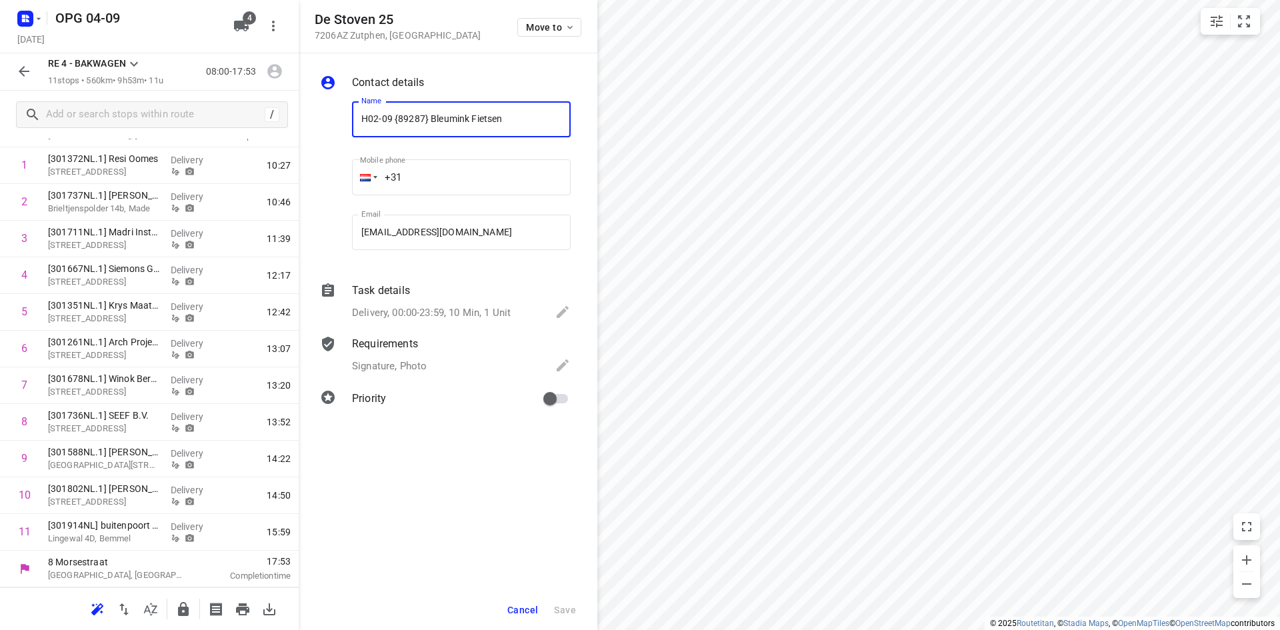
click at [511, 603] on button "Cancel" at bounding box center [522, 610] width 41 height 24
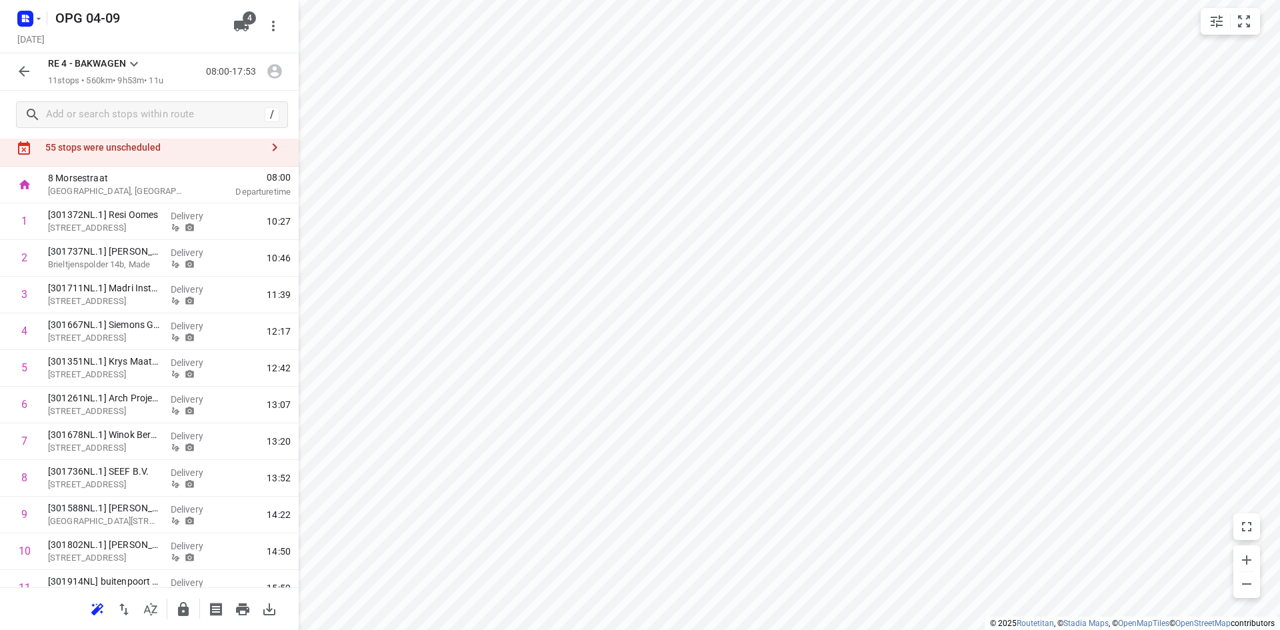
scroll to position [29, 0]
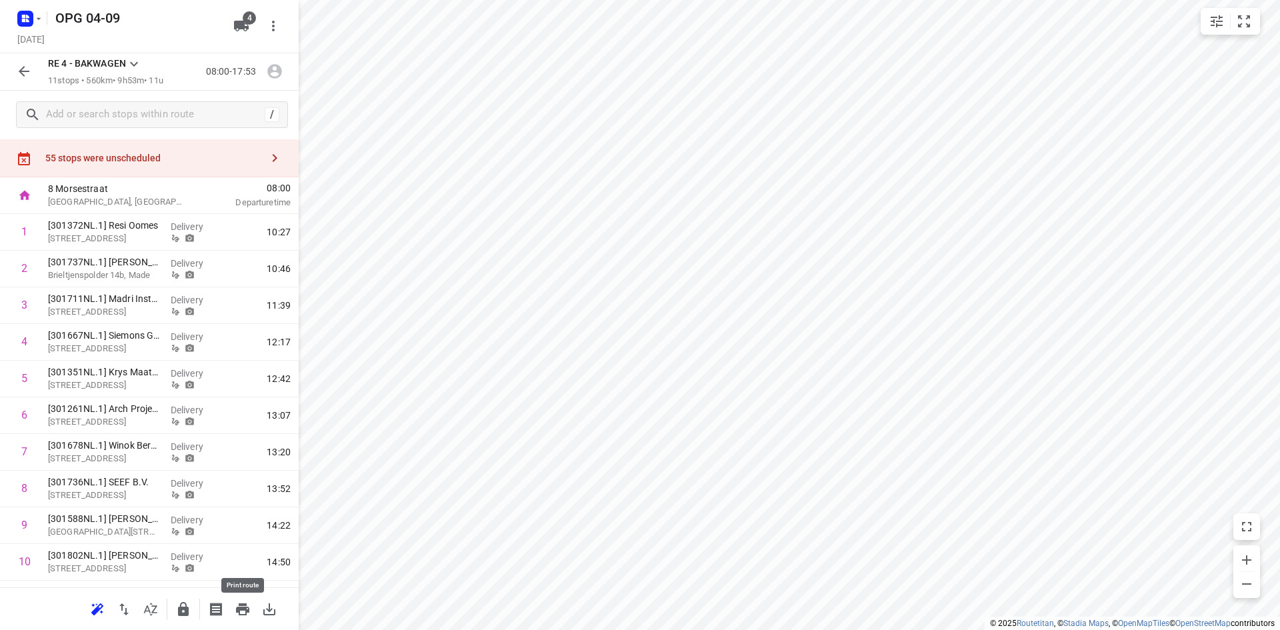
click at [235, 608] on icon "button" at bounding box center [243, 609] width 16 height 16
click at [271, 65] on icon "button" at bounding box center [274, 71] width 17 height 17
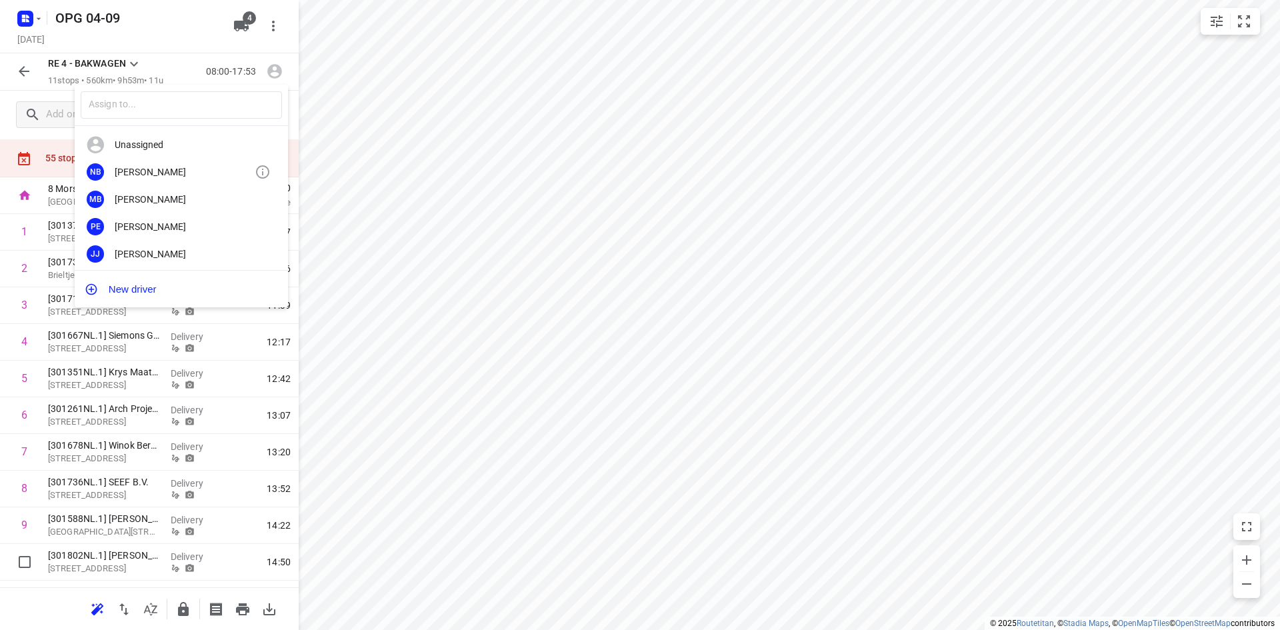
click at [171, 169] on div "Niek Benjamins" at bounding box center [185, 172] width 140 height 11
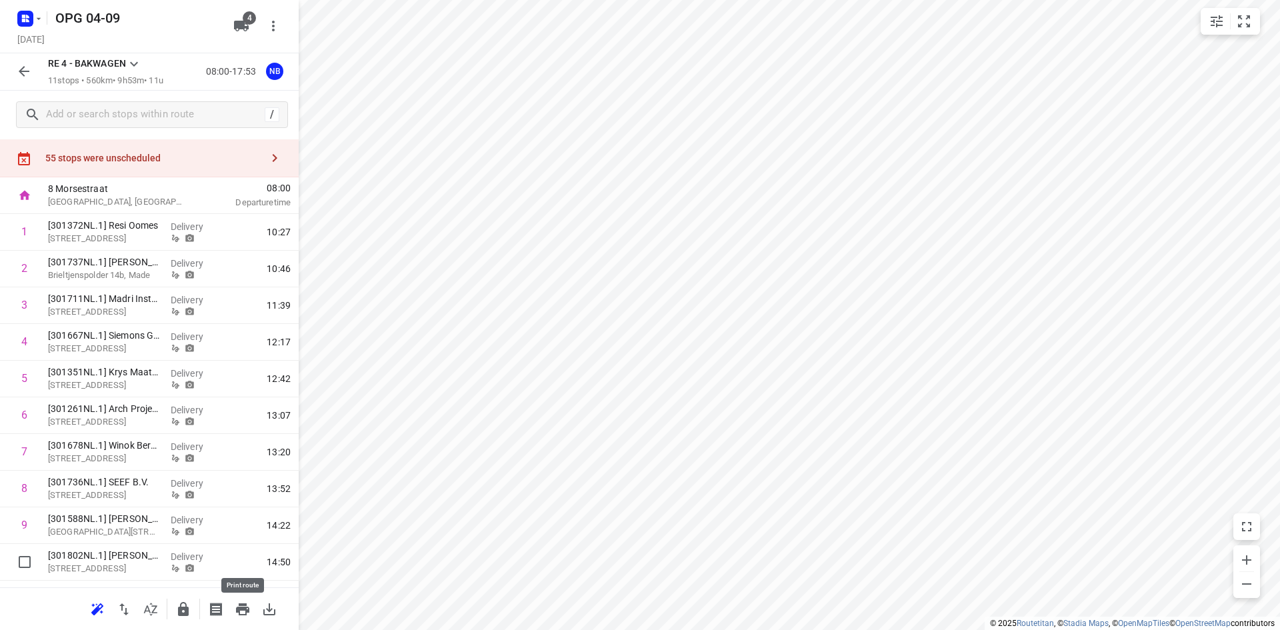
click at [240, 613] on icon "button" at bounding box center [242, 609] width 13 height 12
click at [20, 68] on icon "button" at bounding box center [24, 71] width 16 height 16
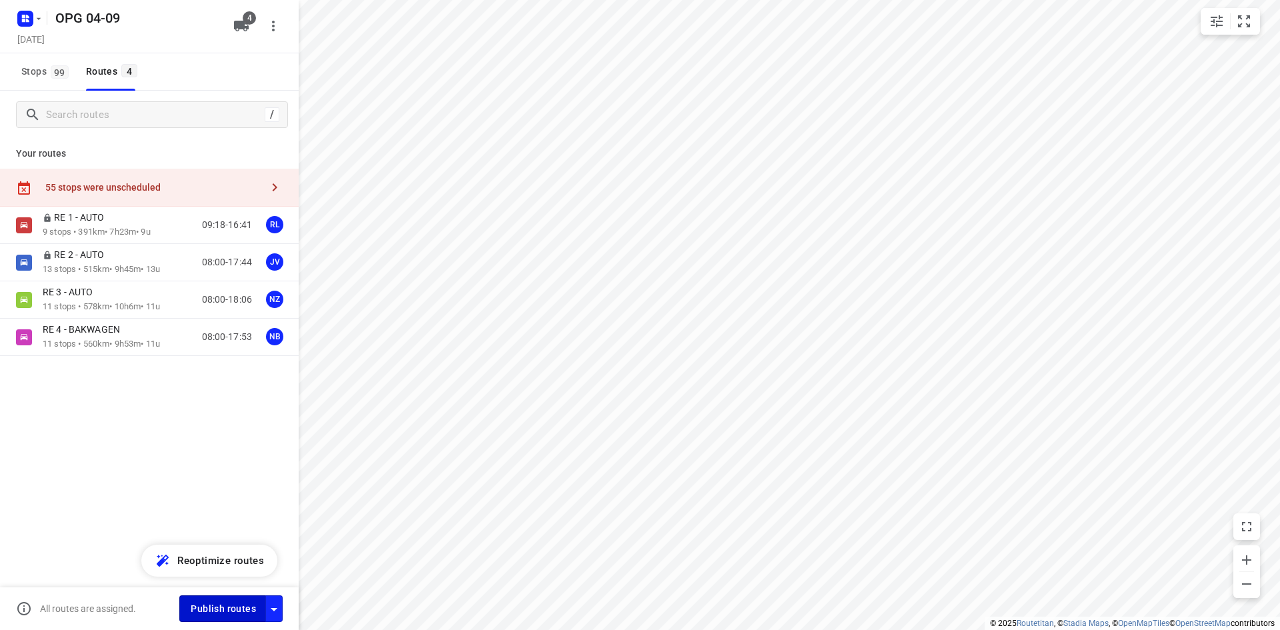
click at [237, 604] on span "Publish routes" at bounding box center [223, 609] width 65 height 17
click at [179, 595] on button "Publish routes" at bounding box center [222, 608] width 87 height 26
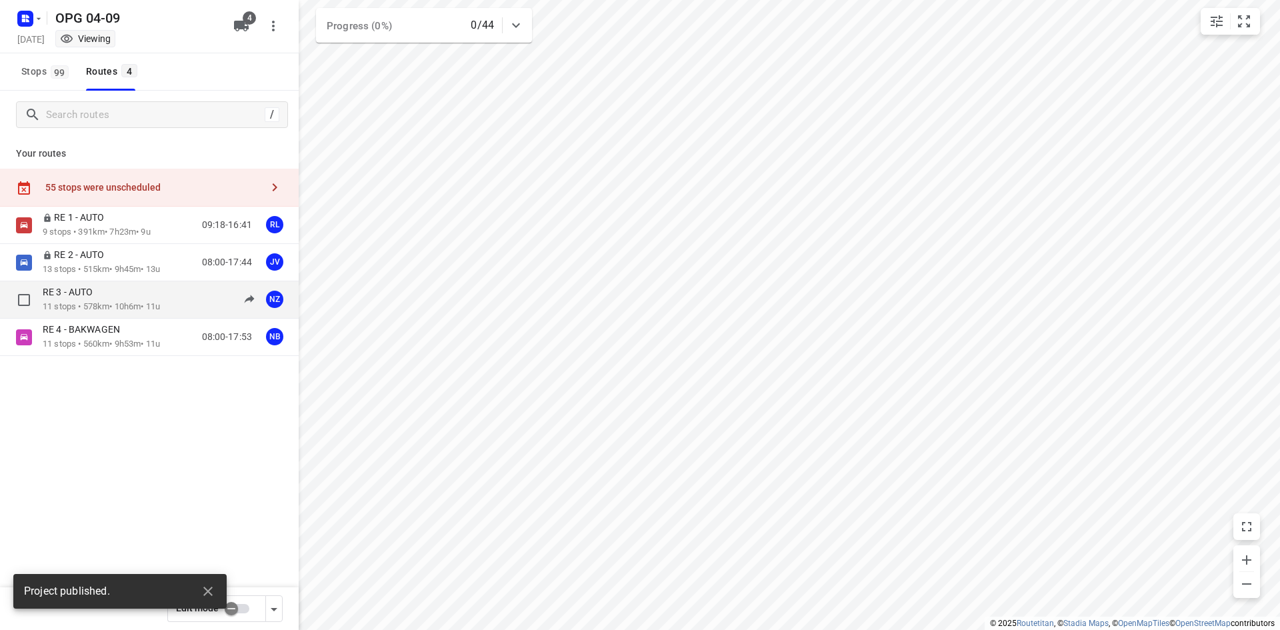
click at [137, 296] on div "RE 3 - AUTO" at bounding box center [101, 293] width 117 height 15
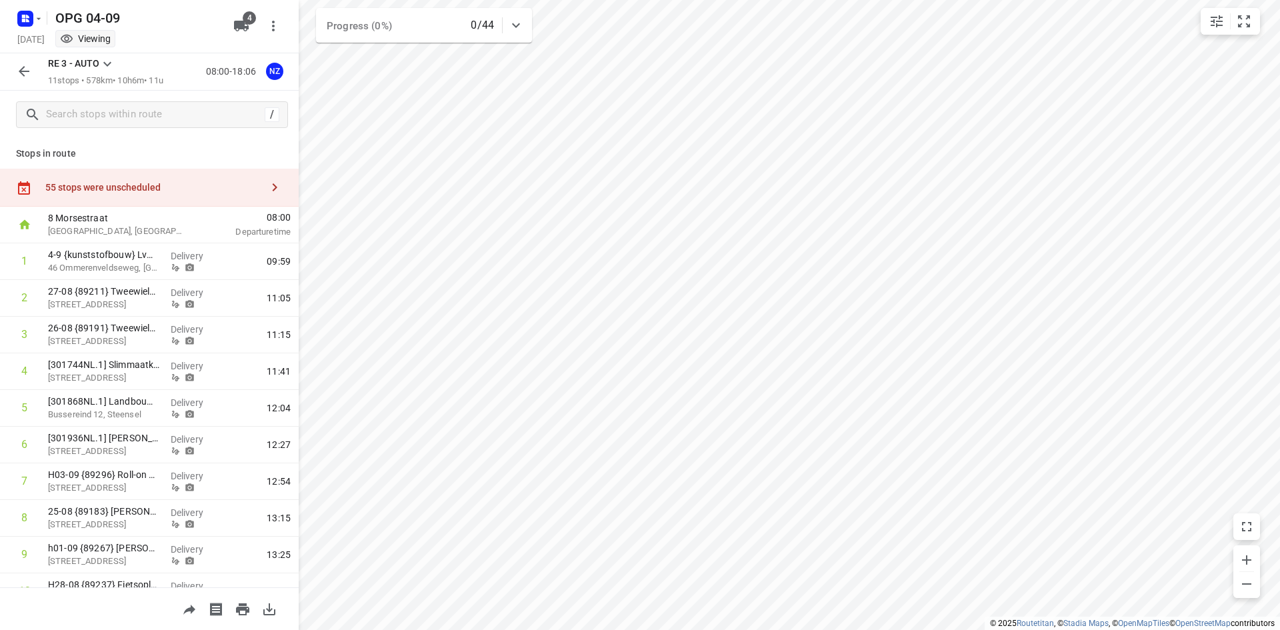
click at [23, 75] on icon "button" at bounding box center [24, 71] width 11 height 11
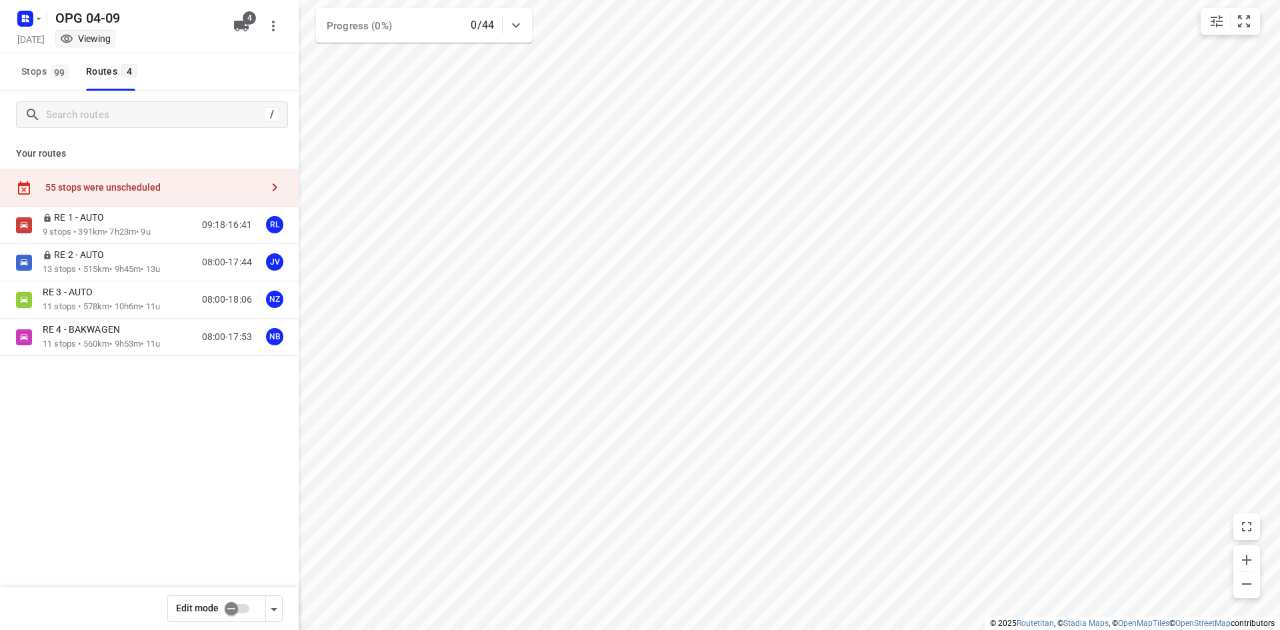
click at [222, 614] on input "checkbox" at bounding box center [231, 608] width 76 height 25
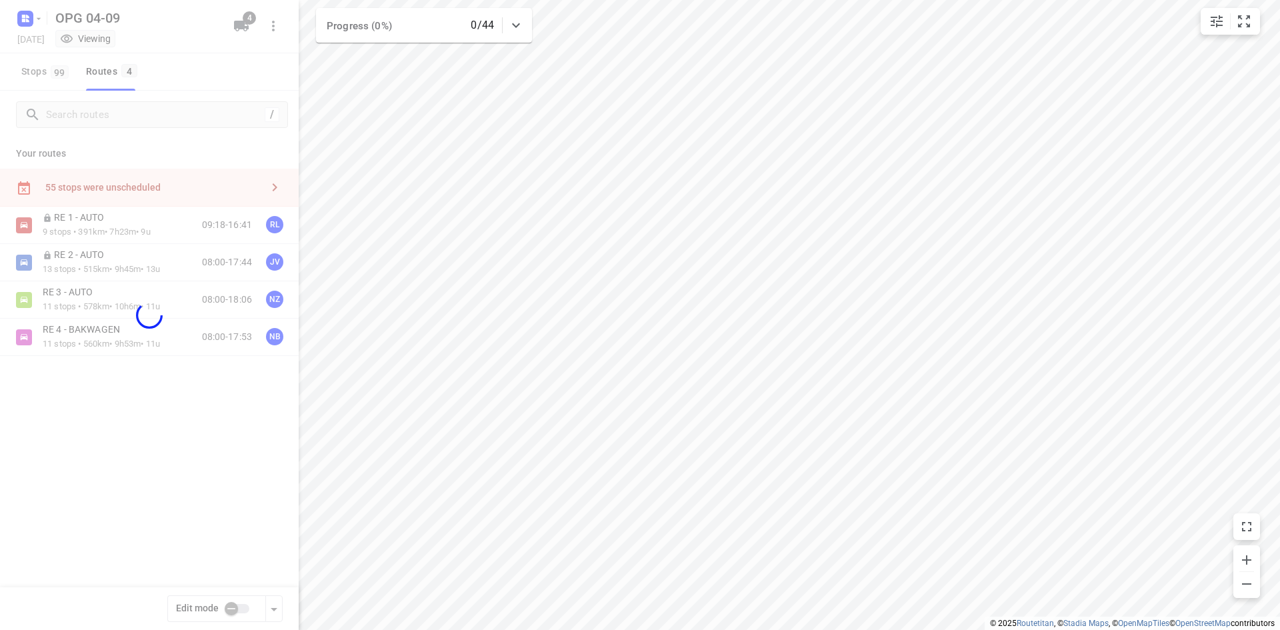
checkbox input "true"
click at [137, 298] on div at bounding box center [149, 315] width 299 height 630
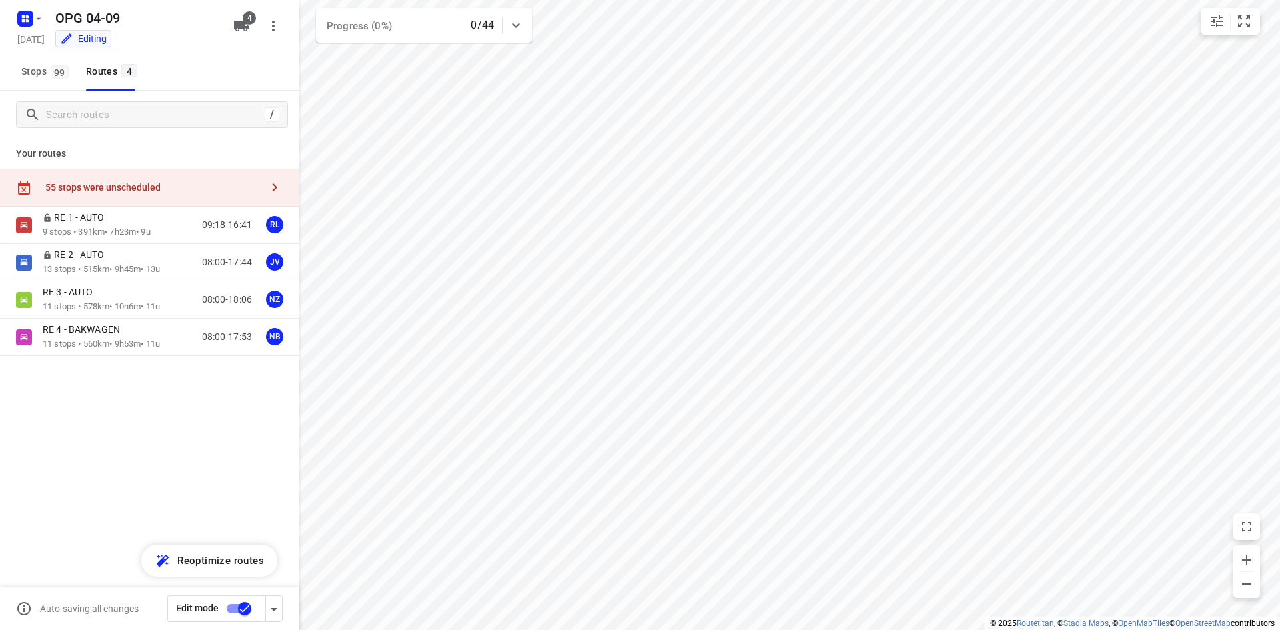
click at [137, 302] on p "11 stops • 578km • 10h6m • 11u" at bounding box center [101, 307] width 117 height 13
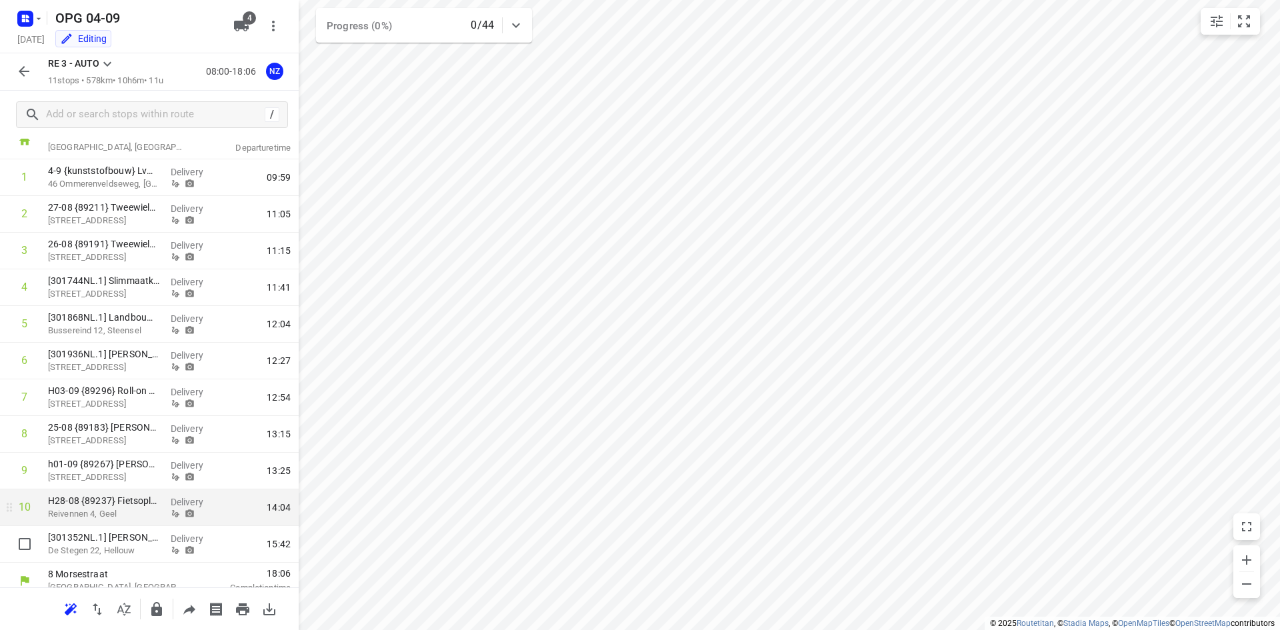
scroll to position [96, 0]
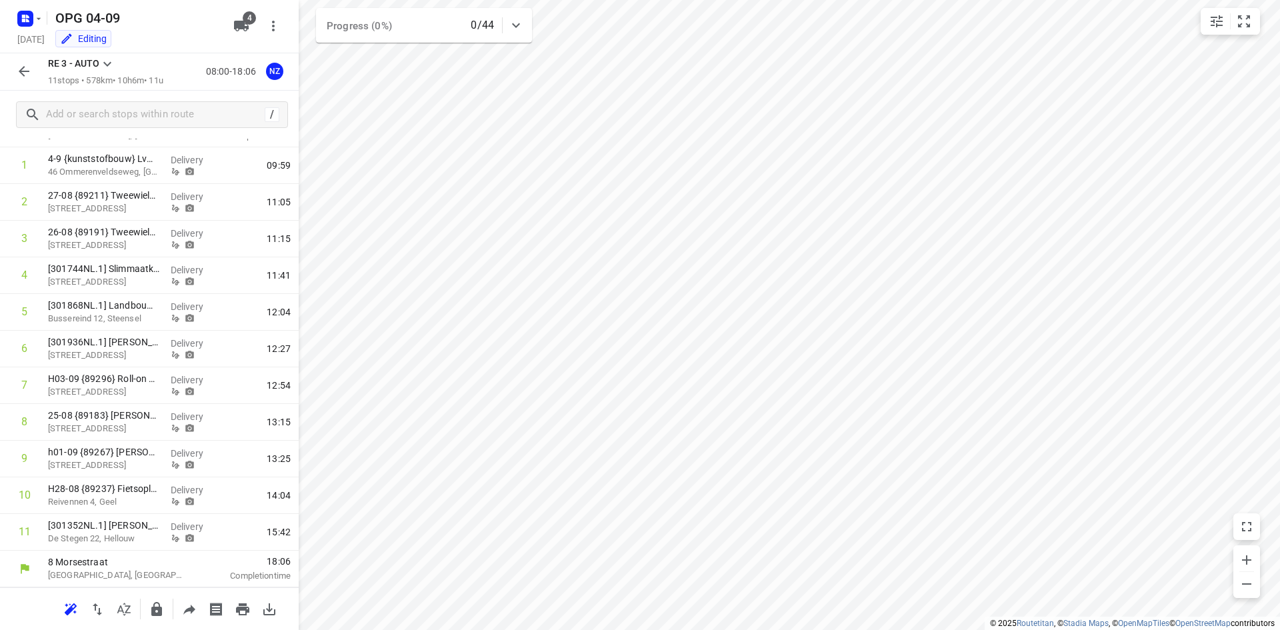
click at [24, 74] on icon "button" at bounding box center [24, 71] width 16 height 16
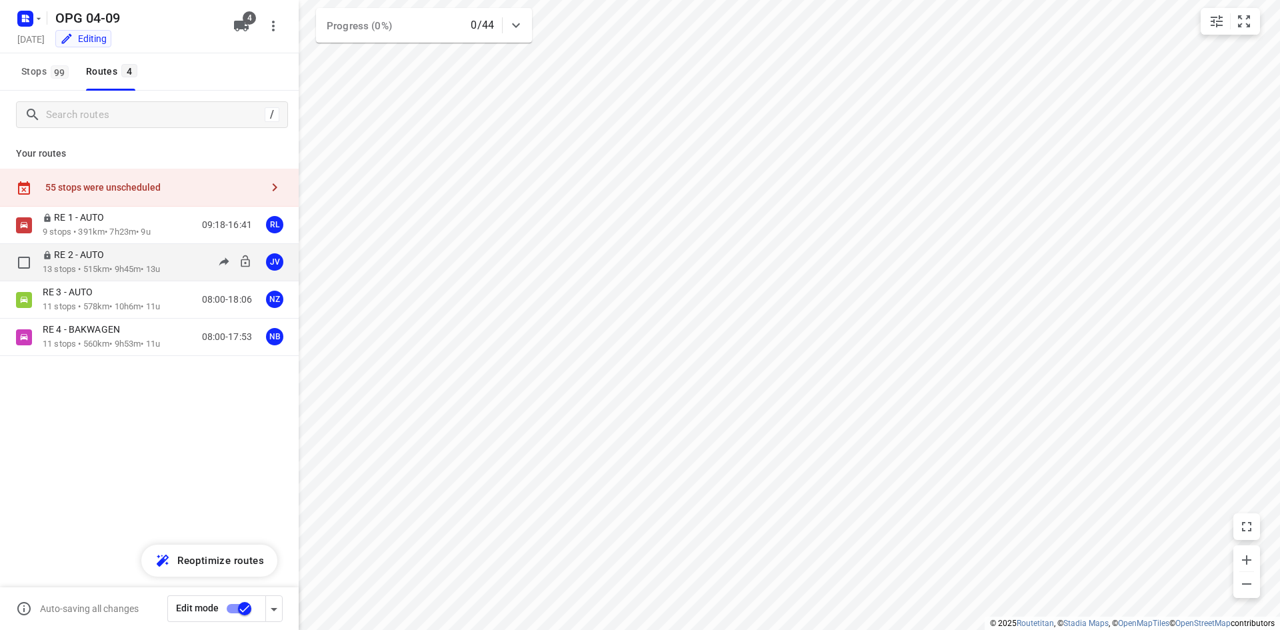
click at [160, 264] on p "13 stops • 515km • 9h45m • 13u" at bounding box center [101, 269] width 117 height 13
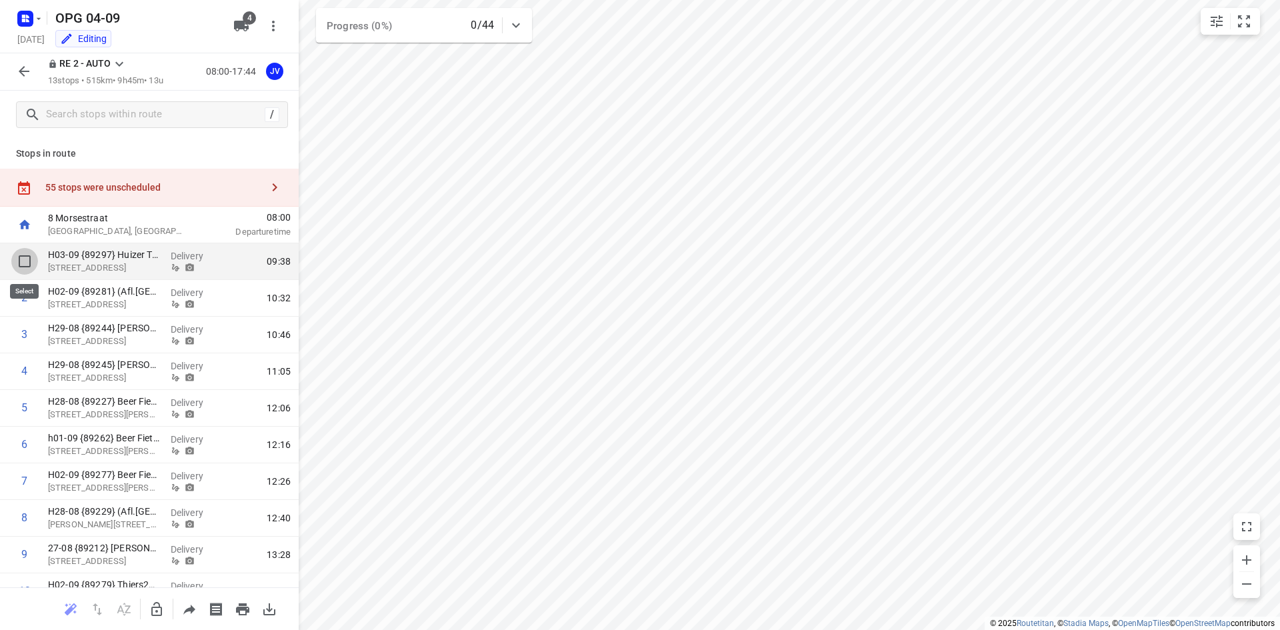
click at [19, 261] on input "checkbox" at bounding box center [24, 261] width 27 height 27
checkbox input "true"
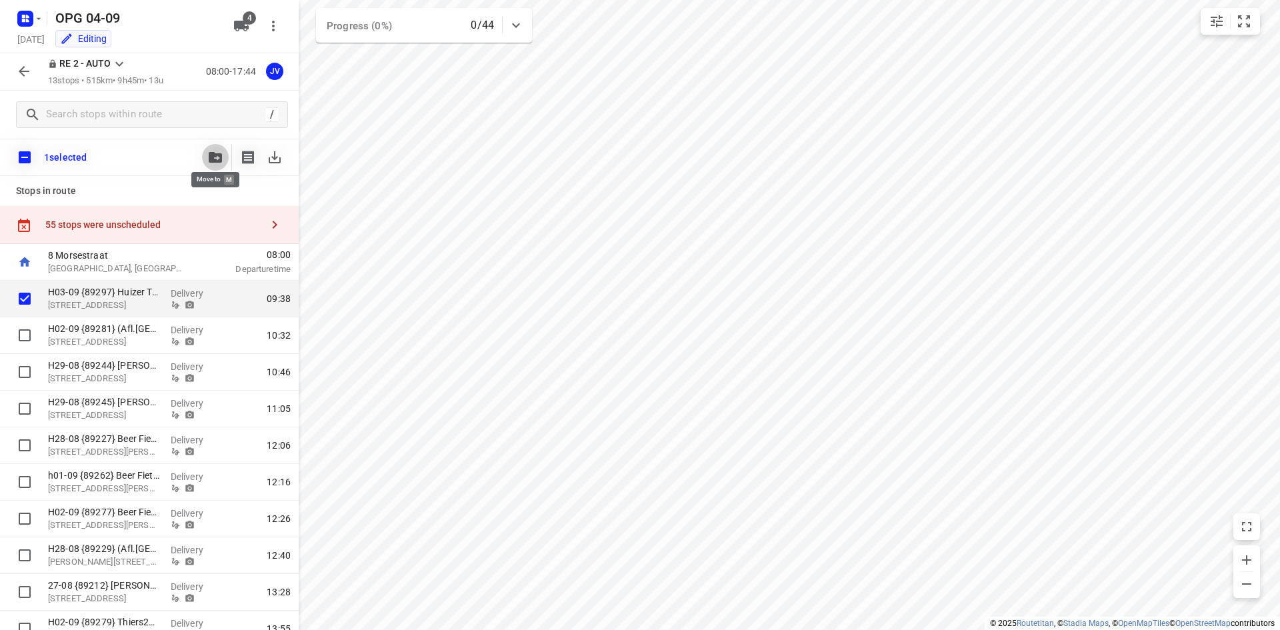
click at [208, 148] on button "button" at bounding box center [215, 157] width 27 height 27
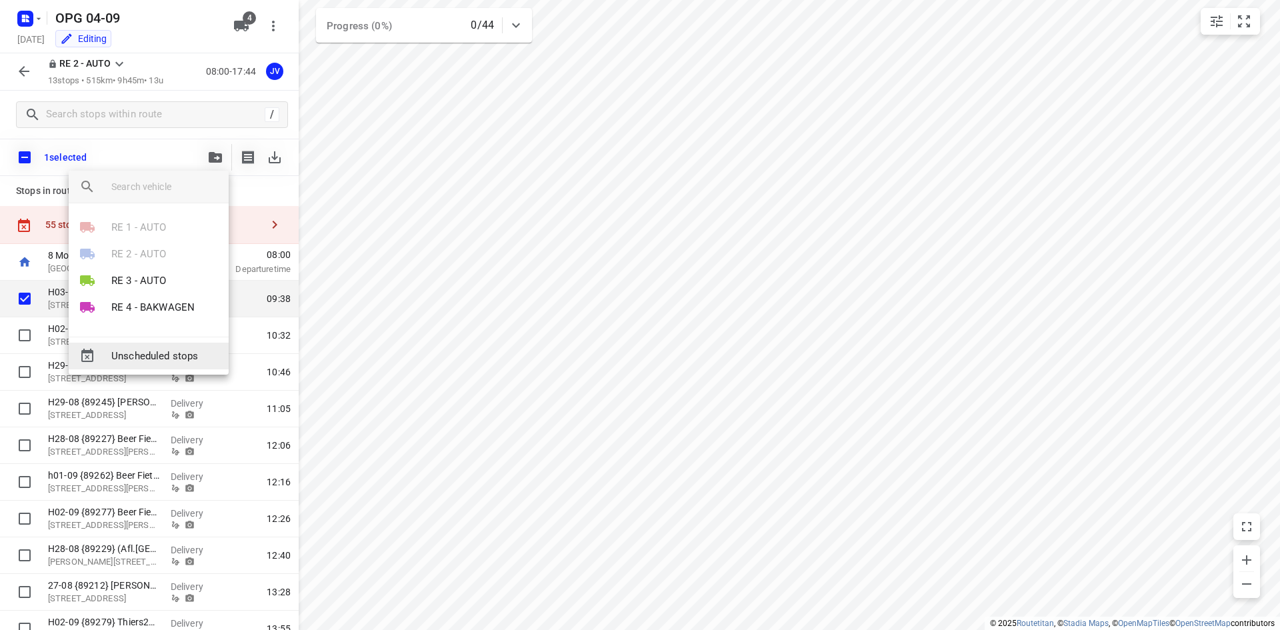
click at [153, 358] on span "Unscheduled stops" at bounding box center [164, 356] width 107 height 15
